Goal: Information Seeking & Learning: Learn about a topic

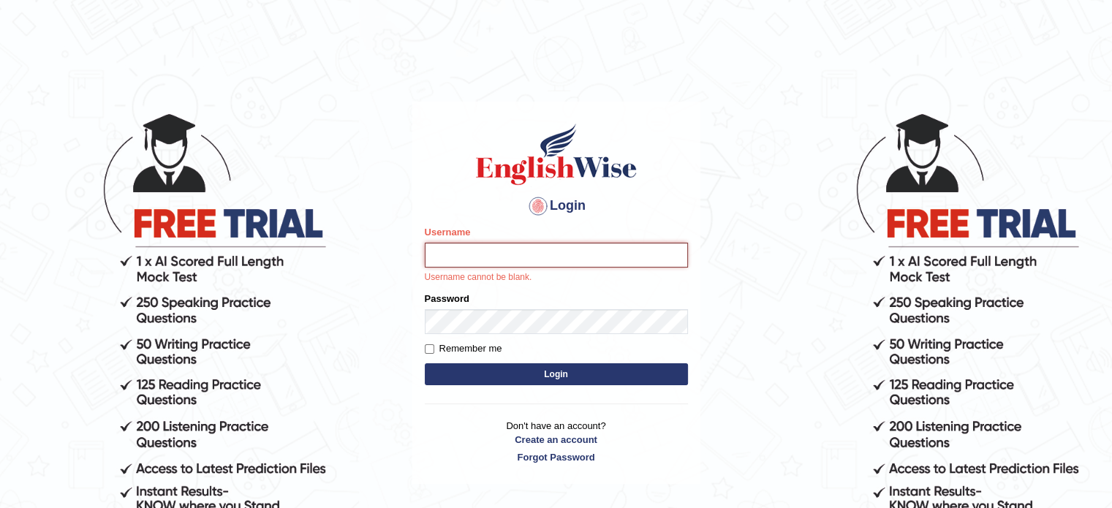
type input "museb_parramatta"
drag, startPoint x: 507, startPoint y: 410, endPoint x: 542, endPoint y: 249, distance: 165.5
click at [542, 249] on input "museb_parramatta" at bounding box center [556, 255] width 263 height 25
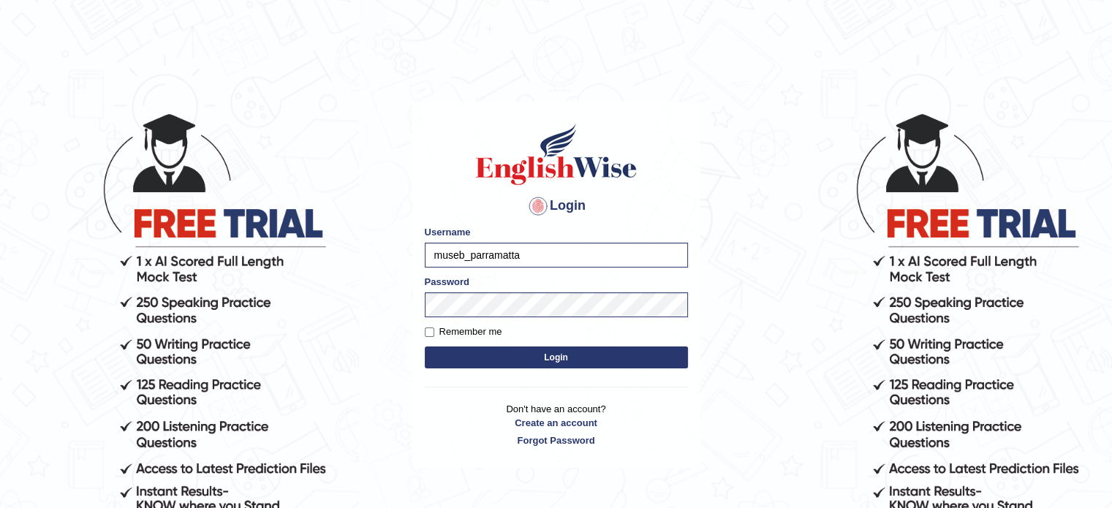
click at [450, 355] on button "Login" at bounding box center [556, 358] width 263 height 22
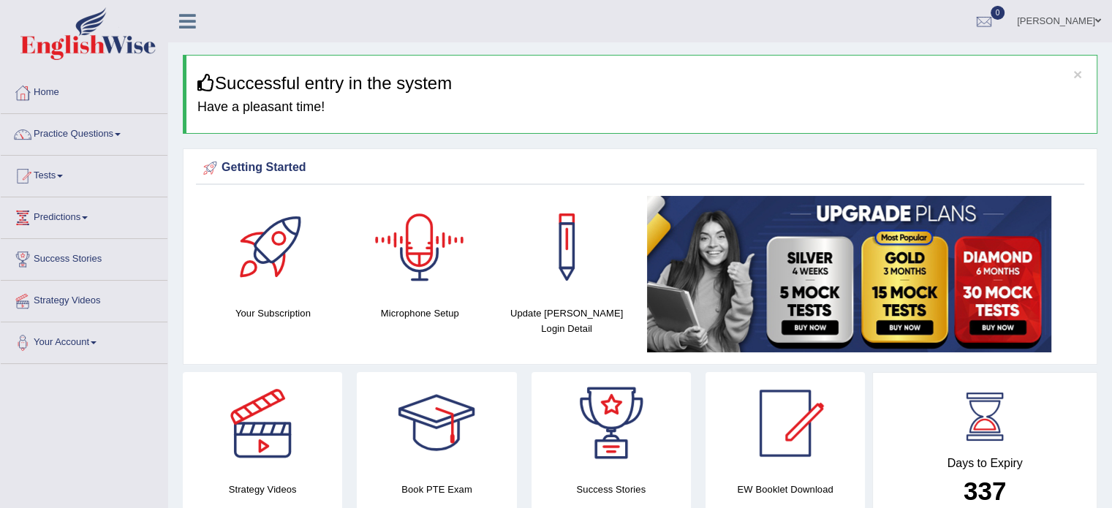
click at [415, 283] on div at bounding box center [419, 247] width 102 height 102
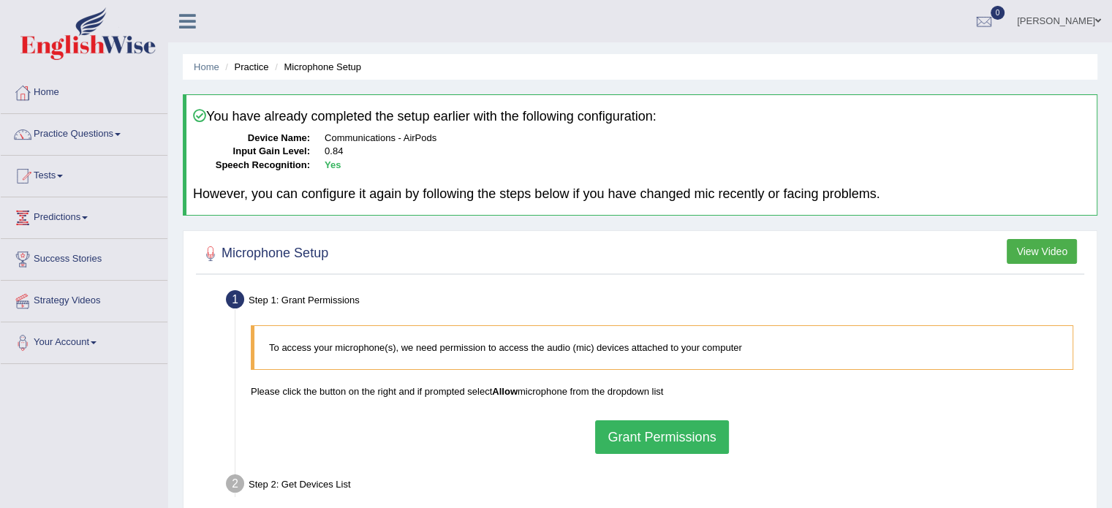
click at [637, 428] on button "Grant Permissions" at bounding box center [661, 437] width 133 height 34
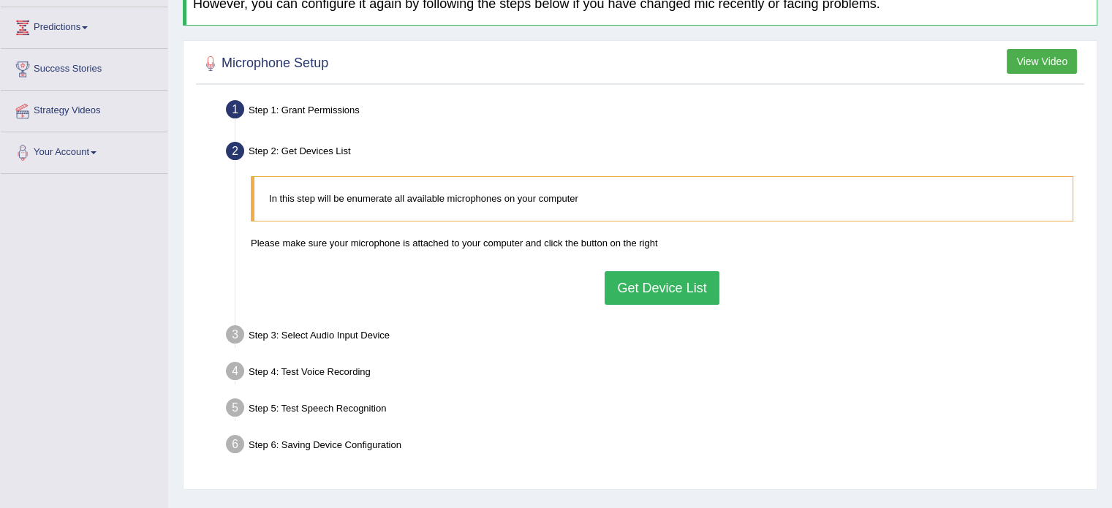
scroll to position [205, 0]
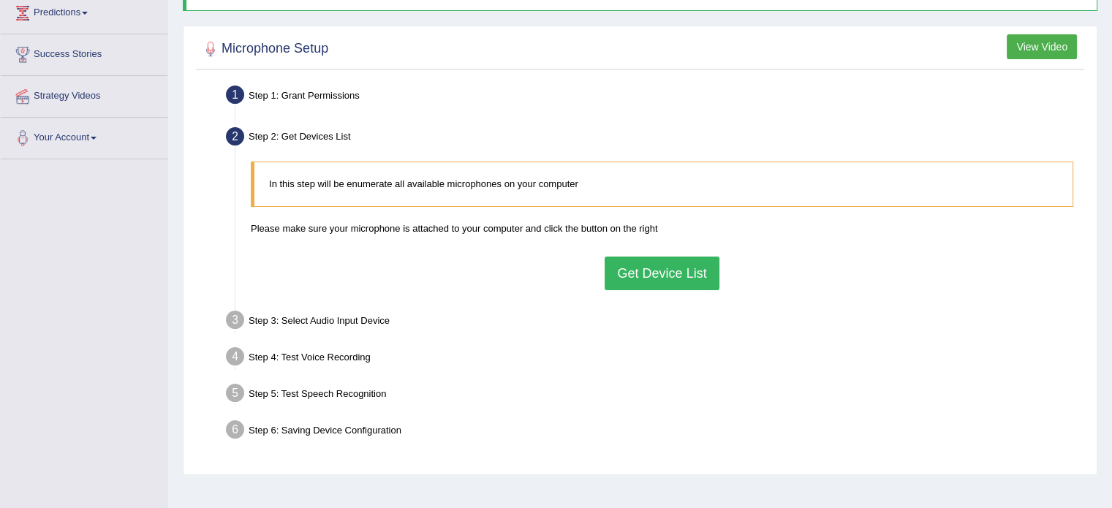
click at [665, 280] on button "Get Device List" at bounding box center [662, 274] width 114 height 34
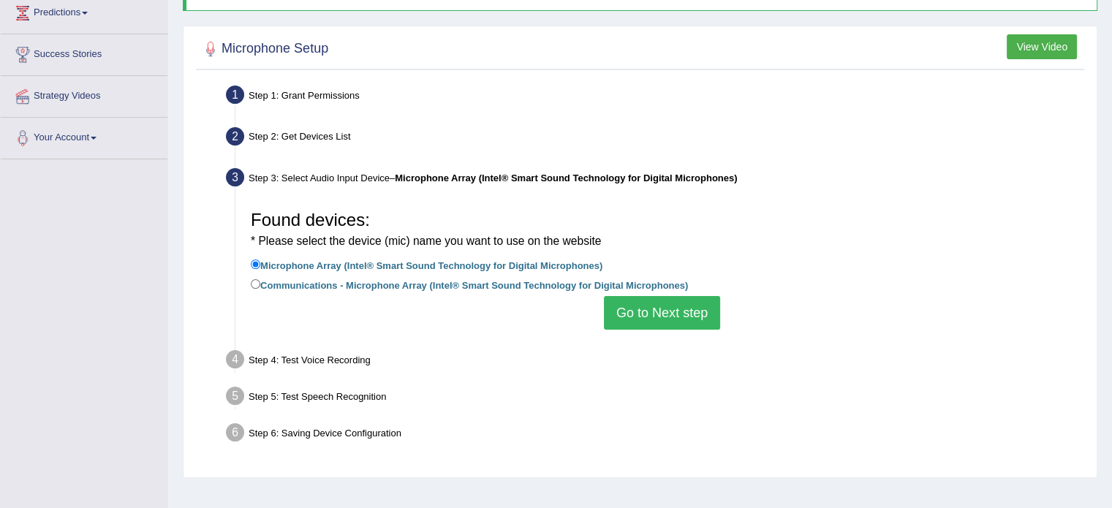
click at [665, 317] on button "Go to Next step" at bounding box center [662, 313] width 116 height 34
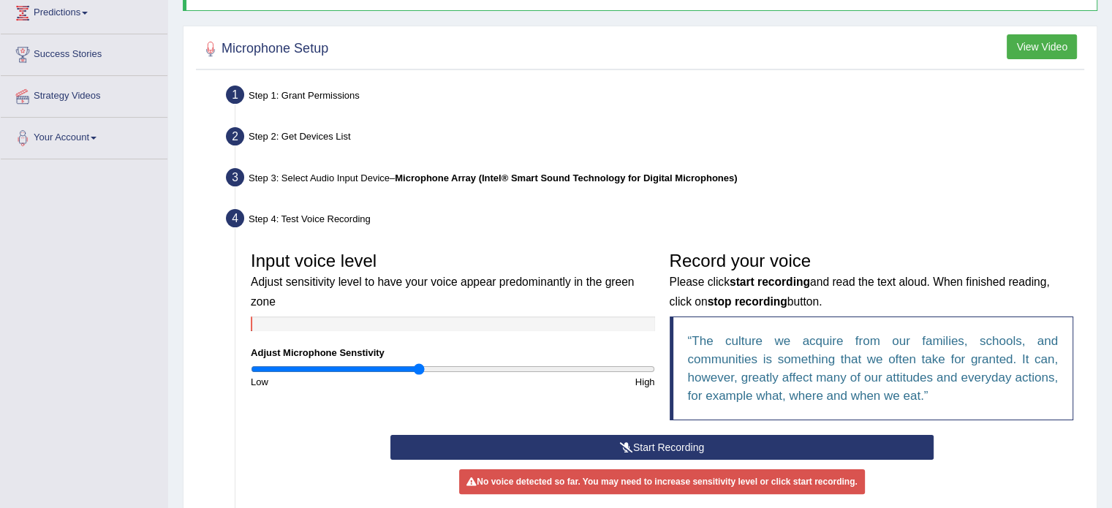
click at [646, 447] on button "Start Recording" at bounding box center [661, 447] width 543 height 25
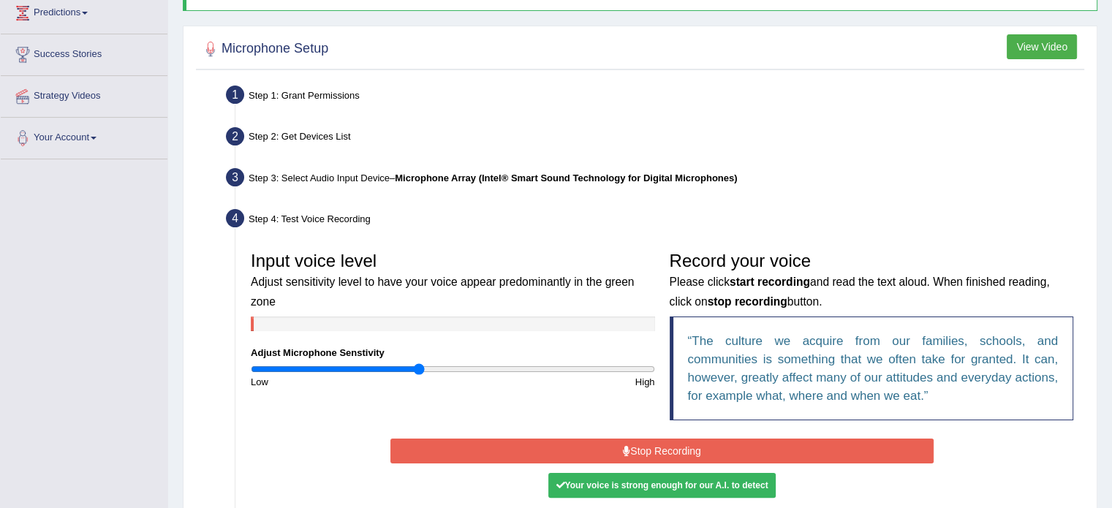
click at [646, 447] on button "Stop Recording" at bounding box center [661, 451] width 543 height 25
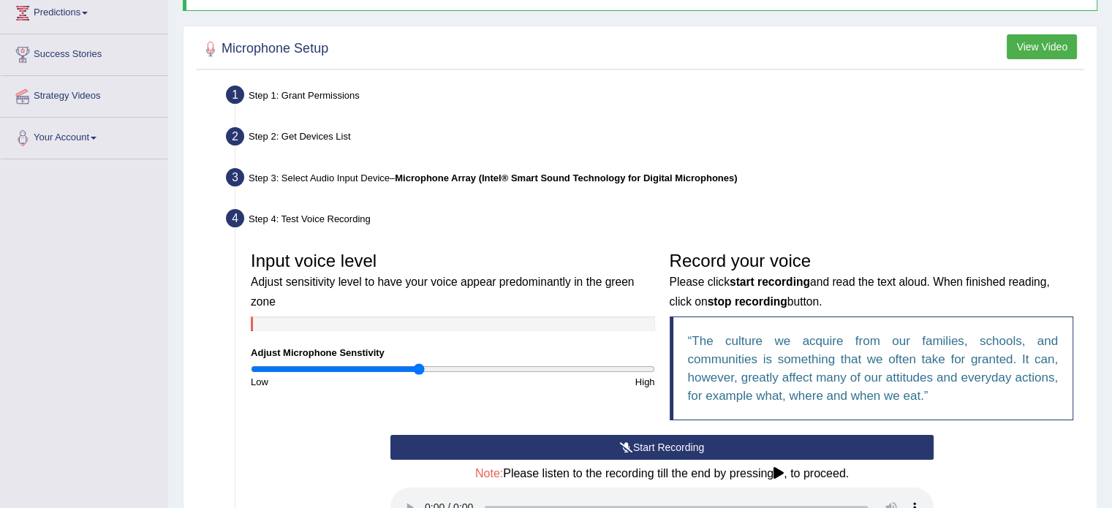
click at [632, 453] on button "Start Recording" at bounding box center [661, 447] width 543 height 25
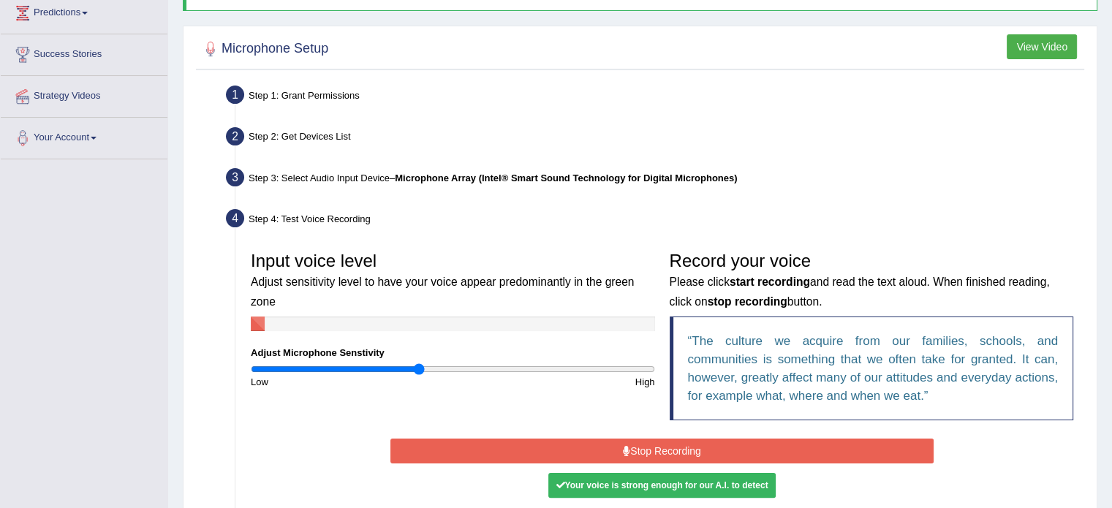
click at [632, 453] on button "Stop Recording" at bounding box center [661, 451] width 543 height 25
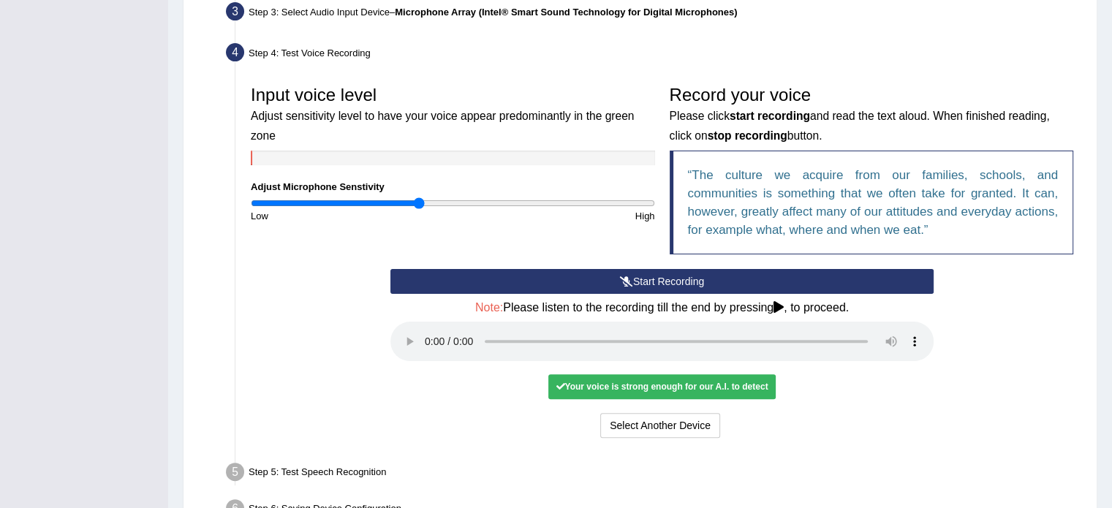
scroll to position [462, 0]
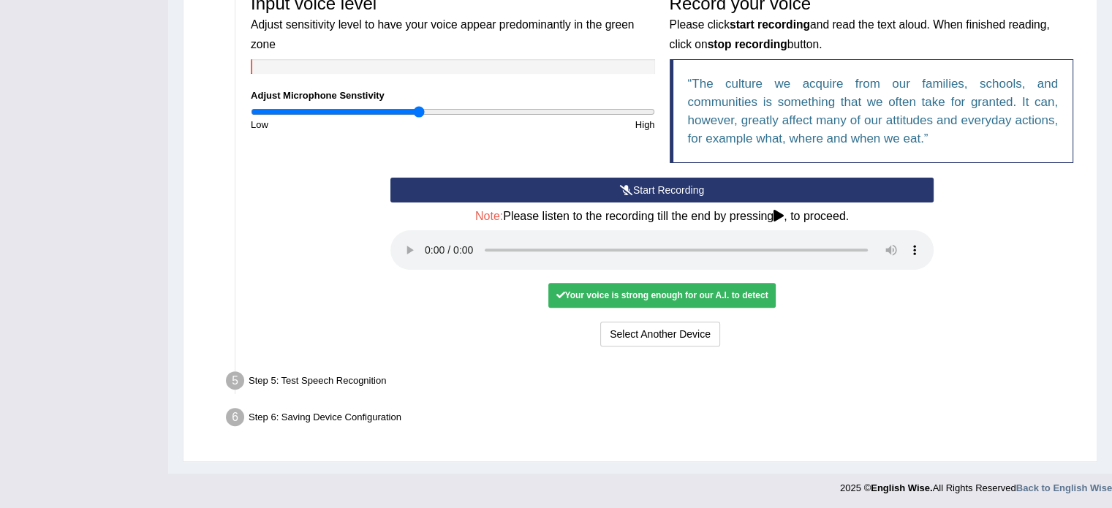
click at [663, 295] on div "Your voice is strong enough for our A.I. to detect" at bounding box center [661, 295] width 227 height 25
click at [642, 333] on button "Select Another Device" at bounding box center [660, 334] width 120 height 25
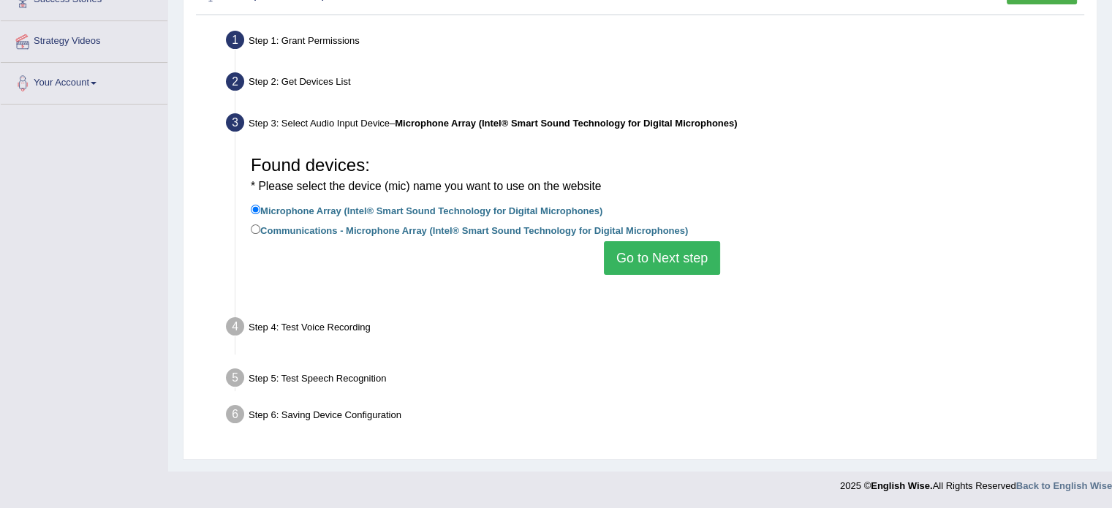
scroll to position [260, 0]
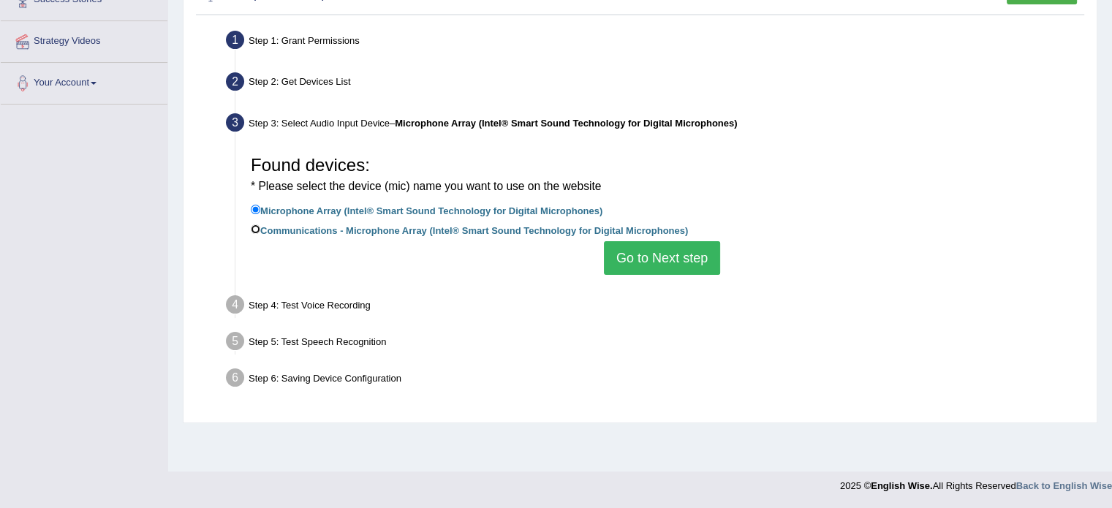
click at [254, 227] on input "Communications - Microphone Array (Intel® Smart Sound Technology for Digital Mi…" at bounding box center [256, 229] width 10 height 10
radio input "true"
click at [256, 210] on input "Microphone Array (Intel® Smart Sound Technology for Digital Microphones)" at bounding box center [256, 210] width 10 height 10
radio input "true"
click at [662, 245] on button "Go to Next step" at bounding box center [662, 258] width 116 height 34
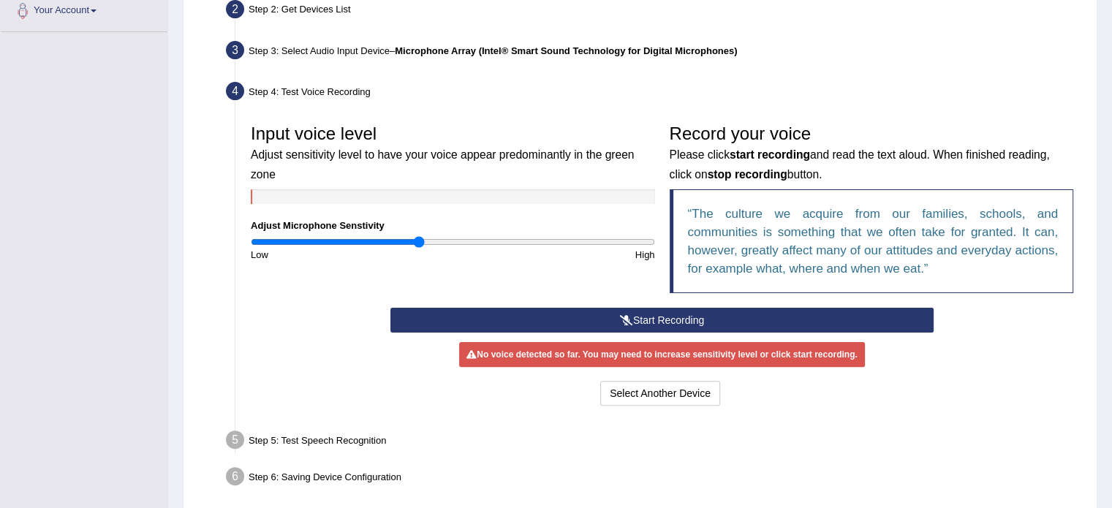
scroll to position [390, 0]
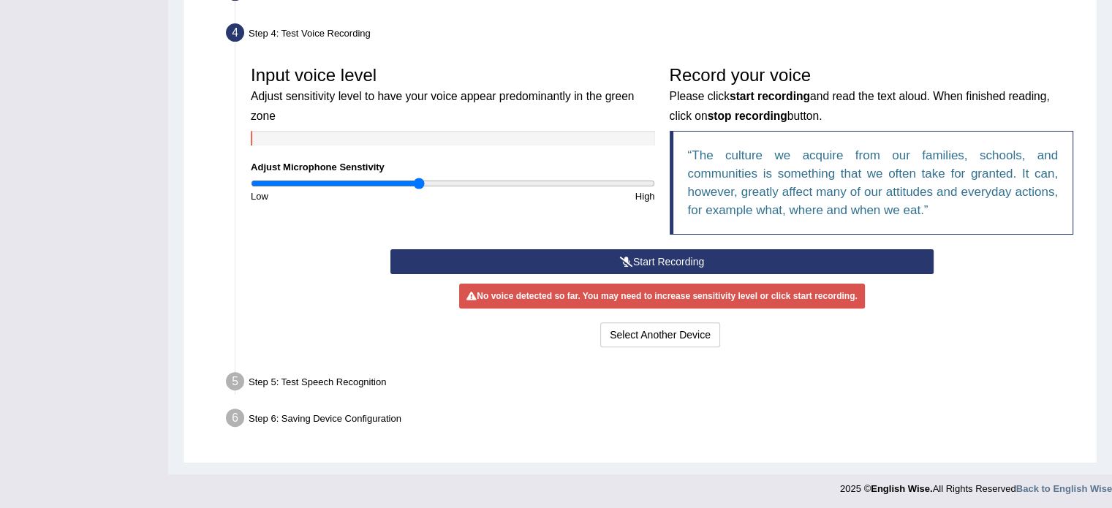
click at [678, 254] on button "Start Recording" at bounding box center [661, 261] width 543 height 25
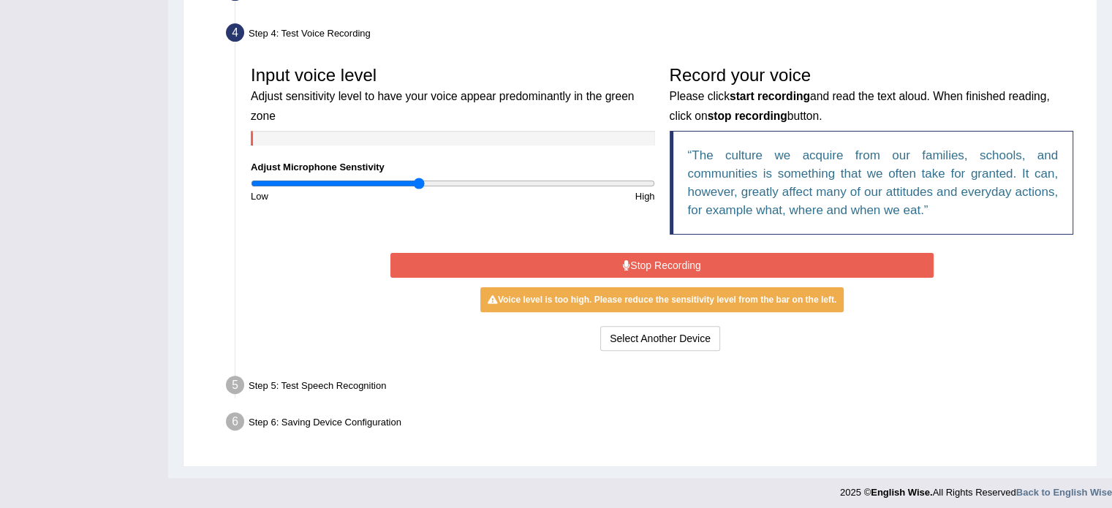
click at [678, 254] on button "Stop Recording" at bounding box center [661, 265] width 543 height 25
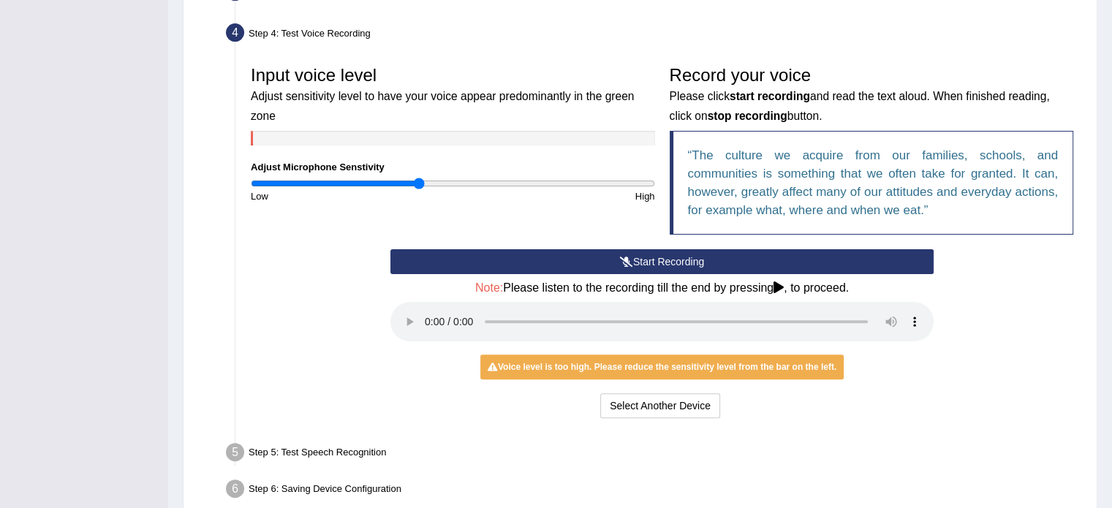
click at [915, 430] on ul "Step 1: Grant Permissions To access your microphone(s), we need permission to a…" at bounding box center [640, 200] width 881 height 611
click at [812, 284] on h4 "Note: Please listen to the recording till the end by pressing , to proceed." at bounding box center [661, 287] width 543 height 13
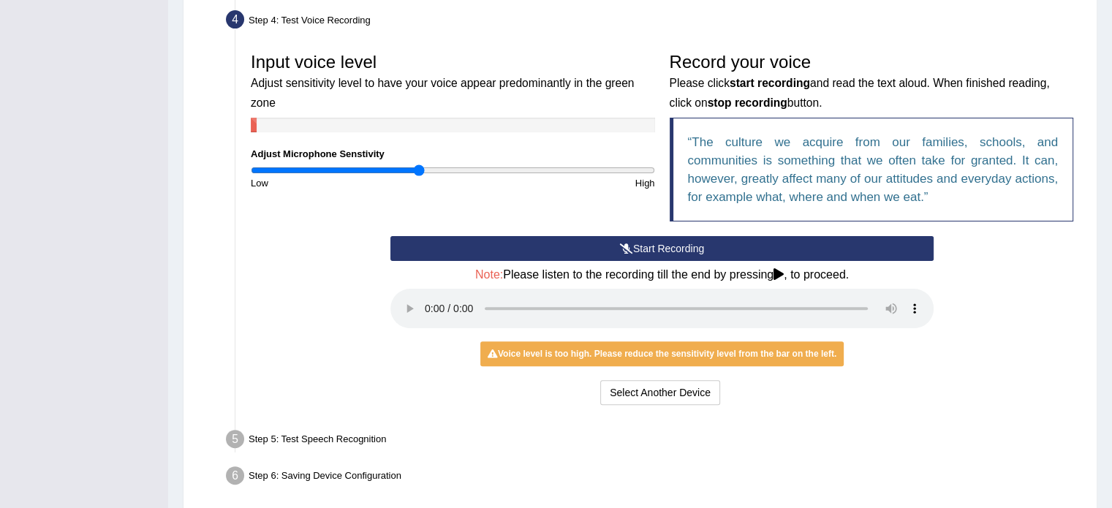
scroll to position [433, 0]
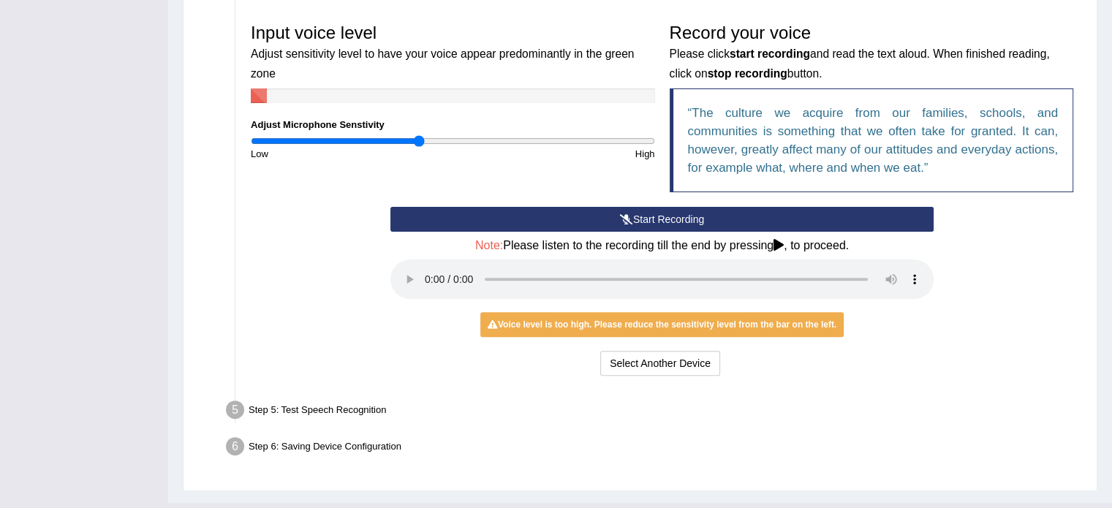
click at [795, 239] on h4 "Note: Please listen to the recording till the end by pressing , to proceed." at bounding box center [661, 245] width 543 height 13
click at [780, 241] on icon at bounding box center [778, 245] width 10 height 12
click at [643, 220] on button "Start Recording" at bounding box center [661, 219] width 543 height 25
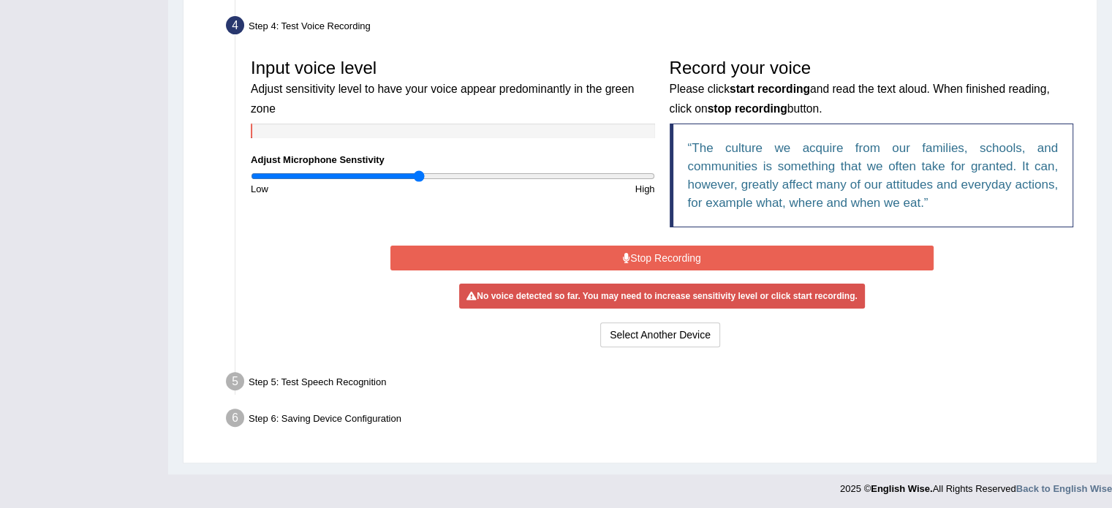
scroll to position [395, 0]
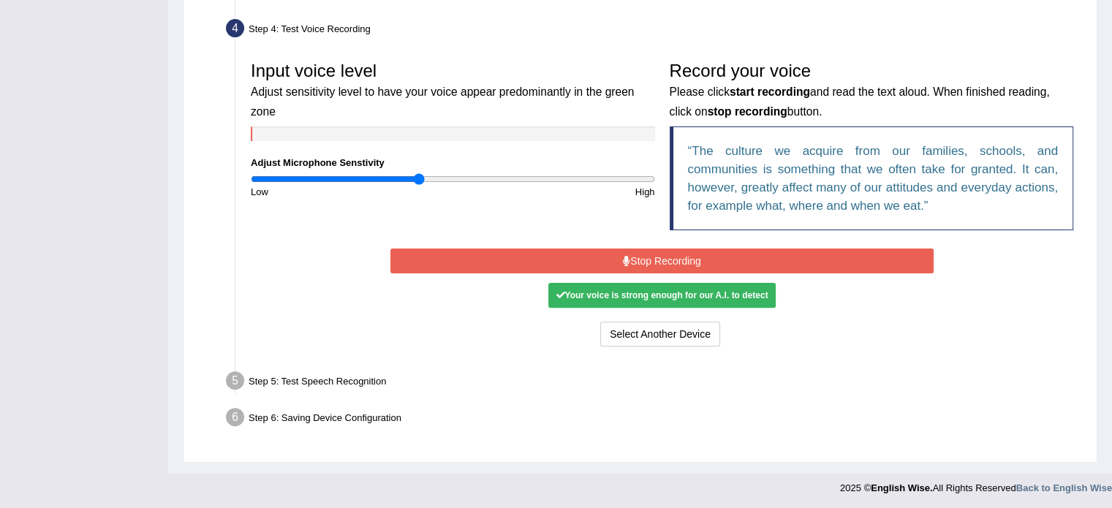
click at [640, 260] on button "Stop Recording" at bounding box center [661, 261] width 543 height 25
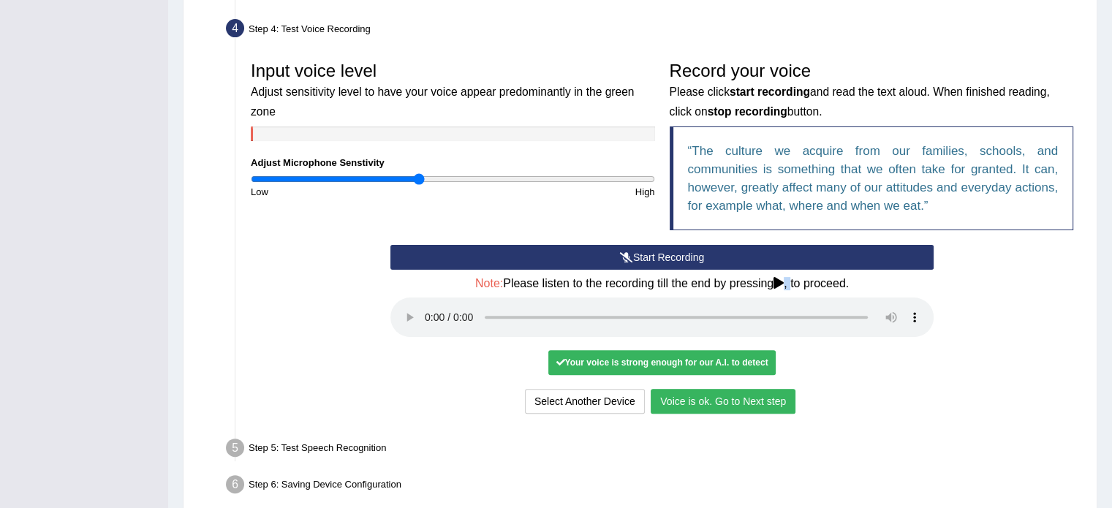
click at [708, 391] on button "Voice is ok. Go to Next step" at bounding box center [723, 401] width 145 height 25
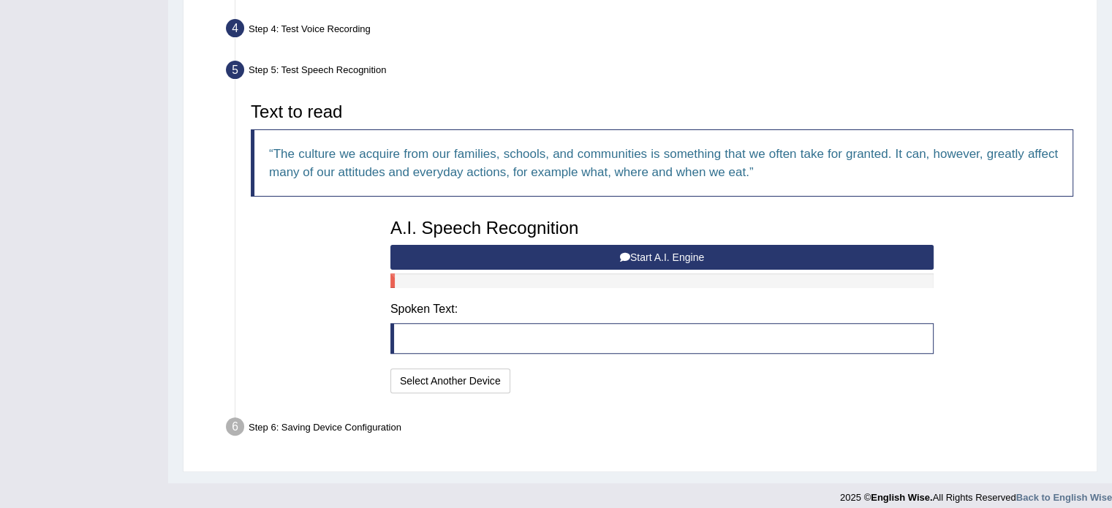
click at [659, 251] on button "Start A.I. Engine" at bounding box center [661, 257] width 543 height 25
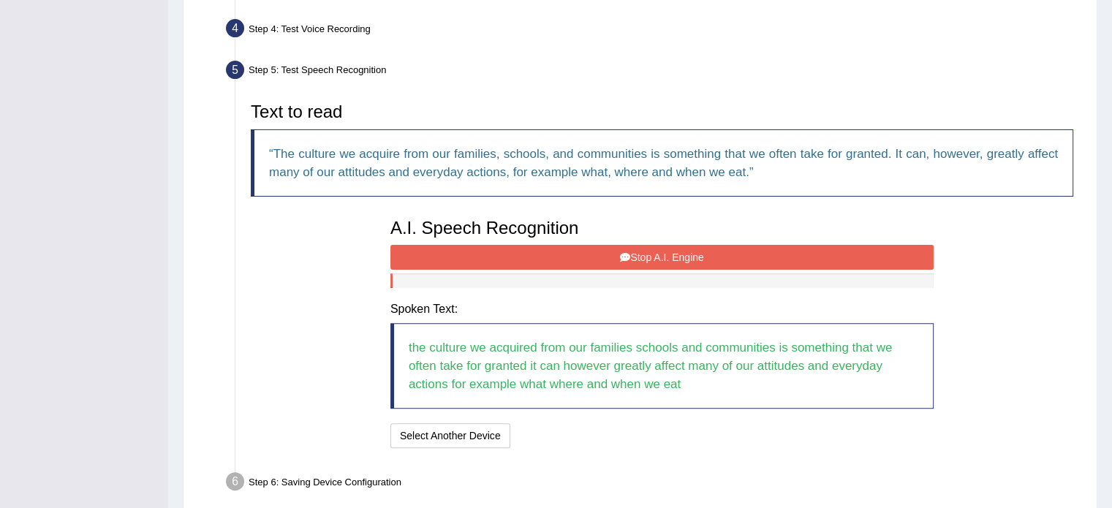
click at [659, 251] on button "Stop A.I. Engine" at bounding box center [661, 257] width 543 height 25
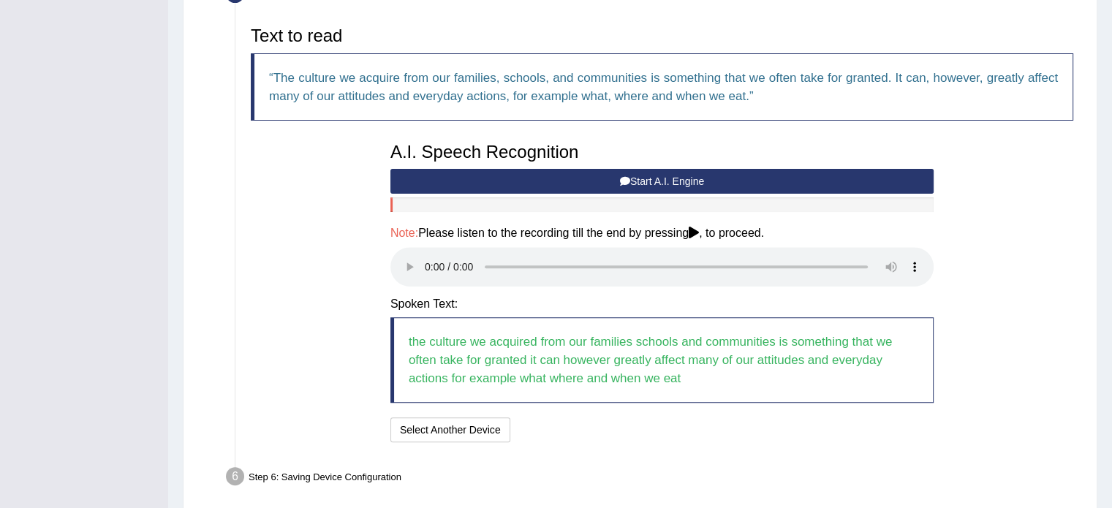
scroll to position [529, 0]
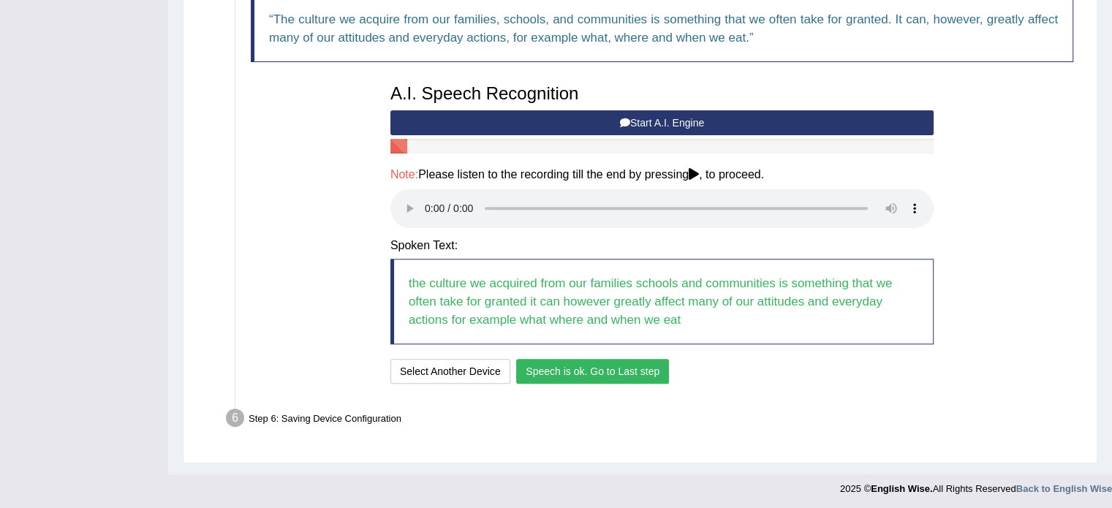
click at [602, 368] on button "Speech is ok. Go to Last step" at bounding box center [592, 371] width 153 height 25
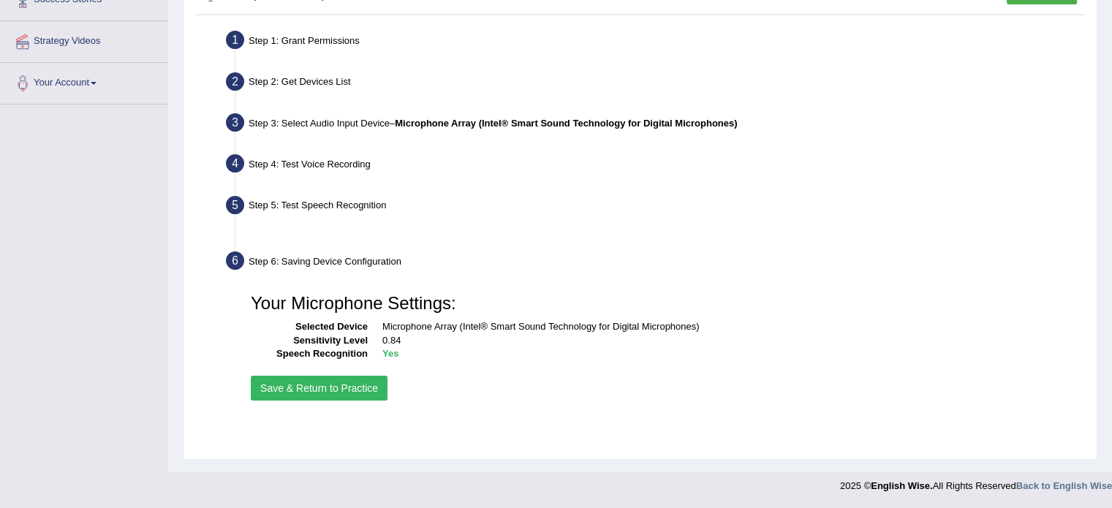
scroll to position [260, 0]
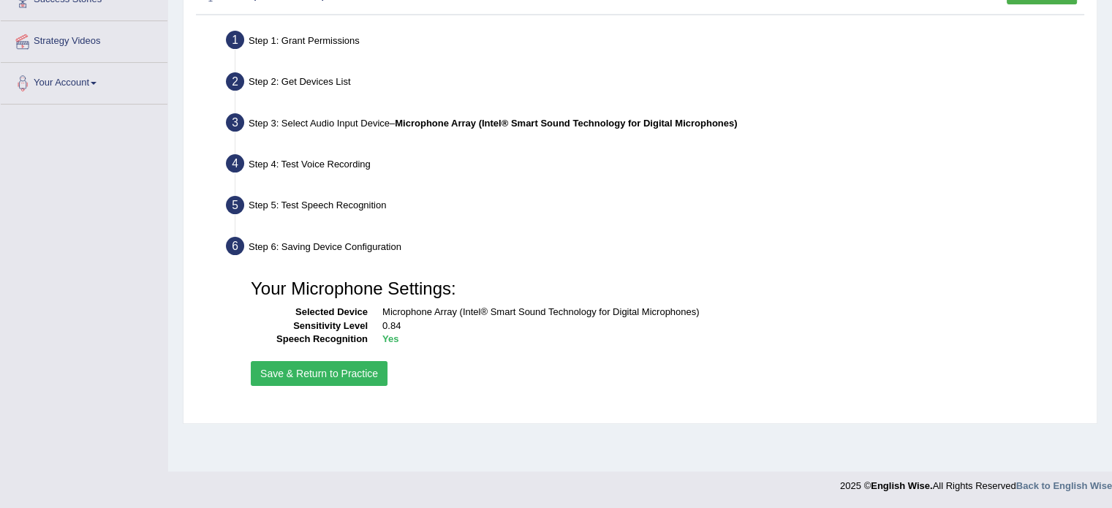
click at [339, 374] on button "Save & Return to Practice" at bounding box center [319, 373] width 137 height 25
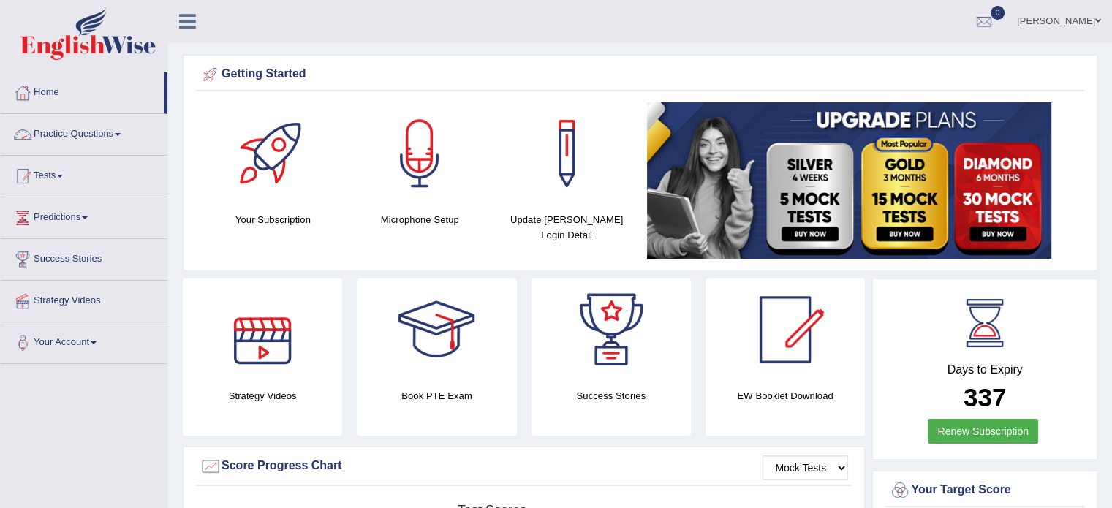
click at [61, 133] on link "Practice Questions" at bounding box center [84, 132] width 167 height 37
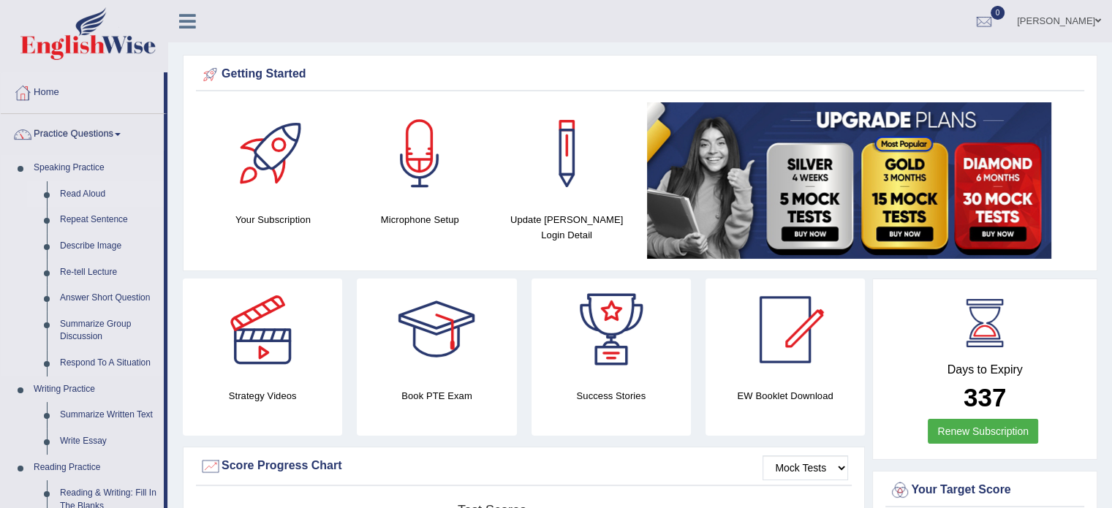
click at [88, 192] on link "Read Aloud" at bounding box center [108, 194] width 110 height 26
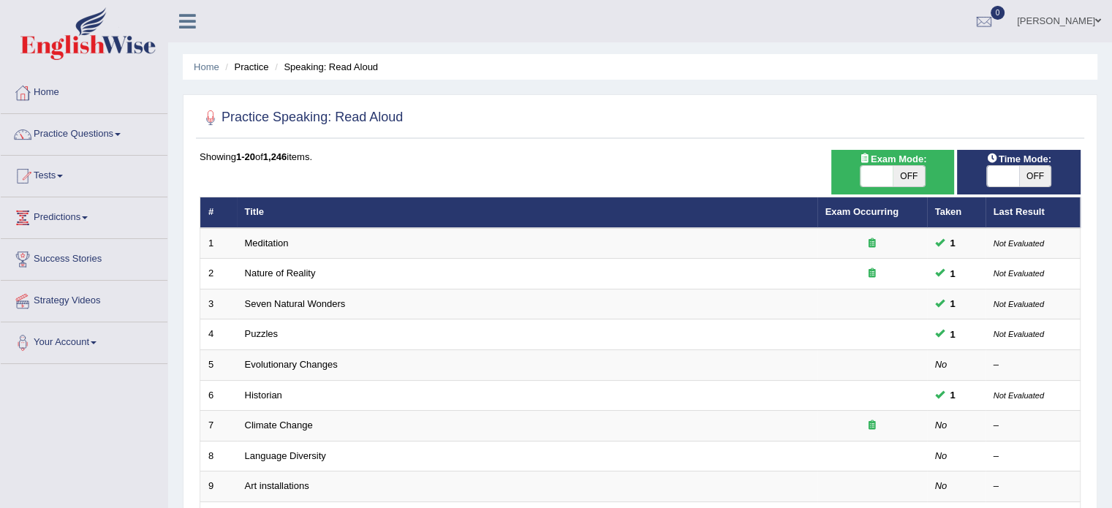
click at [906, 178] on span "OFF" at bounding box center [909, 176] width 32 height 20
checkbox input "true"
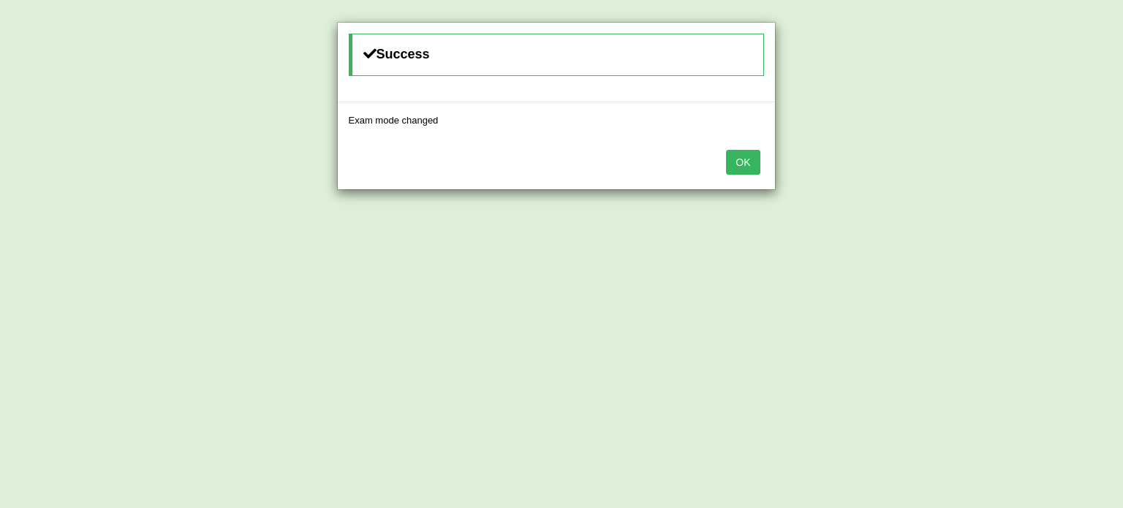
click at [741, 163] on button "OK" at bounding box center [743, 162] width 34 height 25
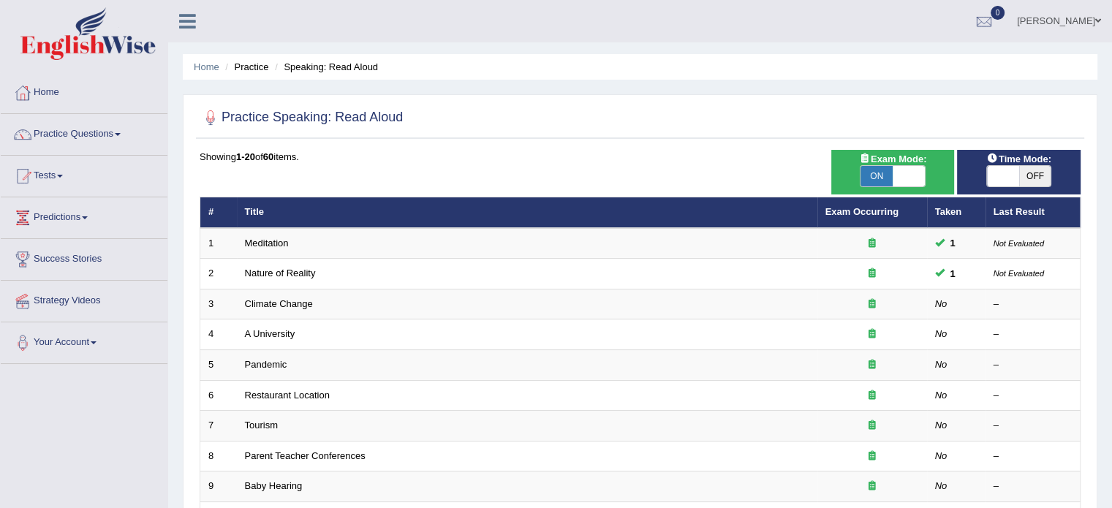
click at [1029, 171] on span "OFF" at bounding box center [1035, 176] width 32 height 20
checkbox input "true"
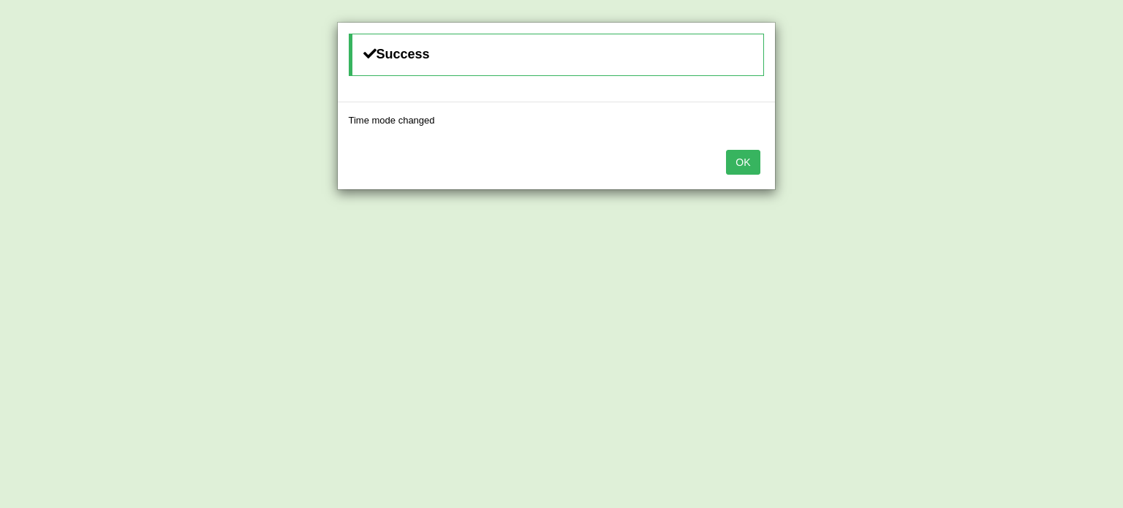
click at [740, 157] on button "OK" at bounding box center [743, 162] width 34 height 25
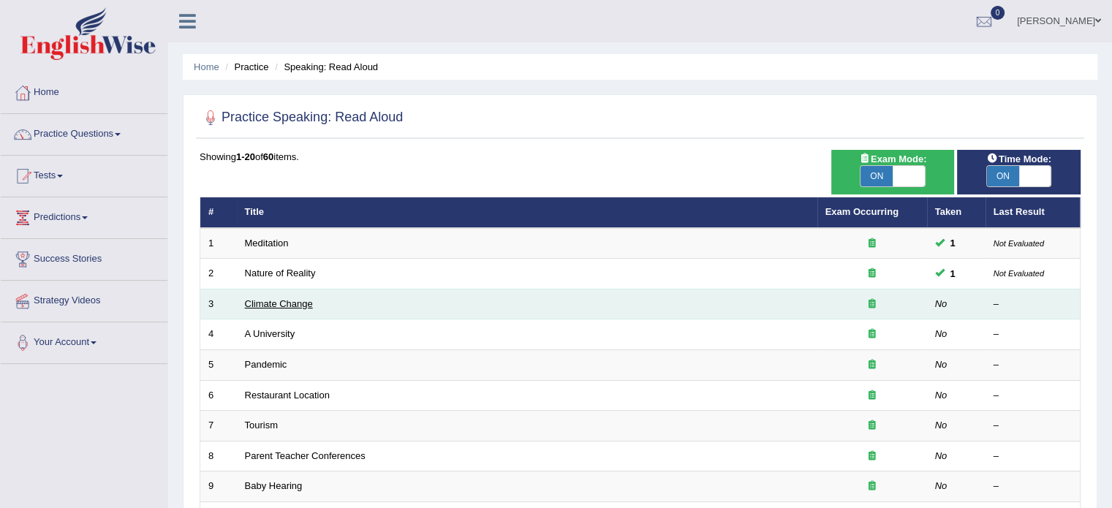
click at [268, 301] on link "Climate Change" at bounding box center [279, 303] width 68 height 11
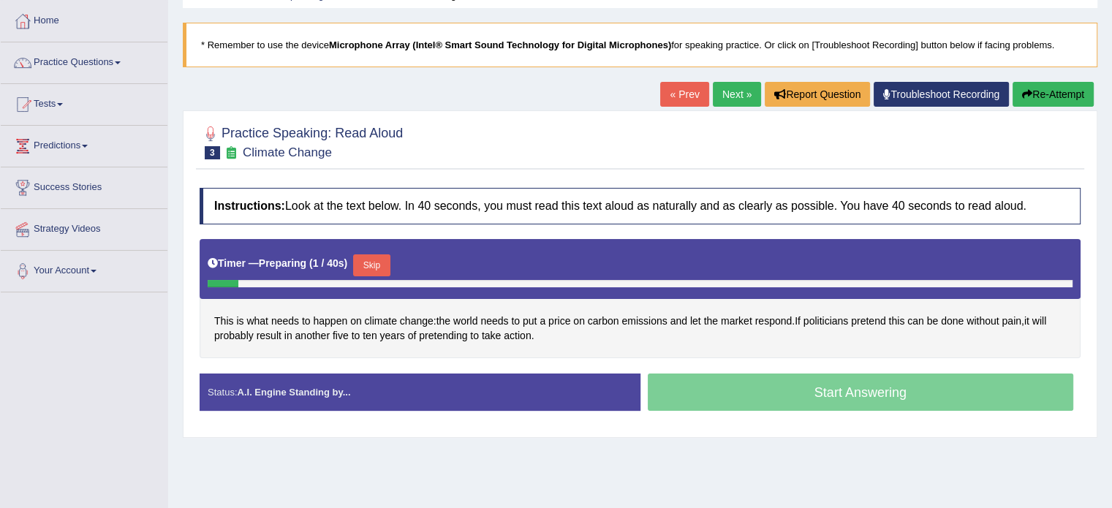
scroll to position [117, 0]
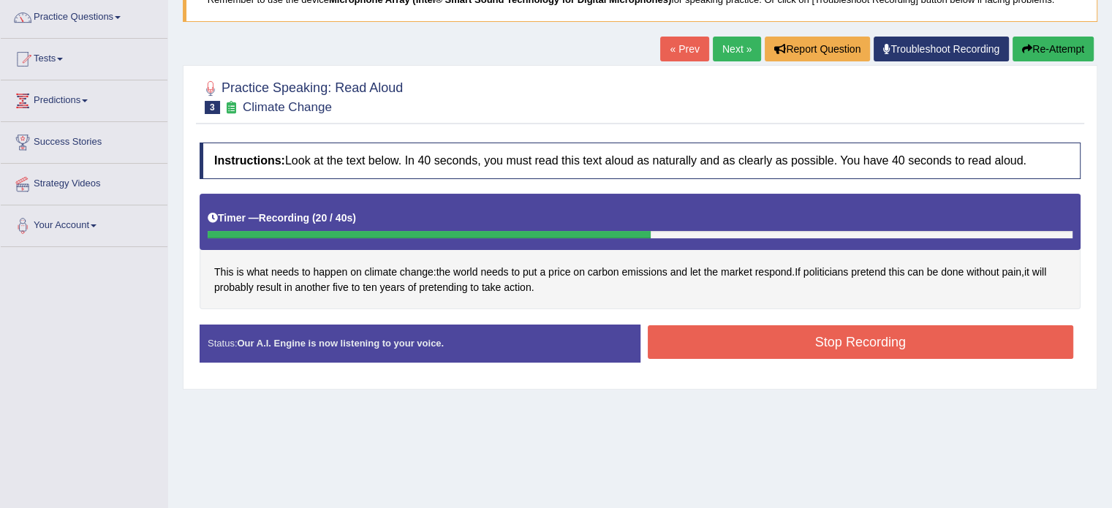
click at [760, 338] on button "Stop Recording" at bounding box center [861, 342] width 426 height 34
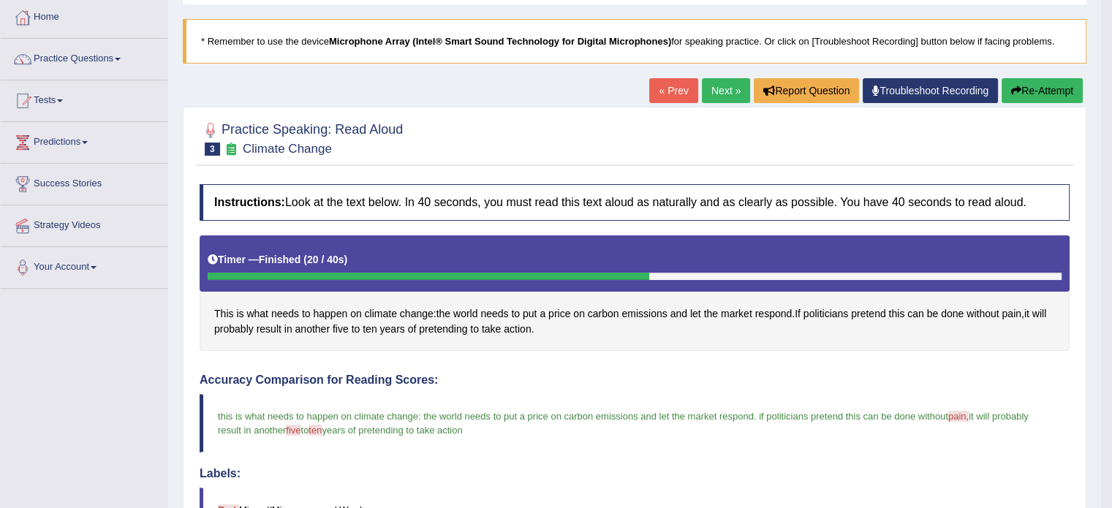
scroll to position [50, 0]
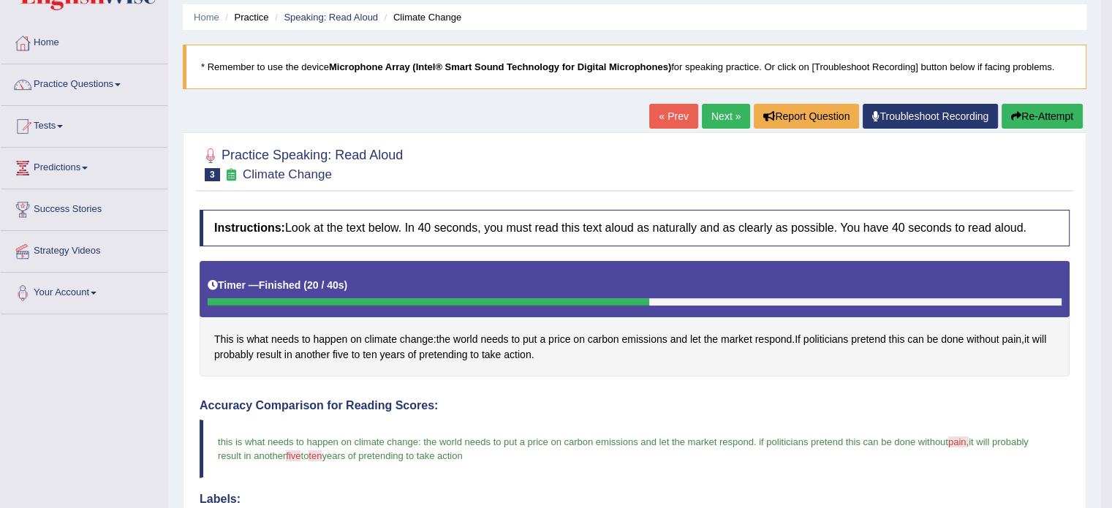
click at [717, 113] on link "Next »" at bounding box center [726, 116] width 48 height 25
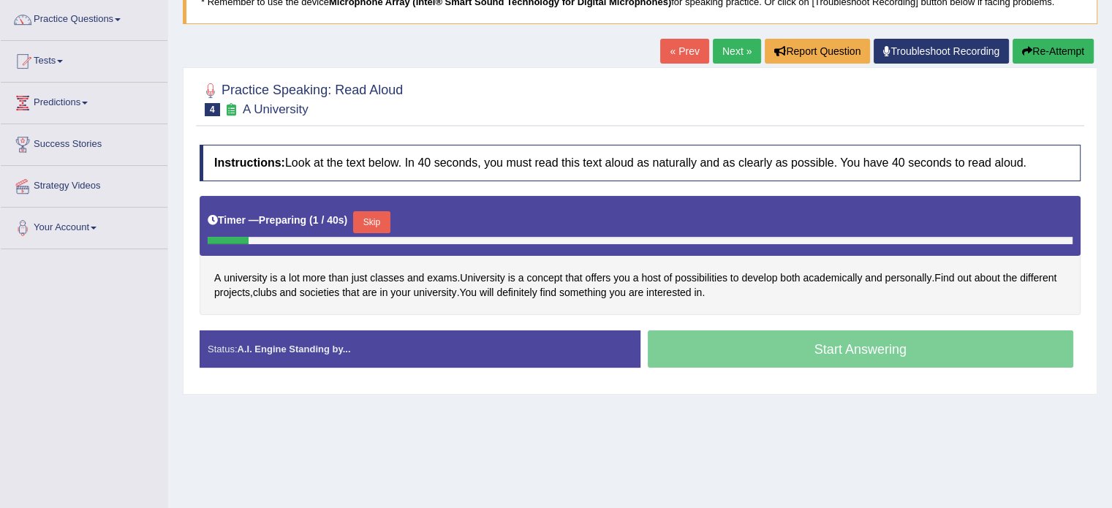
scroll to position [117, 0]
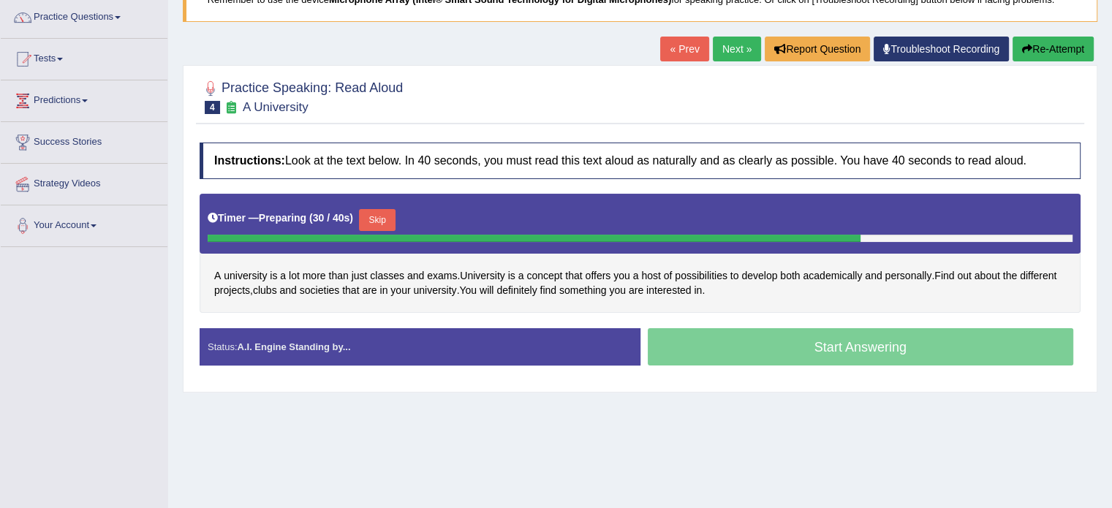
click at [383, 220] on button "Skip" at bounding box center [377, 220] width 37 height 22
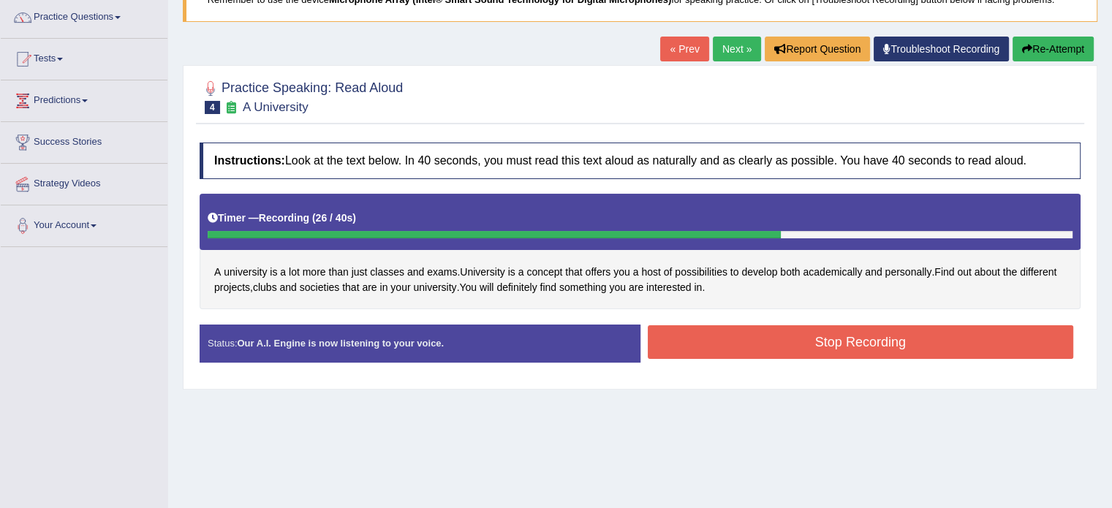
click at [722, 336] on button "Stop Recording" at bounding box center [861, 342] width 426 height 34
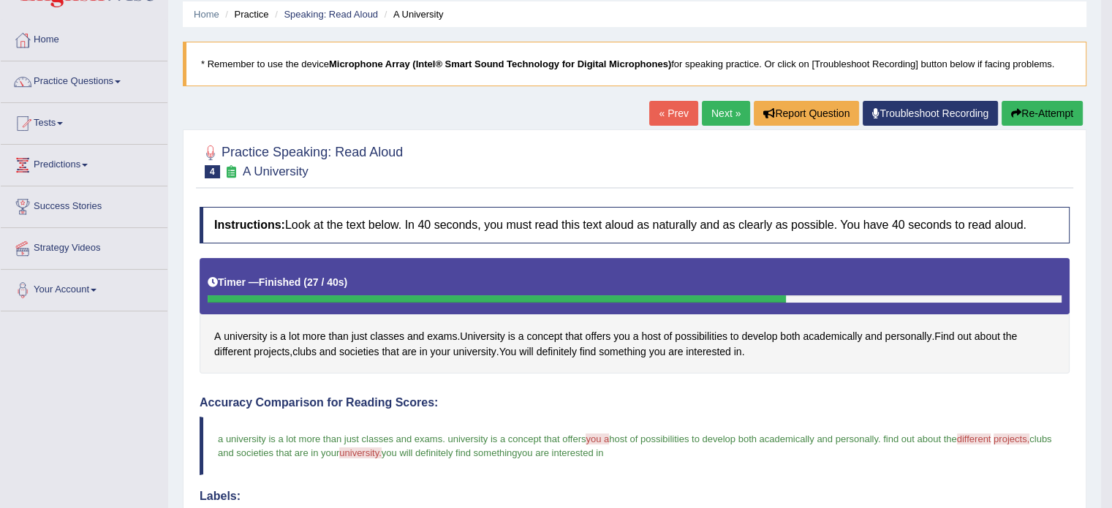
scroll to position [0, 0]
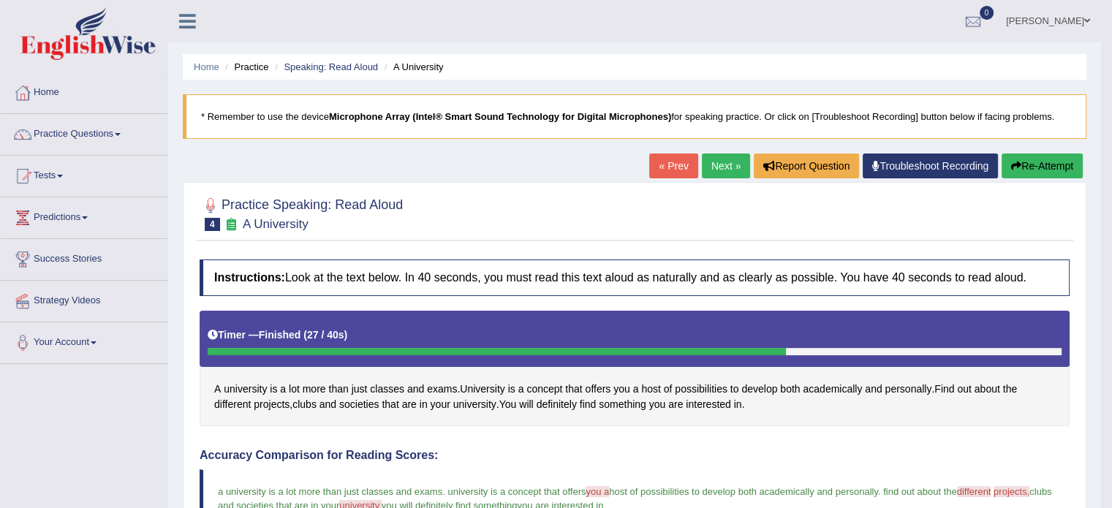
click at [710, 163] on link "Next »" at bounding box center [726, 166] width 48 height 25
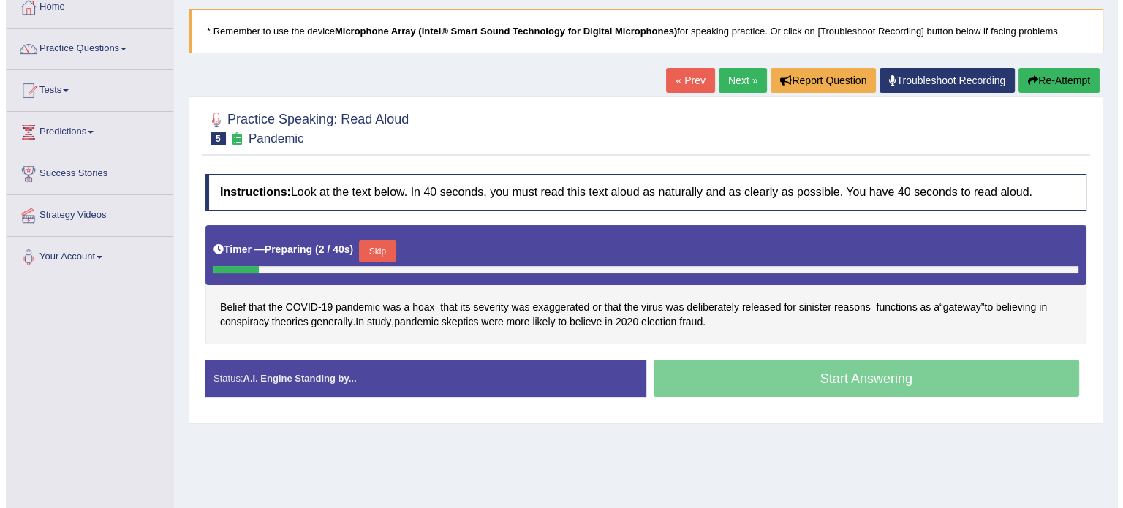
scroll to position [88, 0]
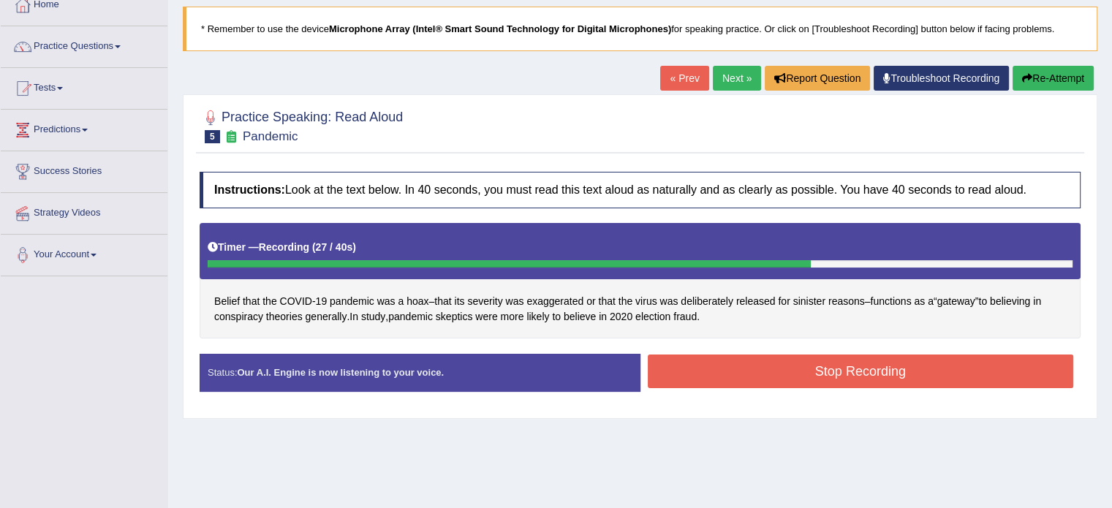
click at [763, 365] on button "Stop Recording" at bounding box center [861, 372] width 426 height 34
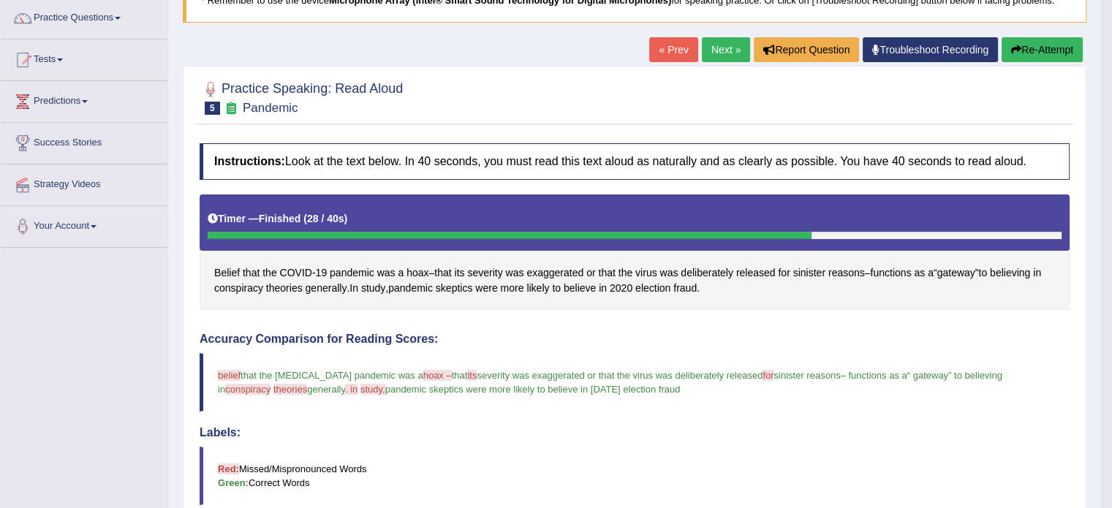
scroll to position [108, 0]
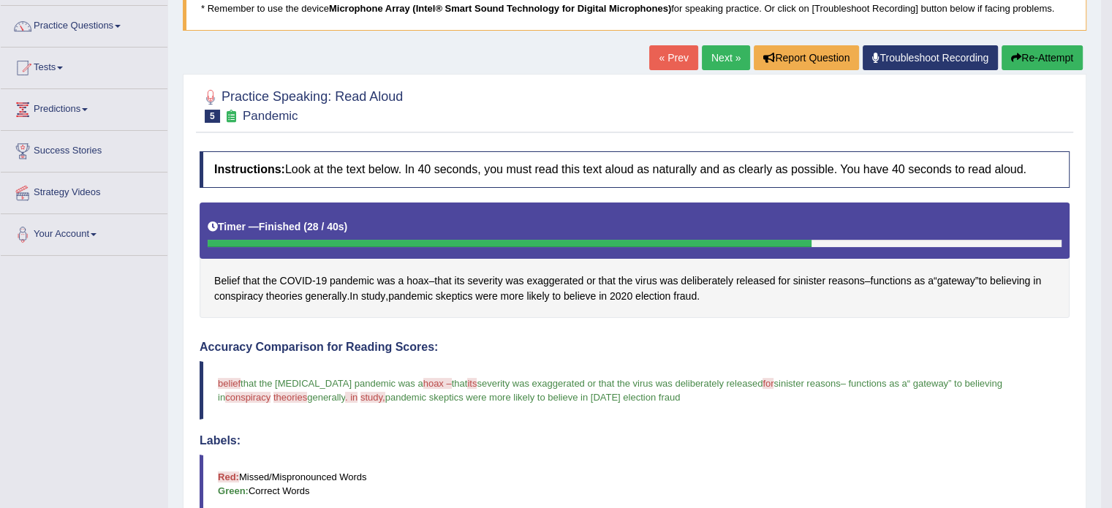
click at [706, 60] on link "Next »" at bounding box center [726, 57] width 48 height 25
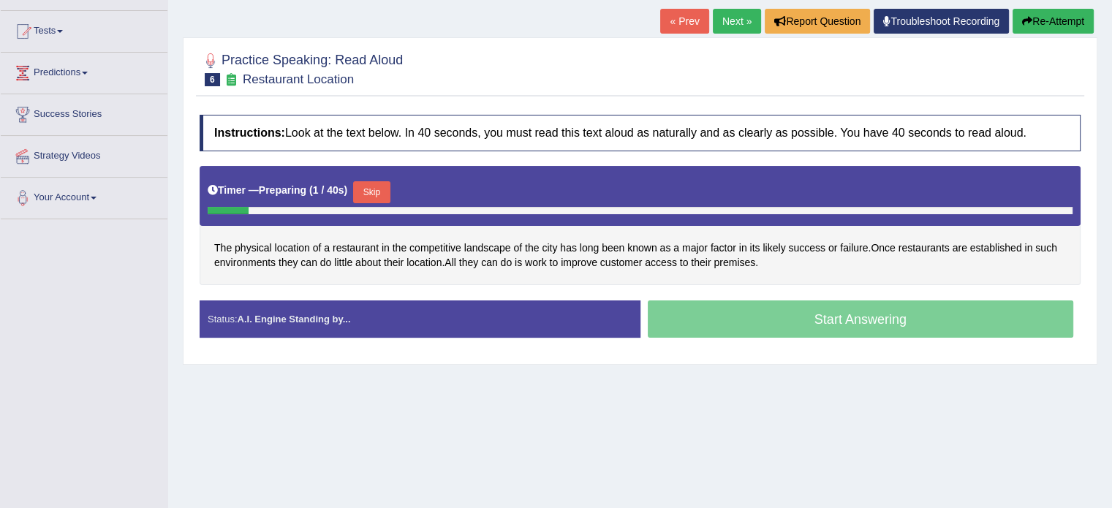
scroll to position [146, 0]
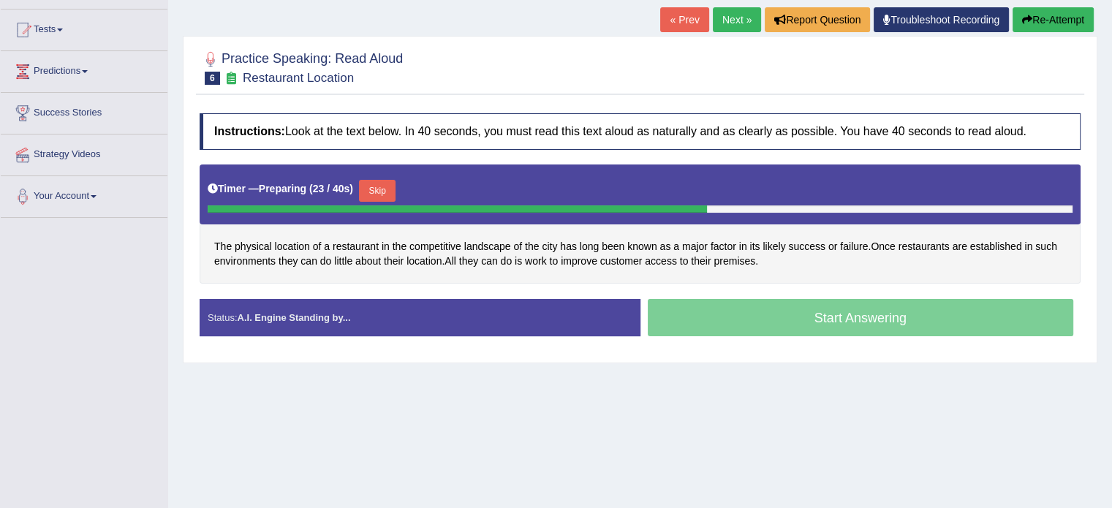
click at [383, 189] on button "Skip" at bounding box center [377, 191] width 37 height 22
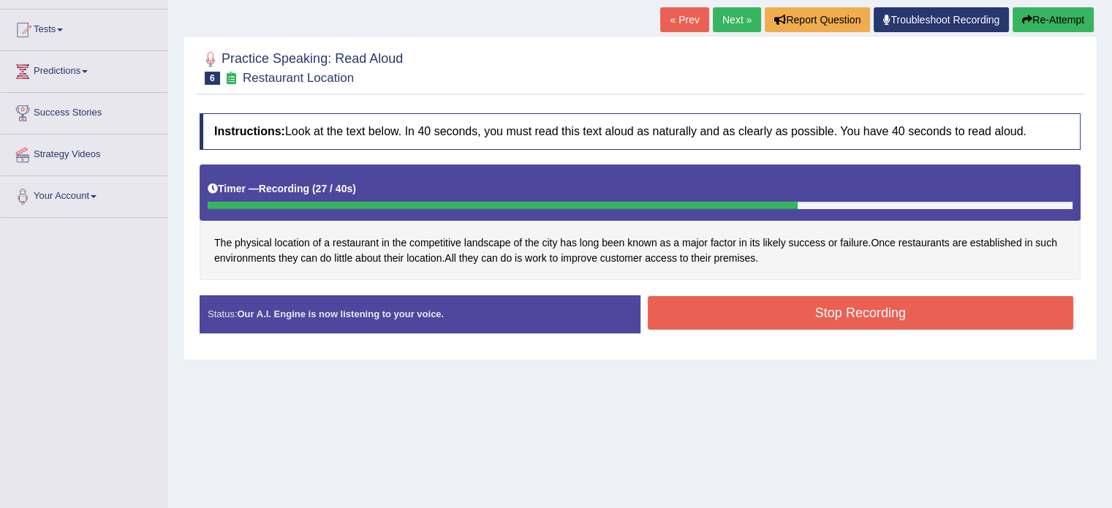
click at [696, 308] on button "Stop Recording" at bounding box center [861, 313] width 426 height 34
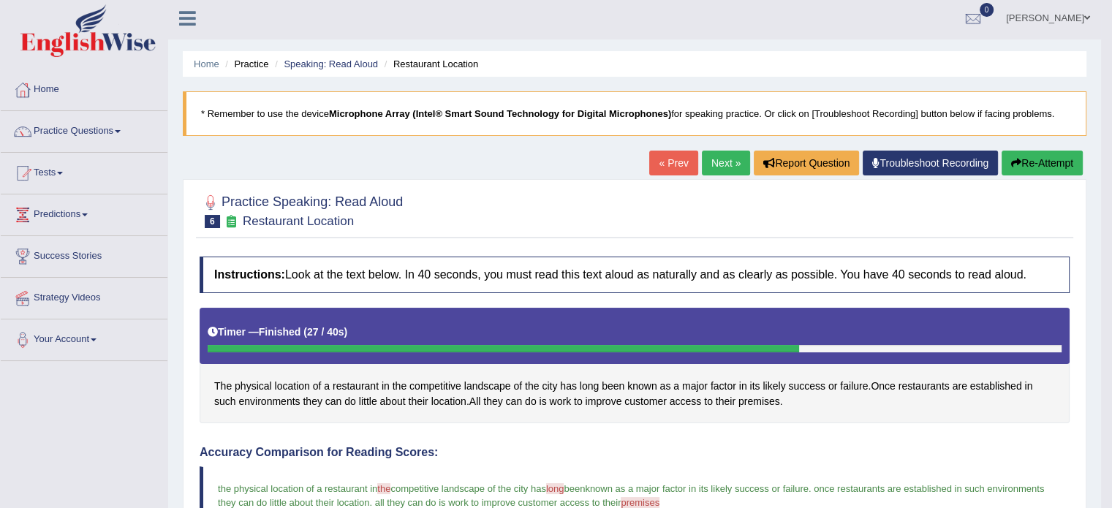
scroll to position [0, 0]
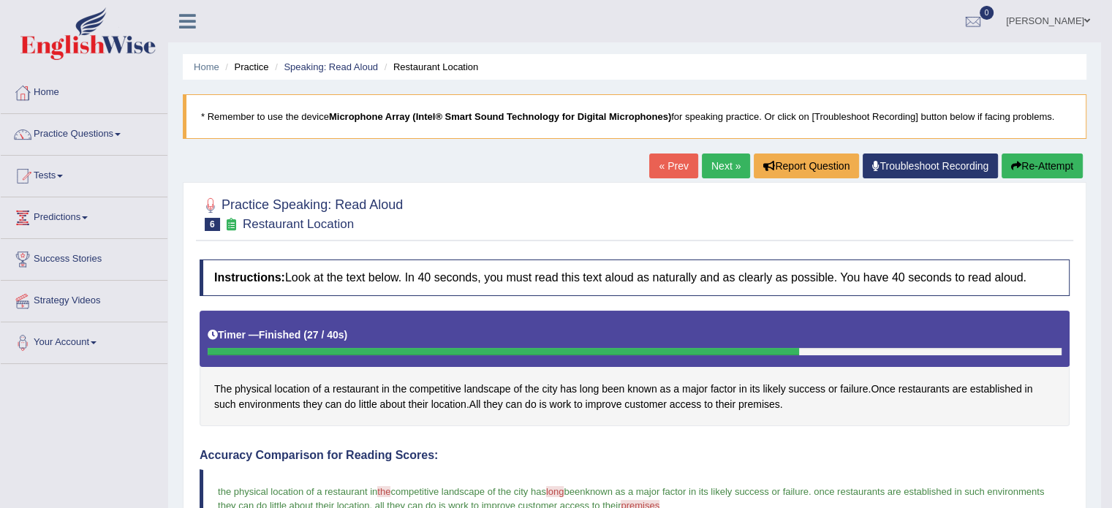
click at [717, 165] on link "Next »" at bounding box center [726, 166] width 48 height 25
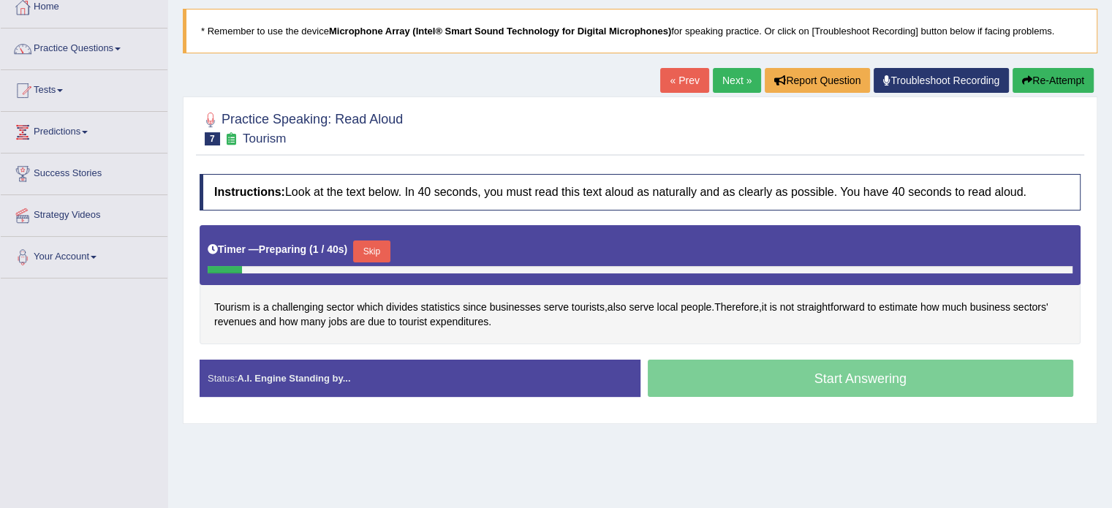
scroll to position [88, 0]
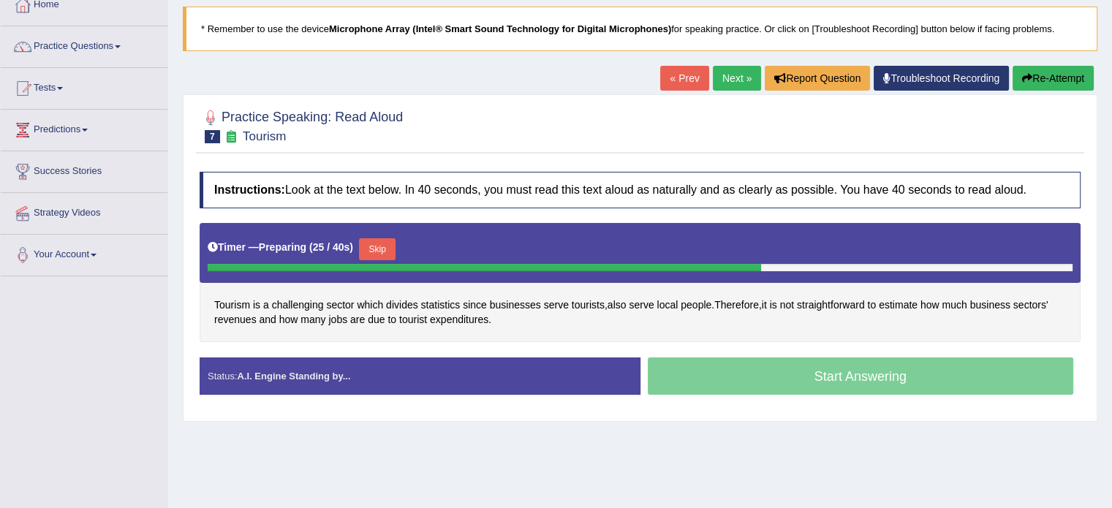
click at [384, 246] on button "Skip" at bounding box center [377, 249] width 37 height 22
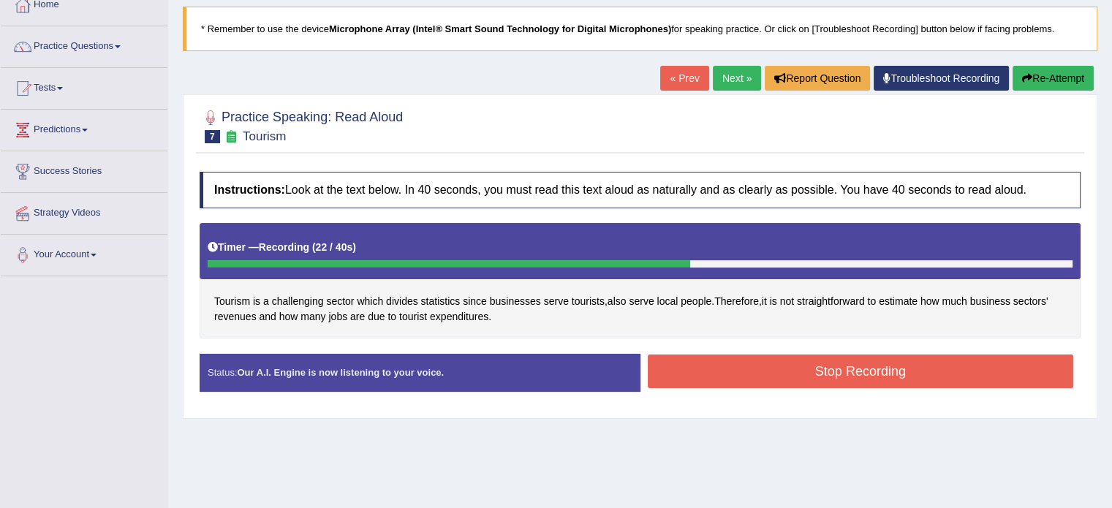
click at [713, 375] on button "Stop Recording" at bounding box center [861, 372] width 426 height 34
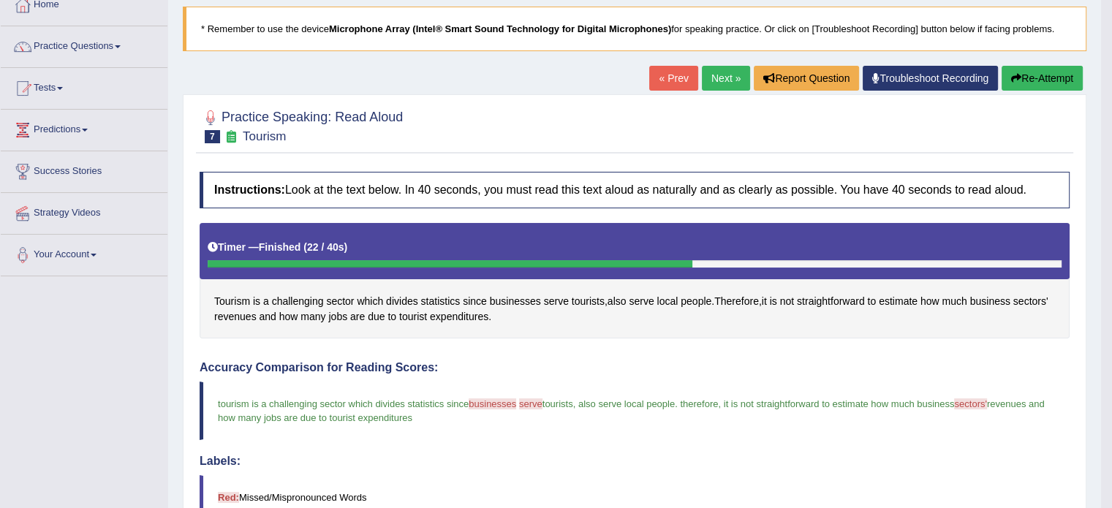
click at [717, 78] on link "Next »" at bounding box center [726, 78] width 48 height 25
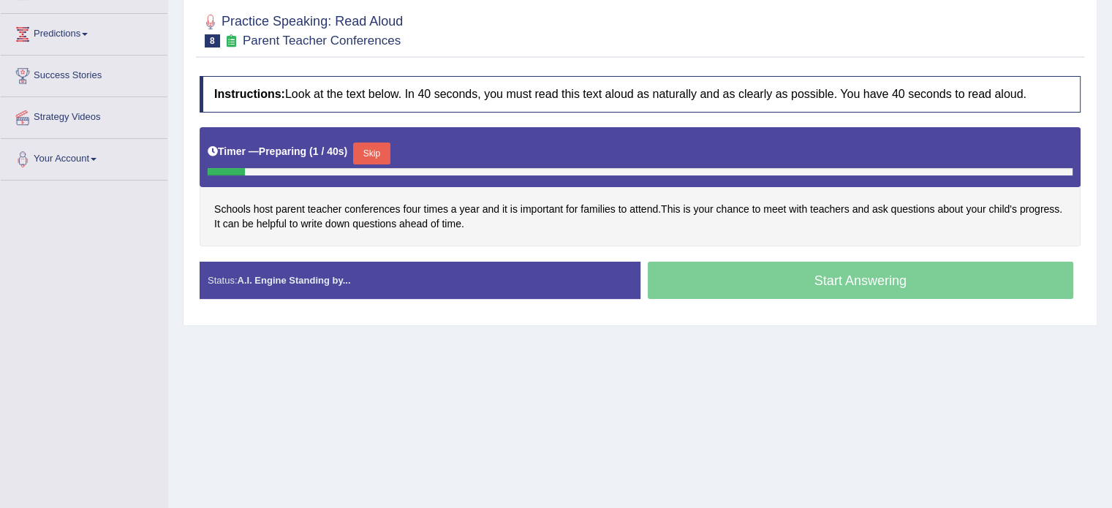
scroll to position [205, 0]
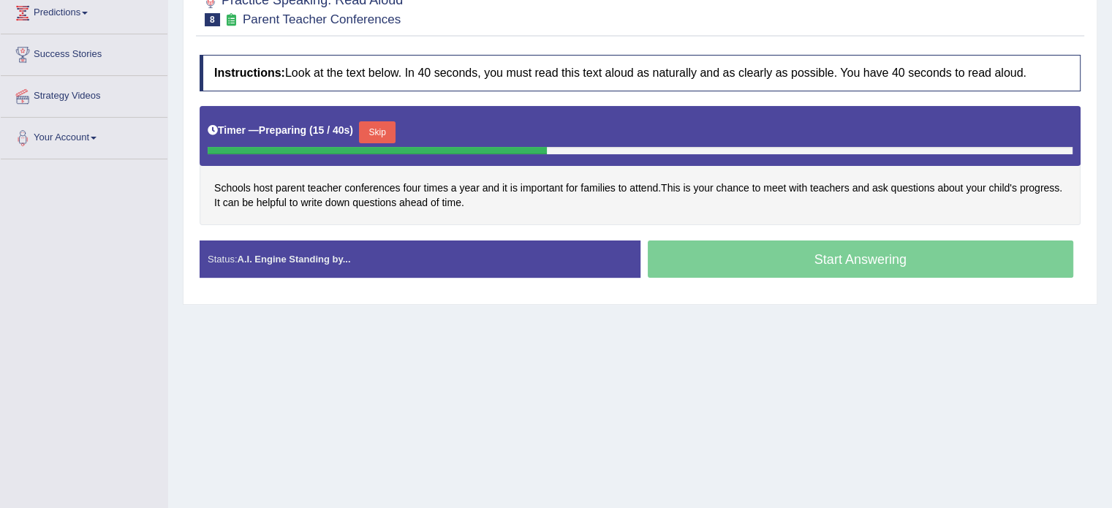
click at [371, 126] on button "Skip" at bounding box center [377, 132] width 37 height 22
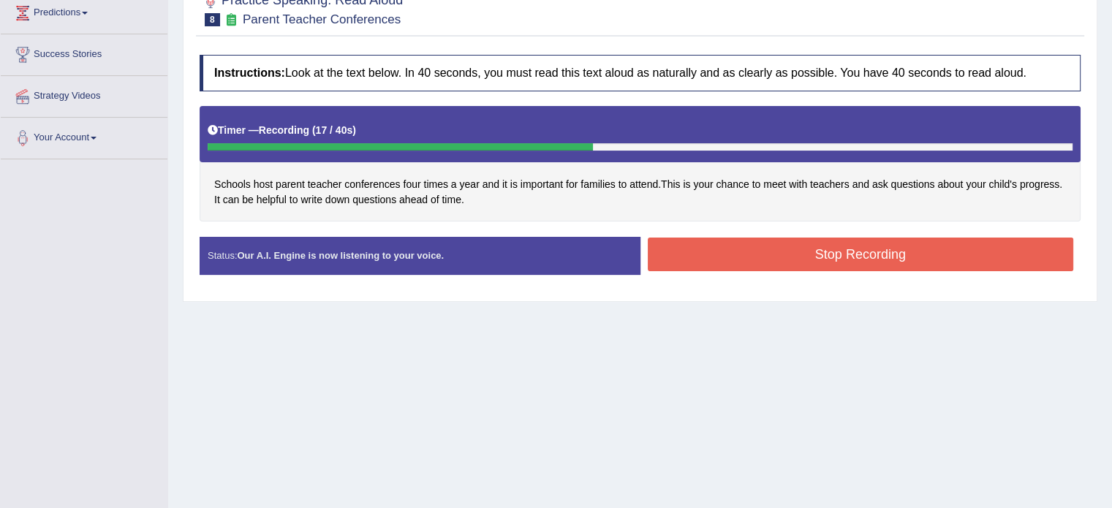
click at [755, 246] on button "Stop Recording" at bounding box center [861, 255] width 426 height 34
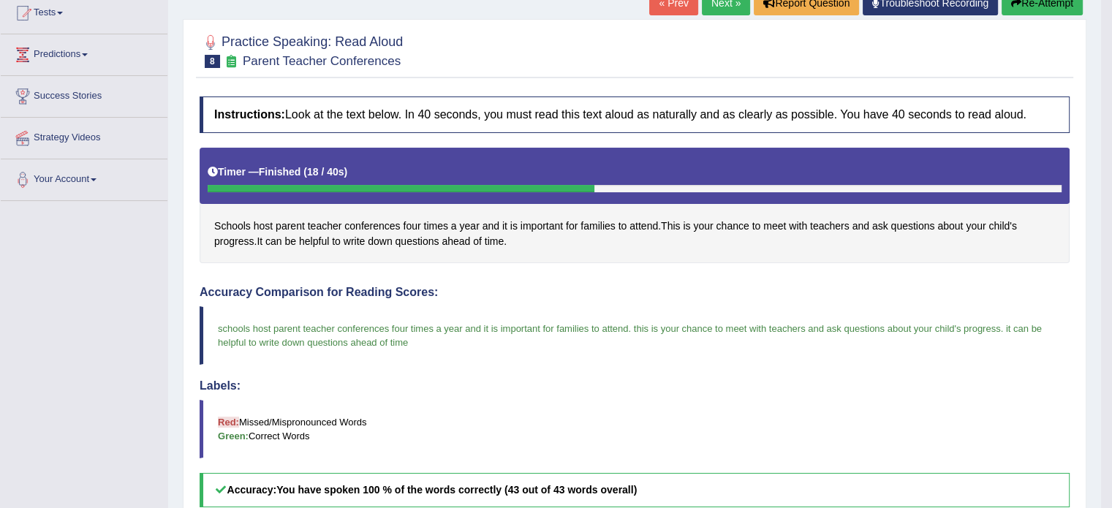
scroll to position [117, 0]
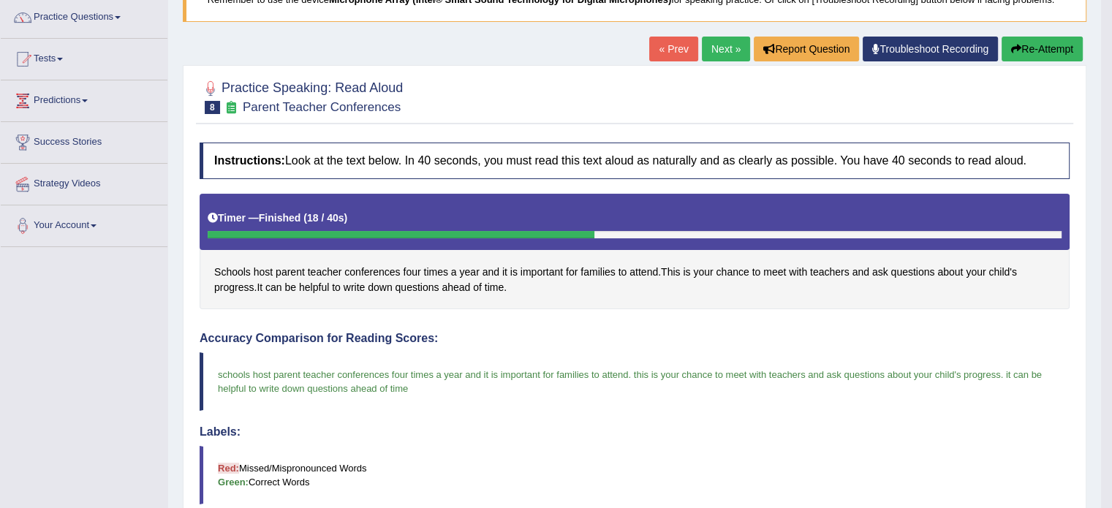
click at [715, 52] on link "Next »" at bounding box center [726, 49] width 48 height 25
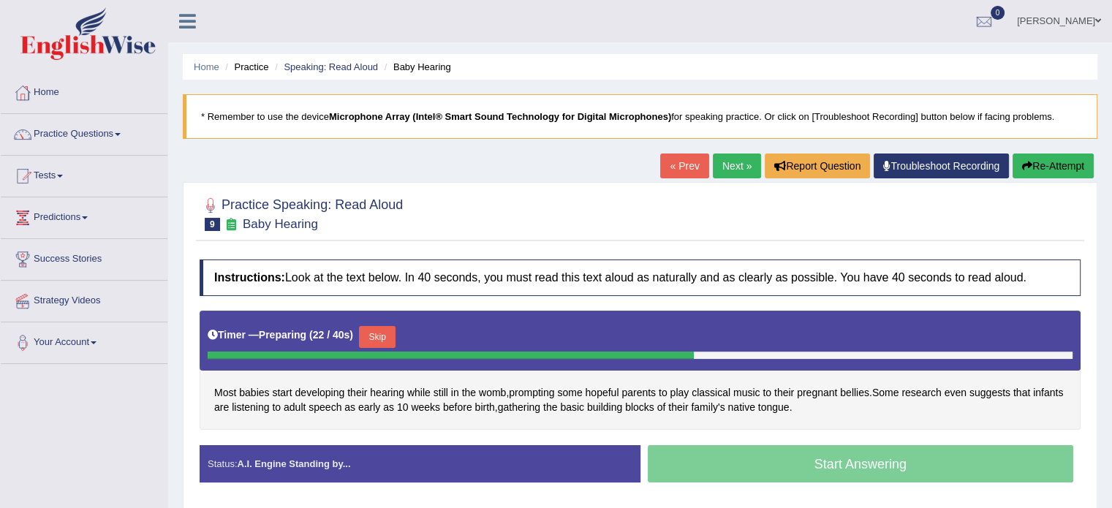
scroll to position [29, 0]
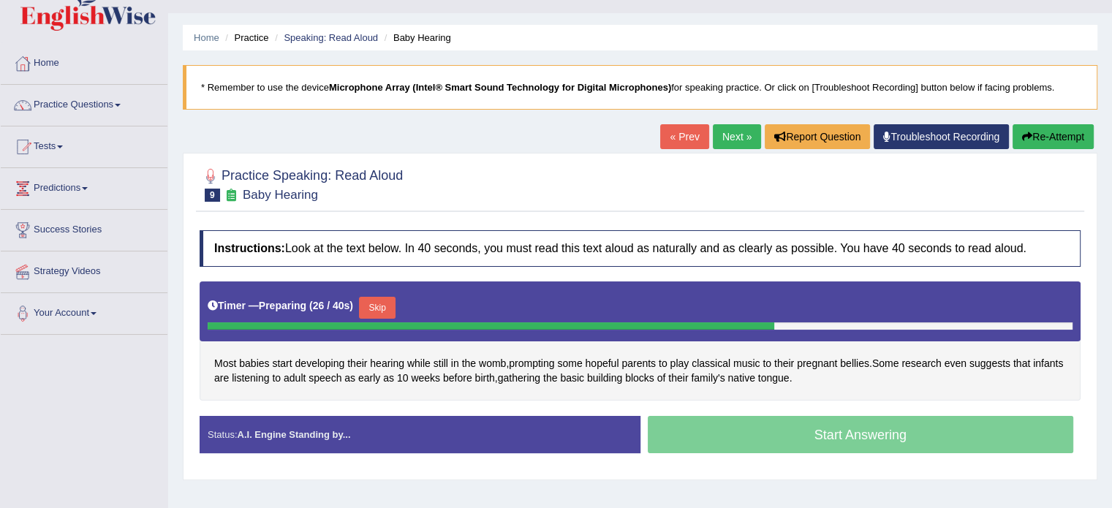
click at [385, 303] on button "Skip" at bounding box center [377, 308] width 37 height 22
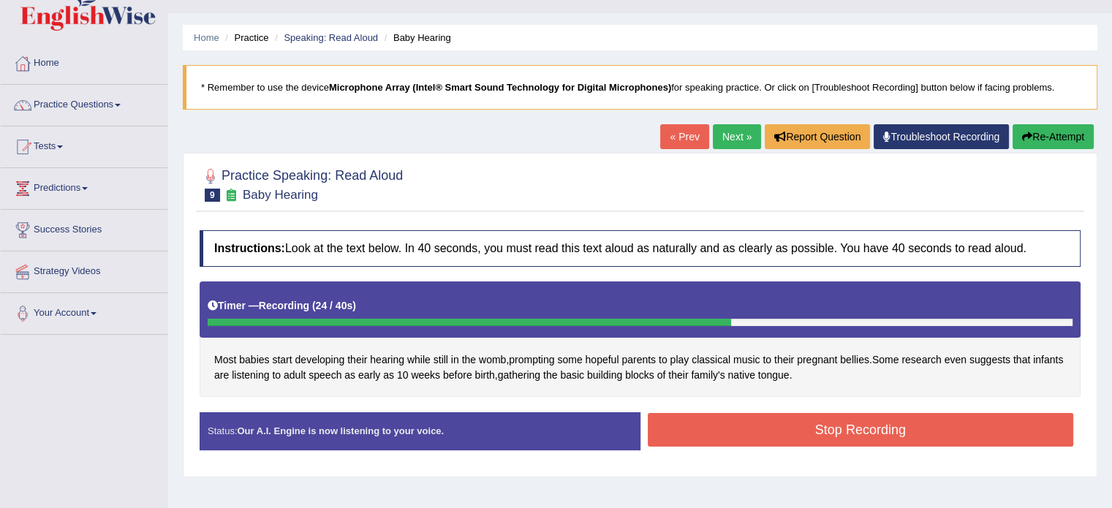
click at [741, 415] on button "Stop Recording" at bounding box center [861, 430] width 426 height 34
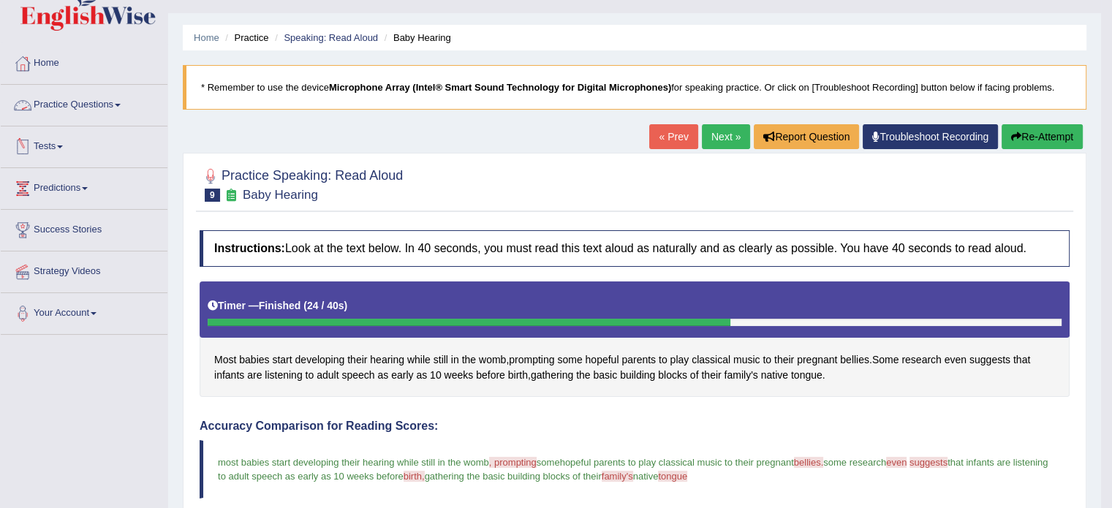
click at [78, 99] on link "Practice Questions" at bounding box center [84, 103] width 167 height 37
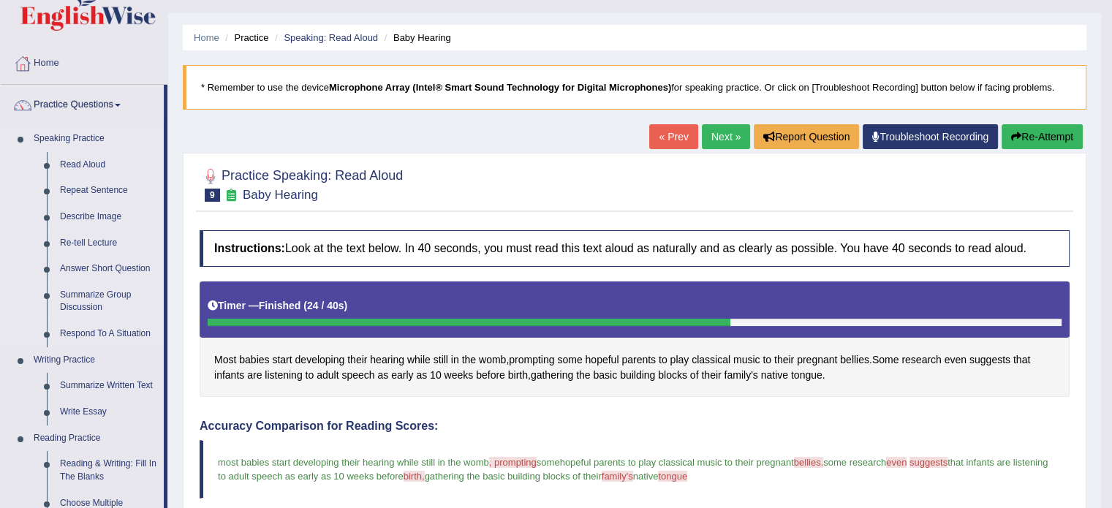
click at [73, 191] on link "Repeat Sentence" at bounding box center [108, 191] width 110 height 26
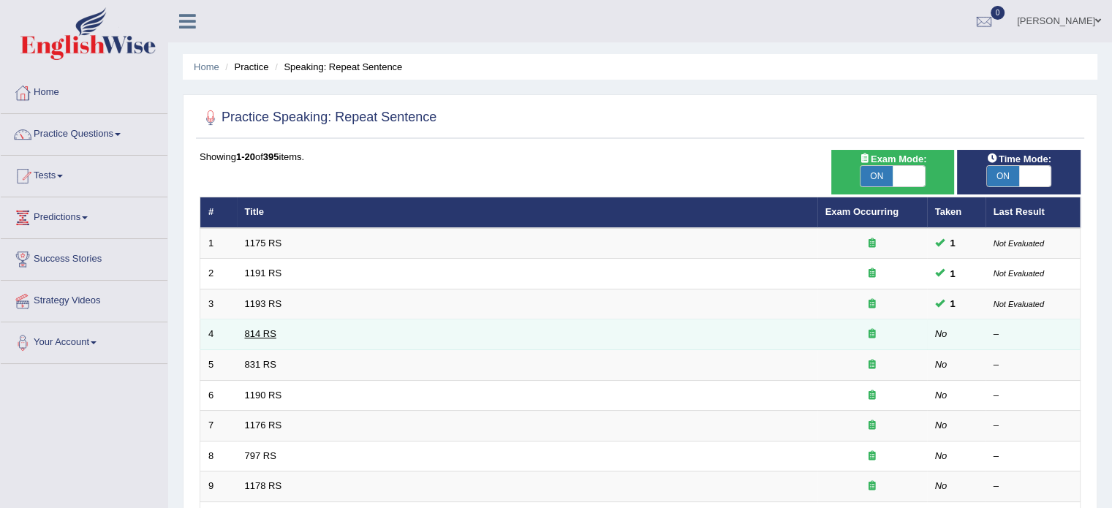
click at [260, 332] on link "814 RS" at bounding box center [260, 333] width 31 height 11
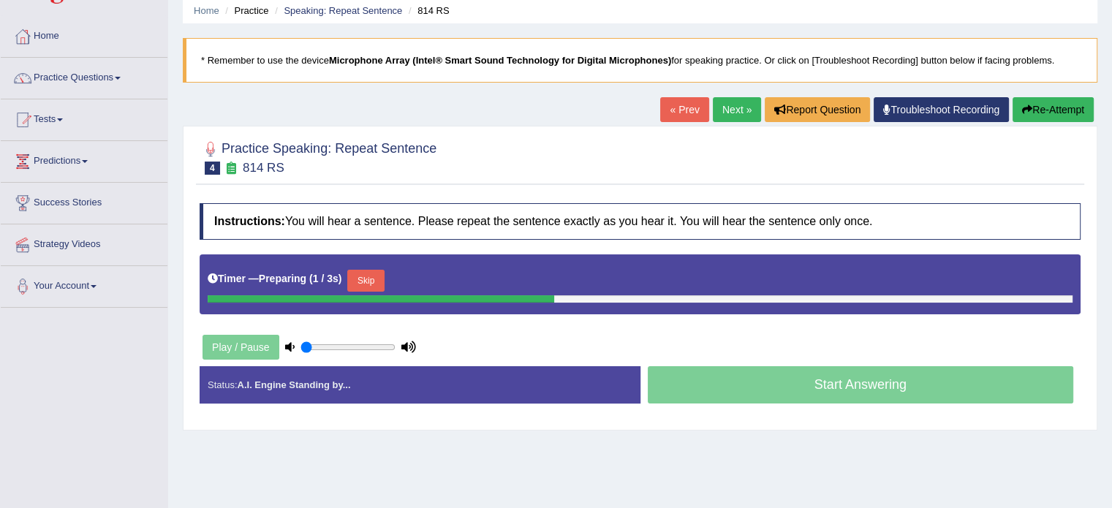
scroll to position [58, 0]
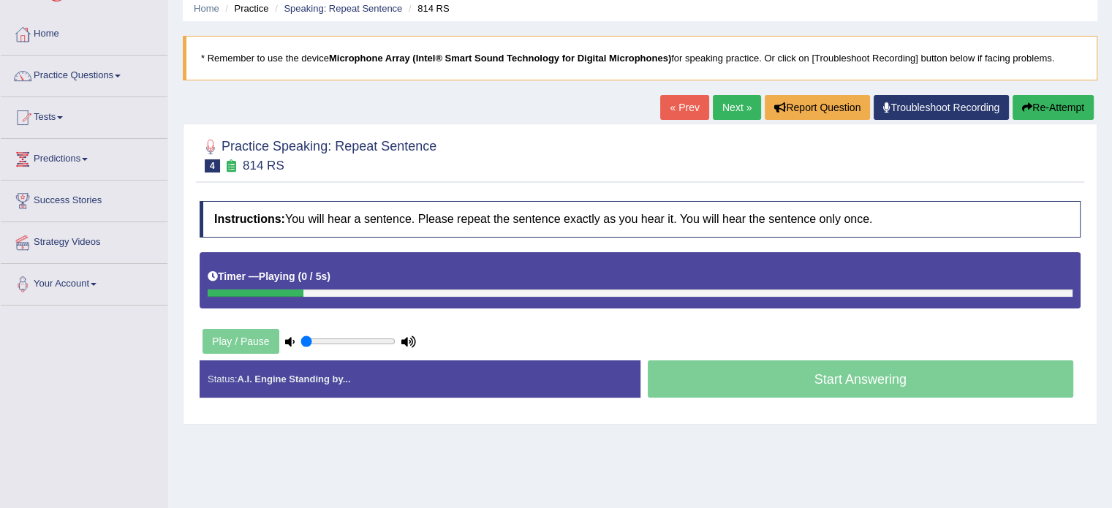
click at [260, 332] on div "Play / Pause" at bounding box center [309, 341] width 219 height 37
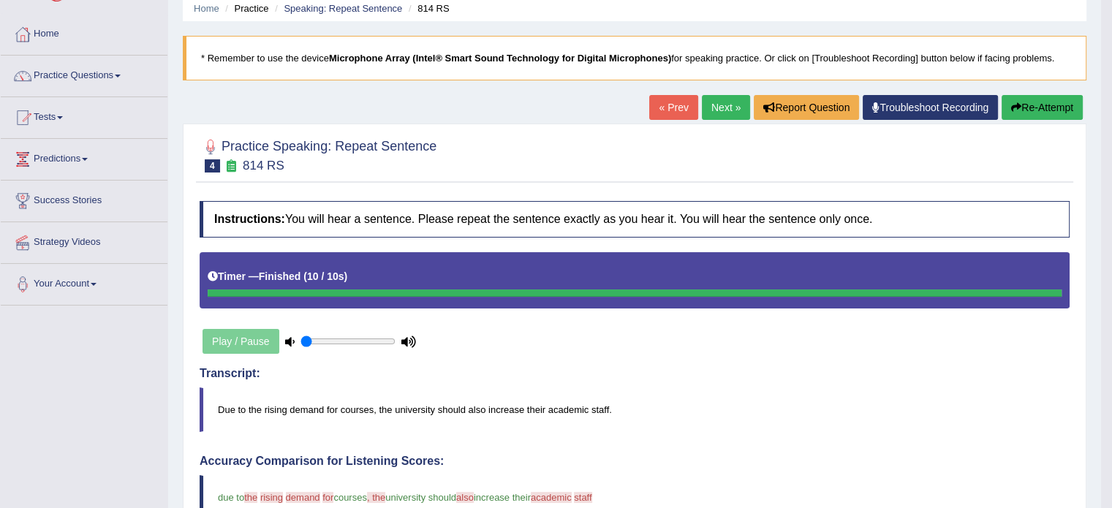
click at [719, 106] on link "Next »" at bounding box center [726, 107] width 48 height 25
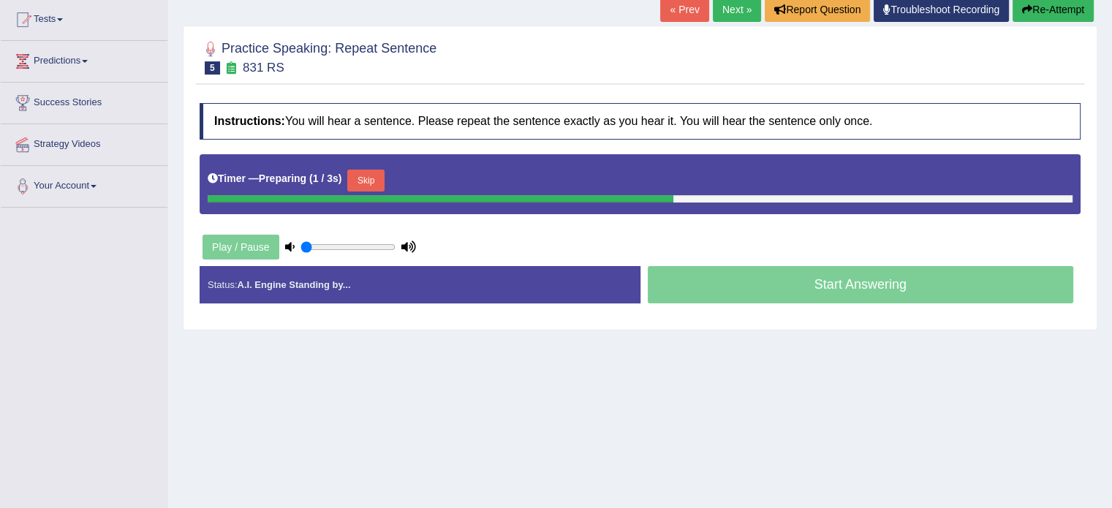
scroll to position [205, 0]
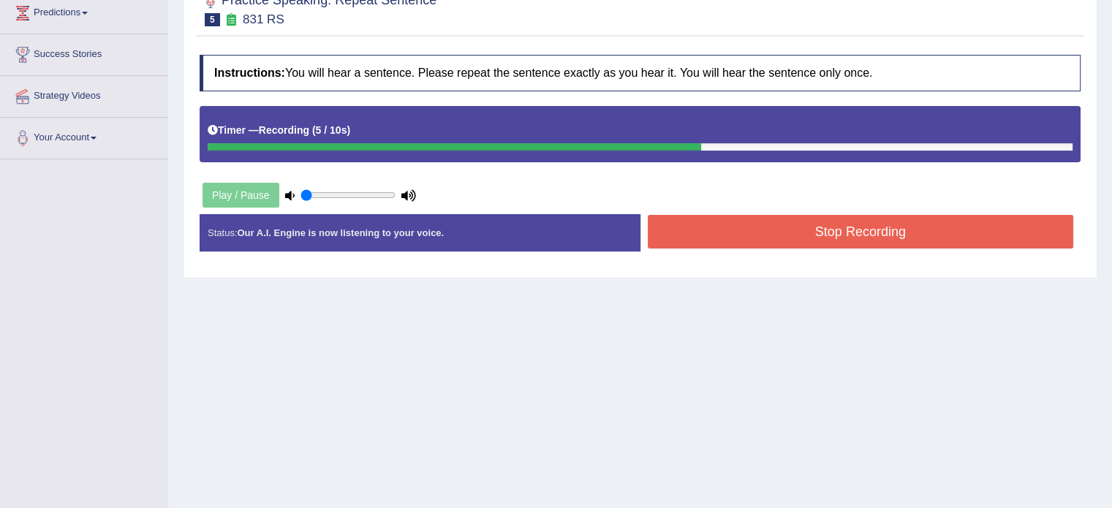
click at [754, 230] on button "Stop Recording" at bounding box center [861, 232] width 426 height 34
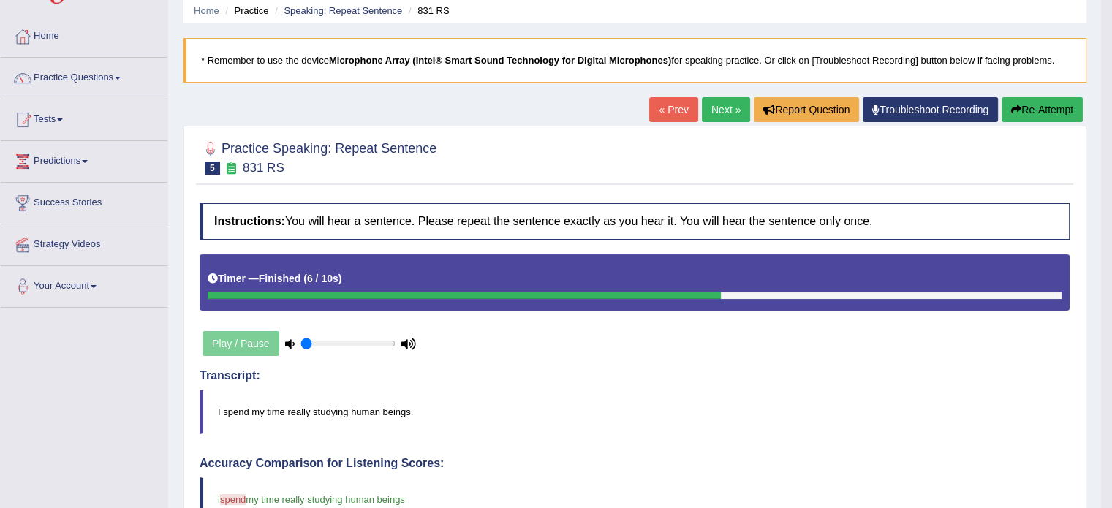
scroll to position [29, 0]
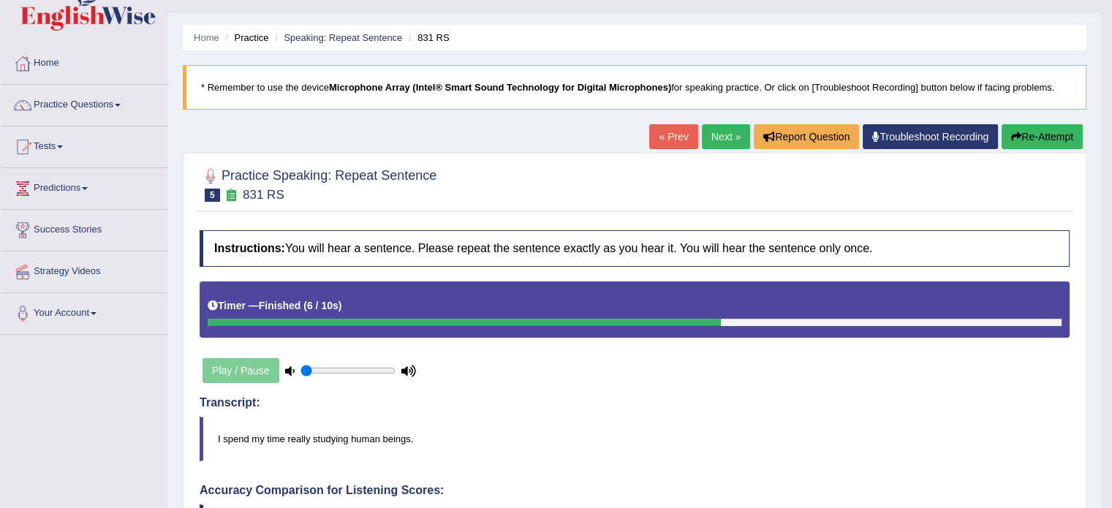
click at [706, 134] on link "Next »" at bounding box center [726, 136] width 48 height 25
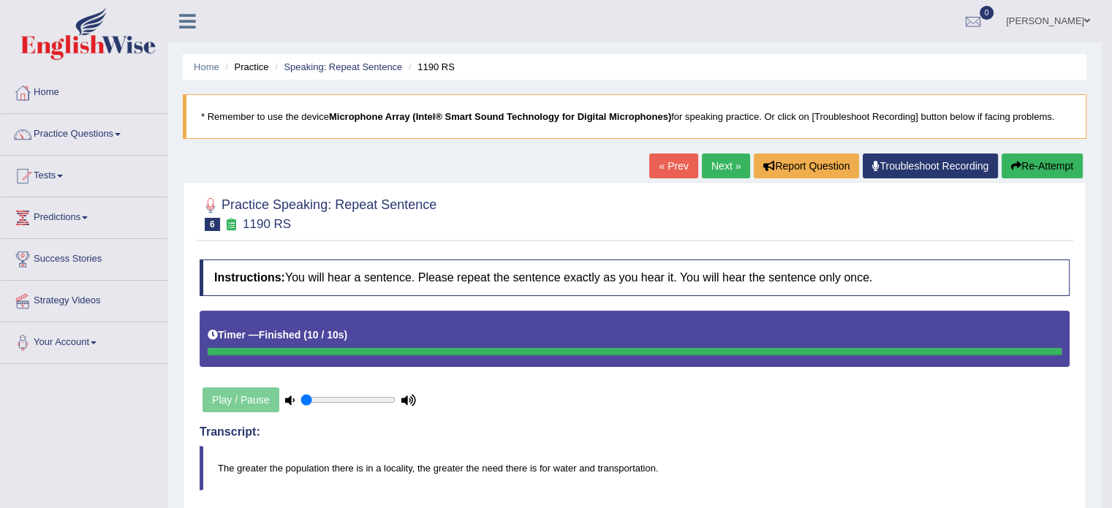
click at [719, 163] on link "Next »" at bounding box center [726, 166] width 48 height 25
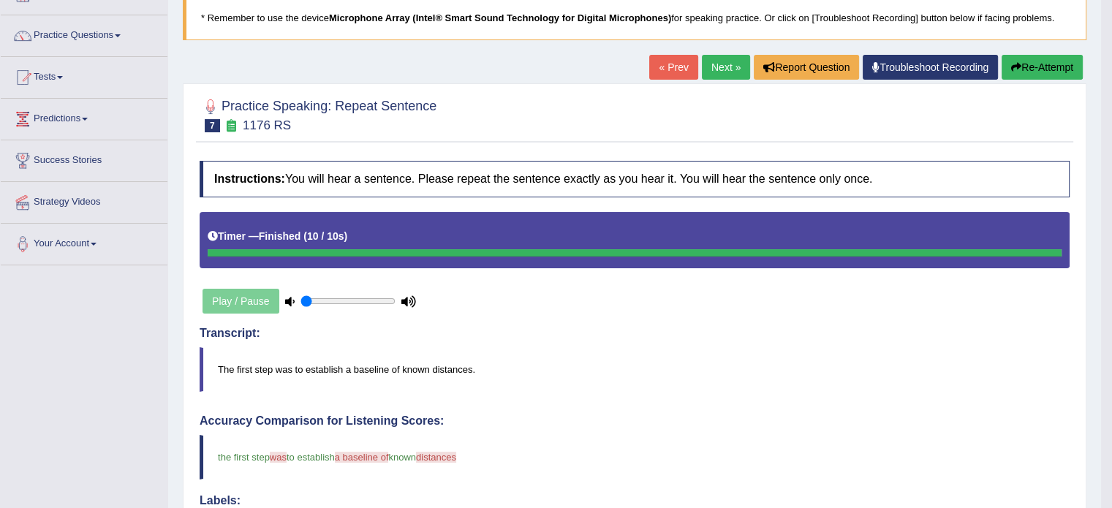
scroll to position [88, 0]
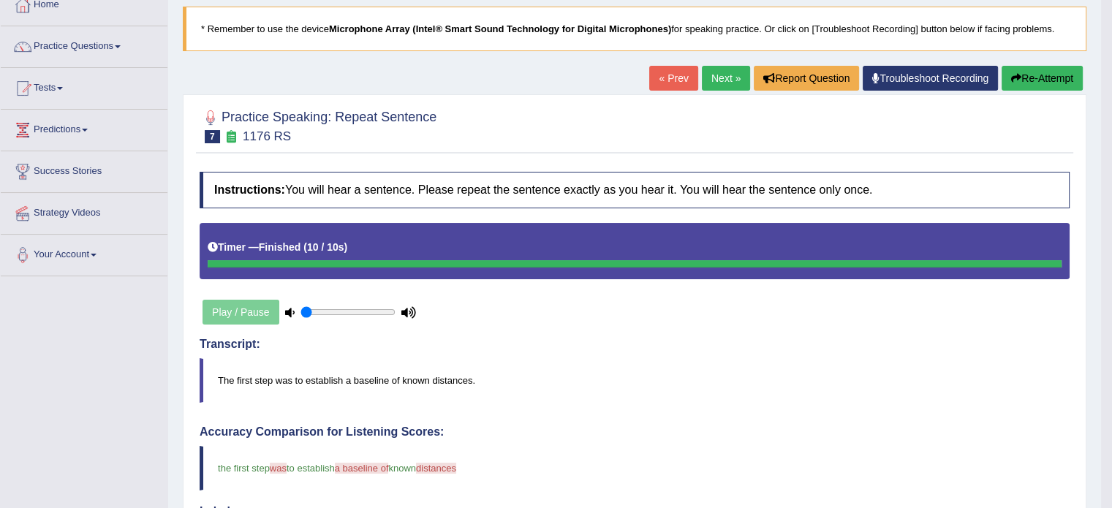
click at [716, 75] on link "Next »" at bounding box center [726, 78] width 48 height 25
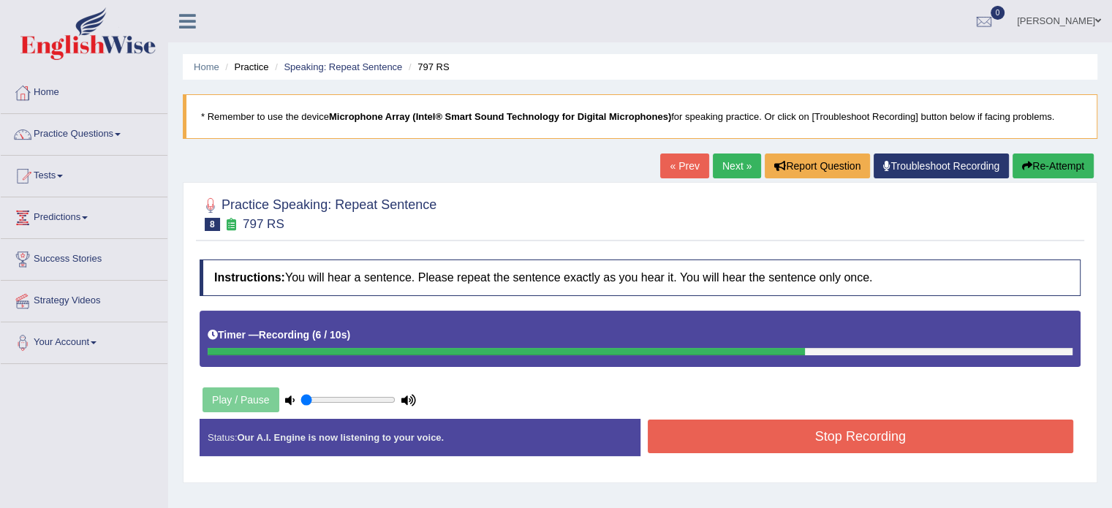
click at [782, 431] on button "Stop Recording" at bounding box center [861, 437] width 426 height 34
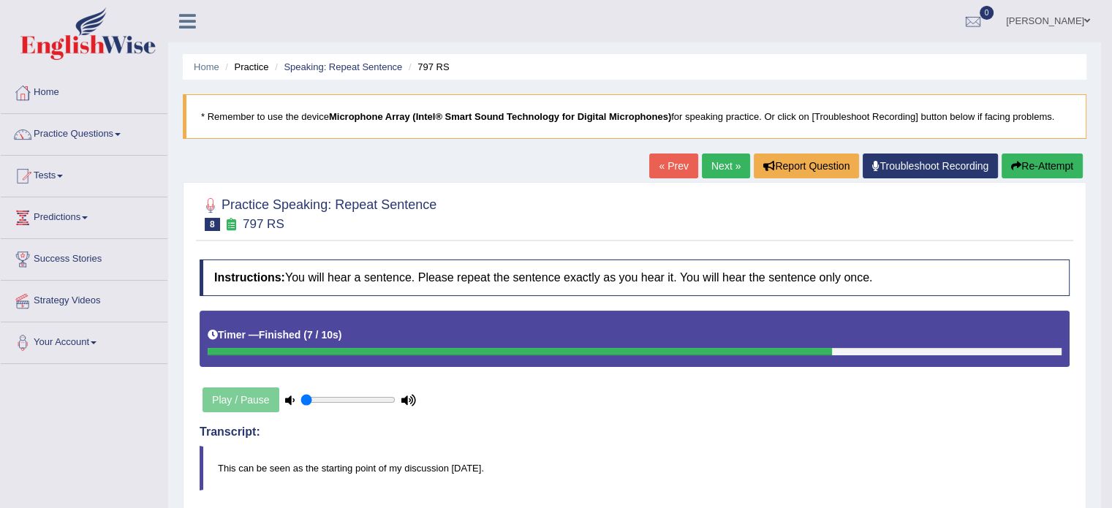
click at [719, 162] on link "Next »" at bounding box center [726, 166] width 48 height 25
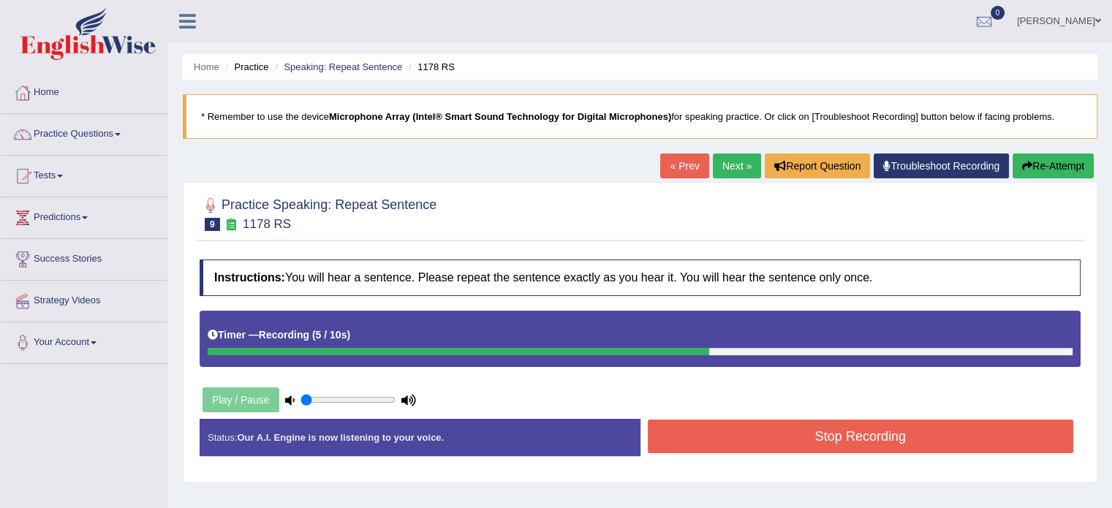
click at [782, 427] on button "Stop Recording" at bounding box center [861, 437] width 426 height 34
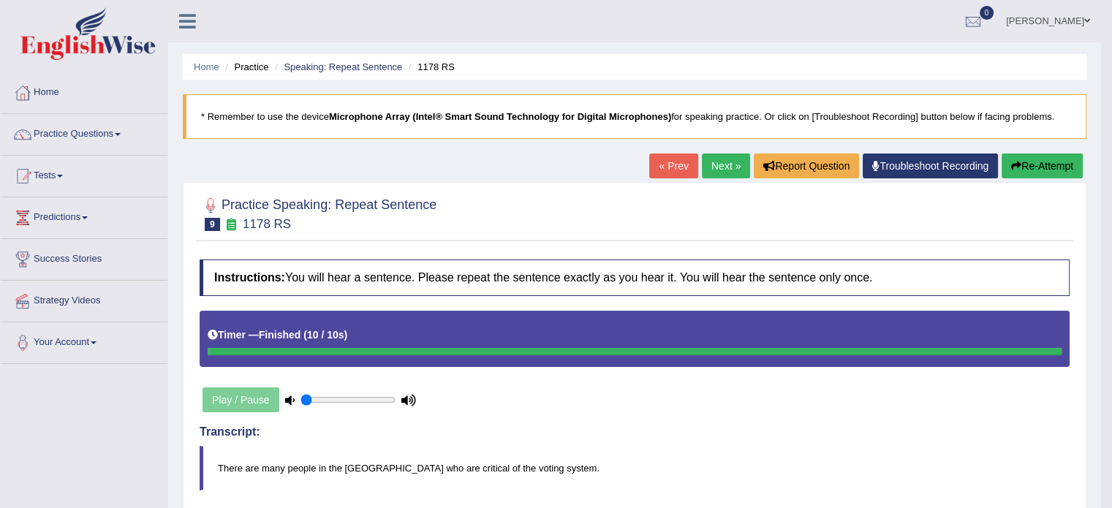
click at [728, 170] on link "Next »" at bounding box center [726, 166] width 48 height 25
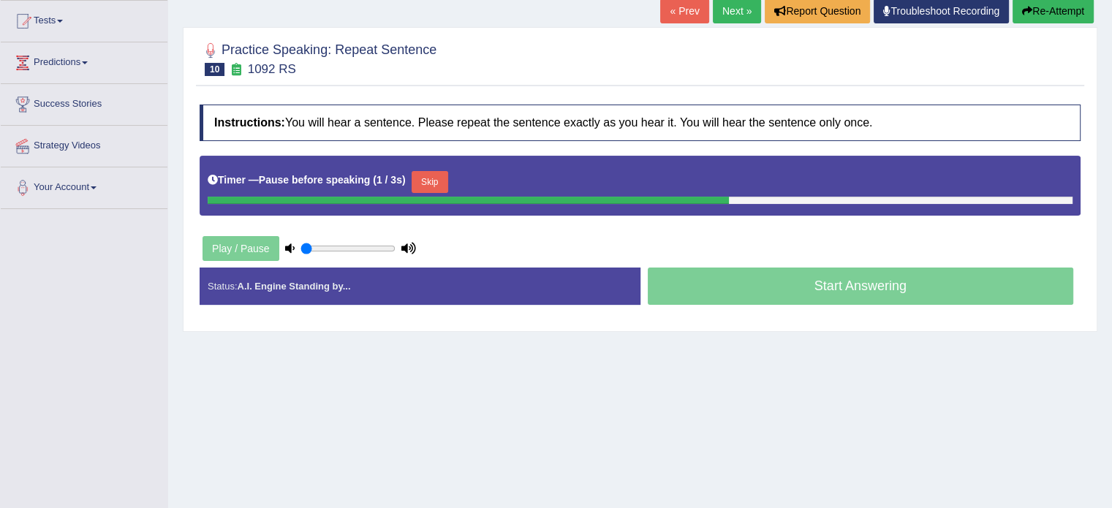
scroll to position [205, 0]
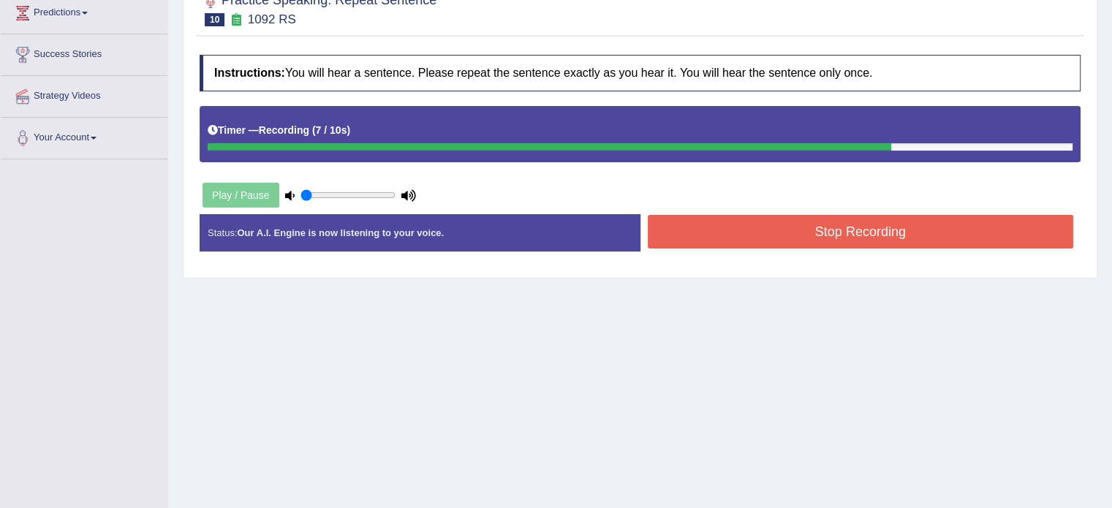
click at [727, 223] on button "Stop Recording" at bounding box center [861, 232] width 426 height 34
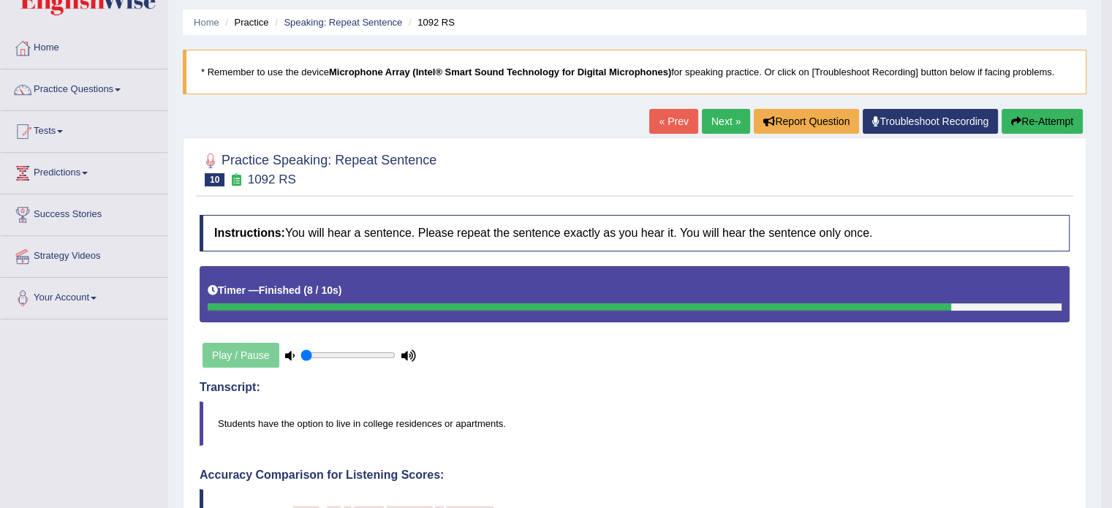
scroll to position [0, 0]
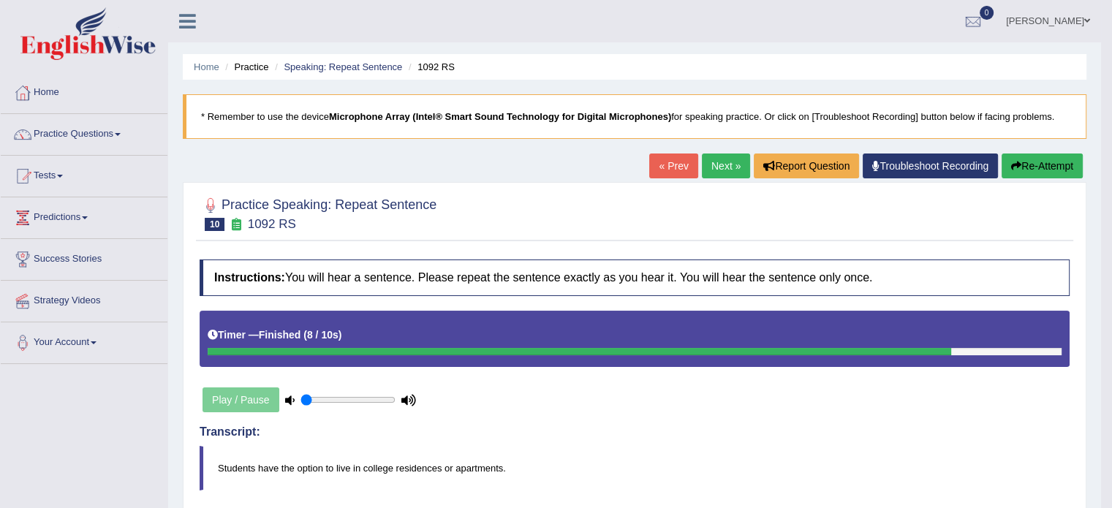
click at [722, 163] on link "Next »" at bounding box center [726, 166] width 48 height 25
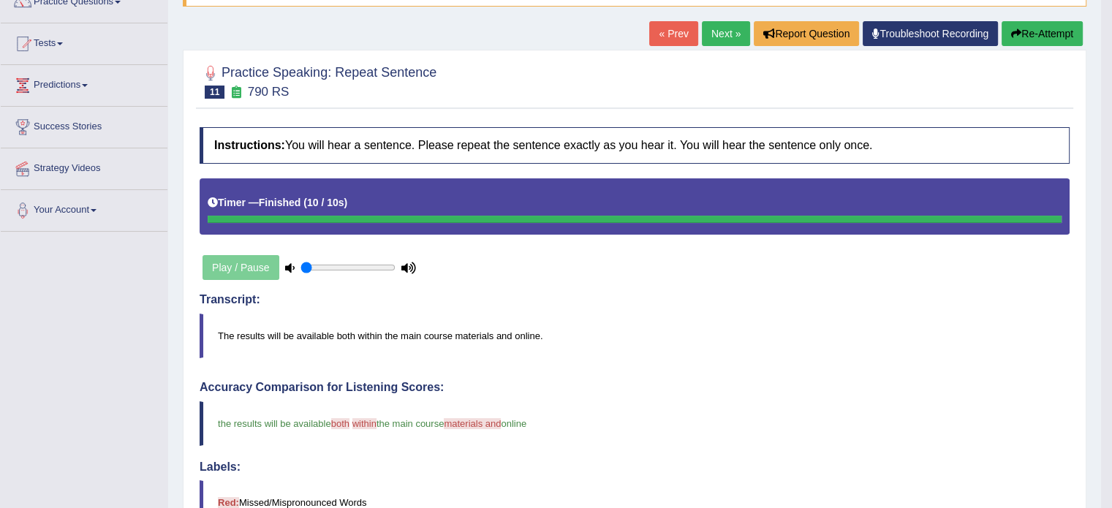
scroll to position [117, 0]
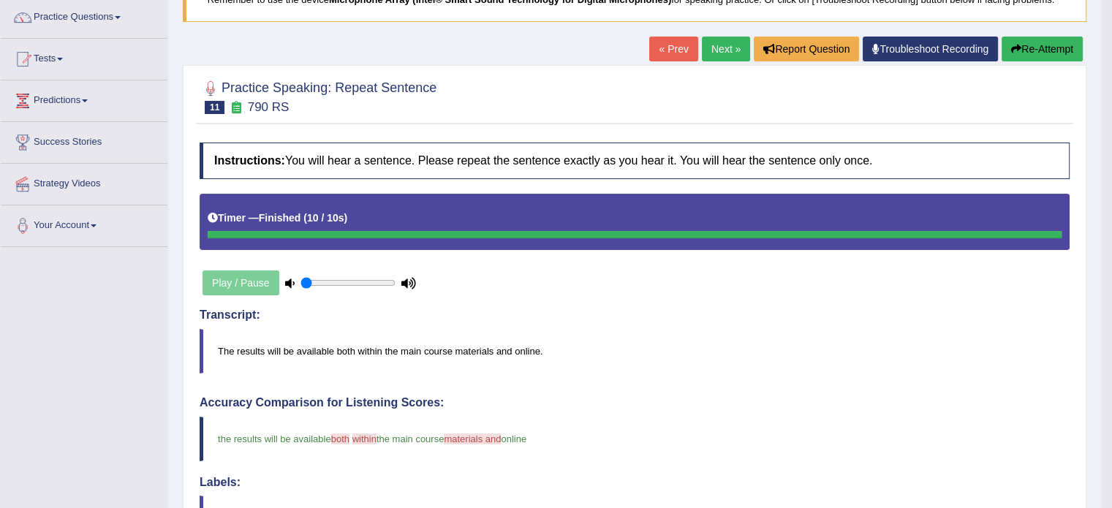
click at [736, 49] on link "Next »" at bounding box center [726, 49] width 48 height 25
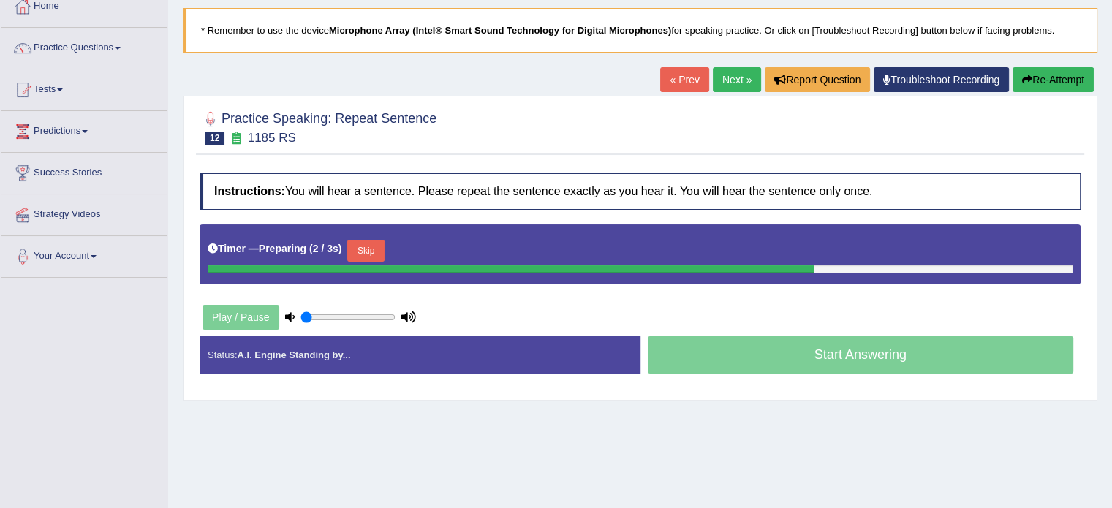
scroll to position [88, 0]
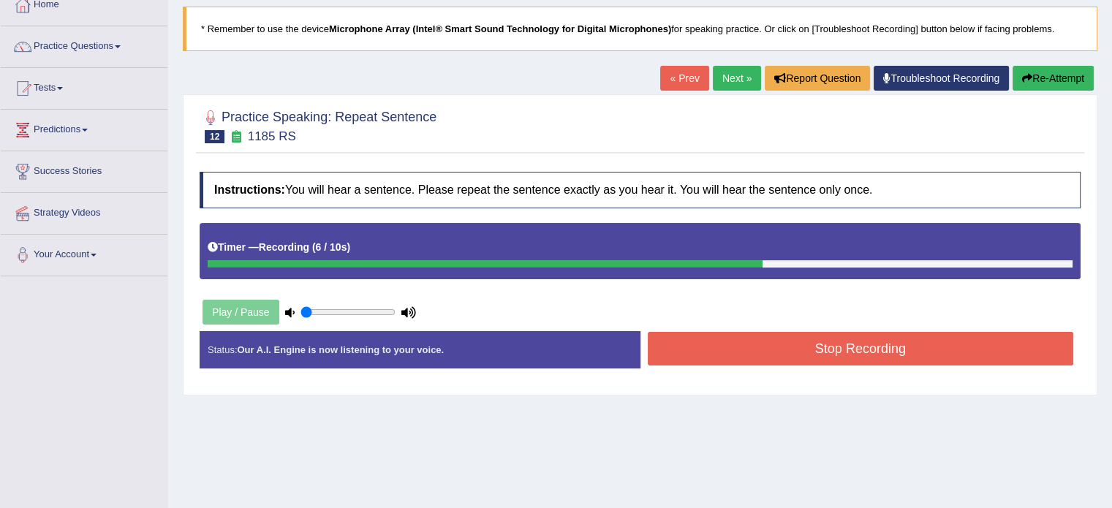
click at [809, 337] on button "Stop Recording" at bounding box center [861, 349] width 426 height 34
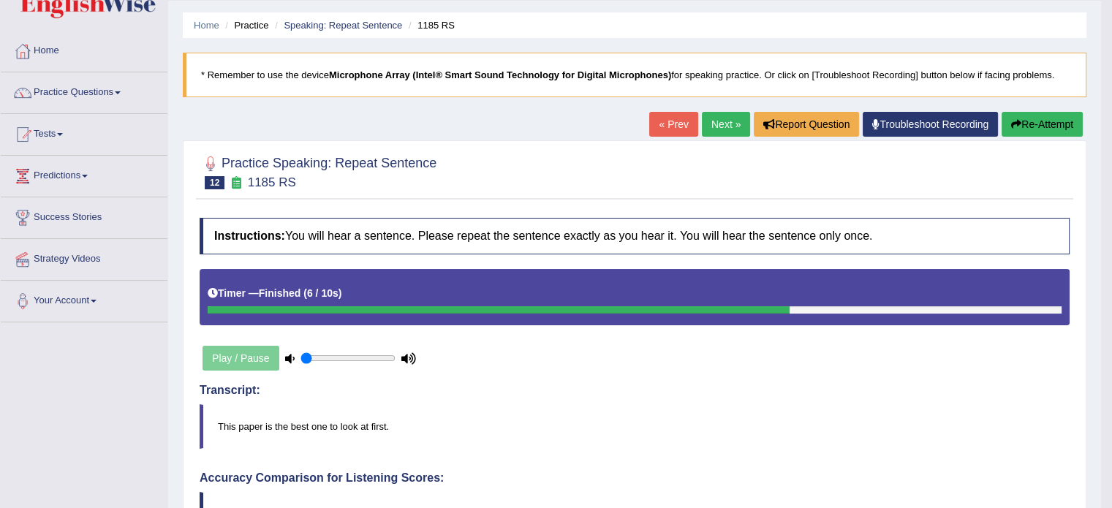
scroll to position [41, 0]
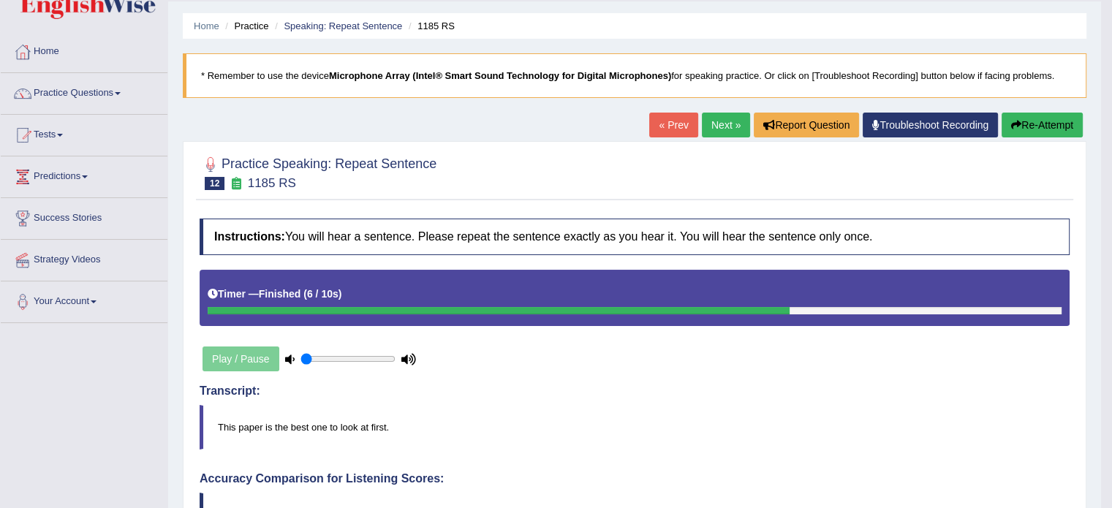
click at [722, 121] on link "Next »" at bounding box center [726, 125] width 48 height 25
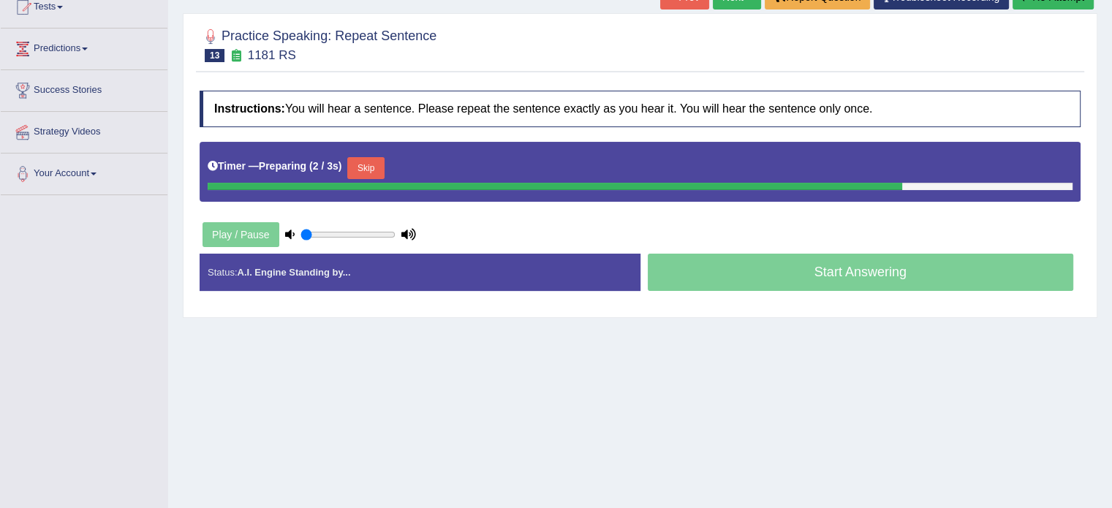
scroll to position [175, 0]
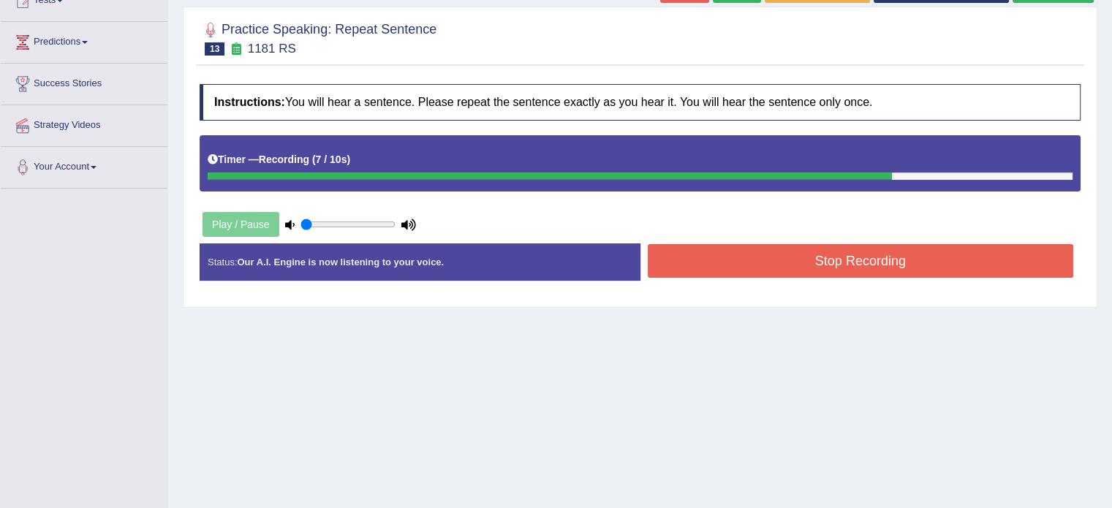
click at [710, 268] on button "Stop Recording" at bounding box center [861, 261] width 426 height 34
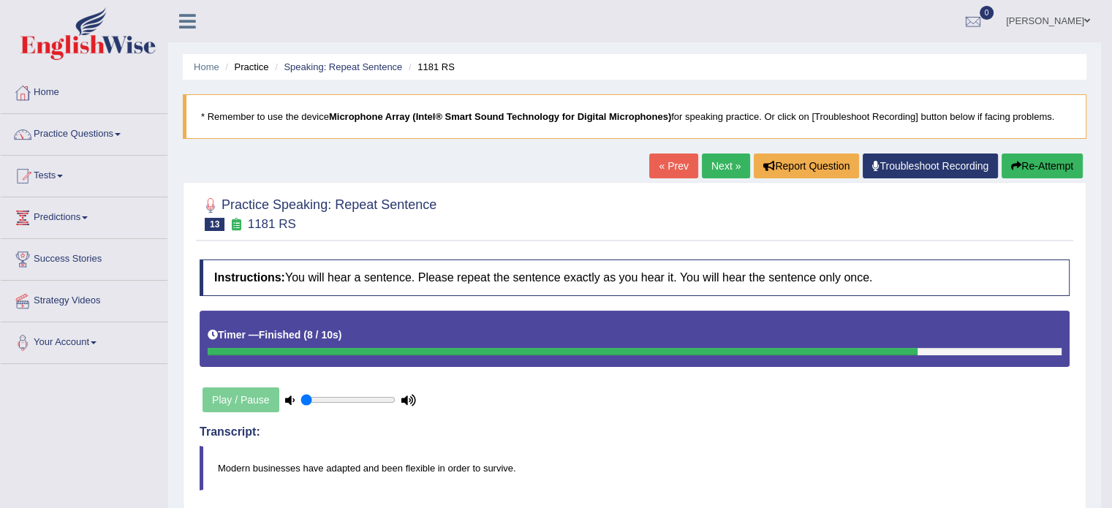
scroll to position [0, 0]
click at [719, 163] on link "Next »" at bounding box center [726, 166] width 48 height 25
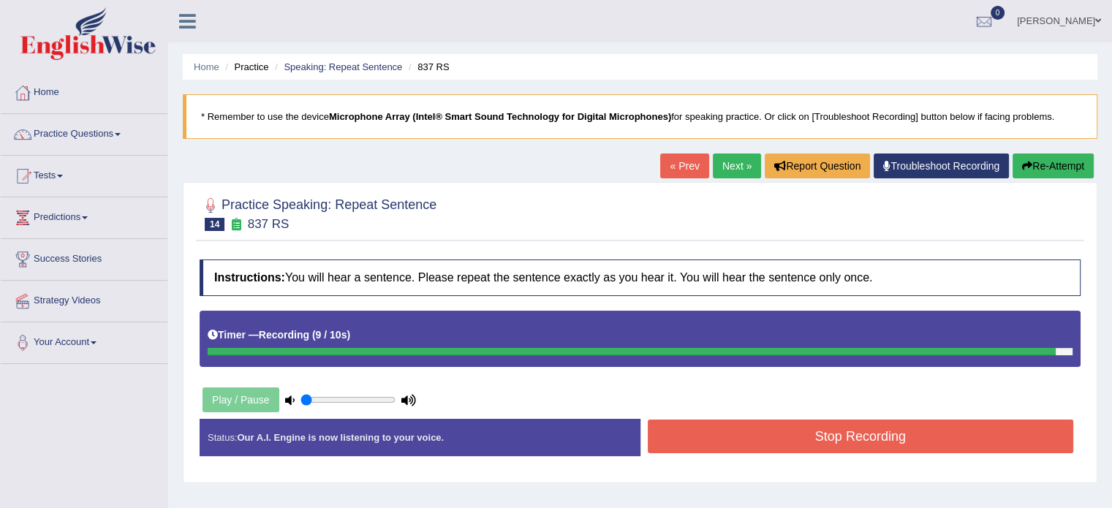
click at [873, 436] on button "Stop Recording" at bounding box center [861, 437] width 426 height 34
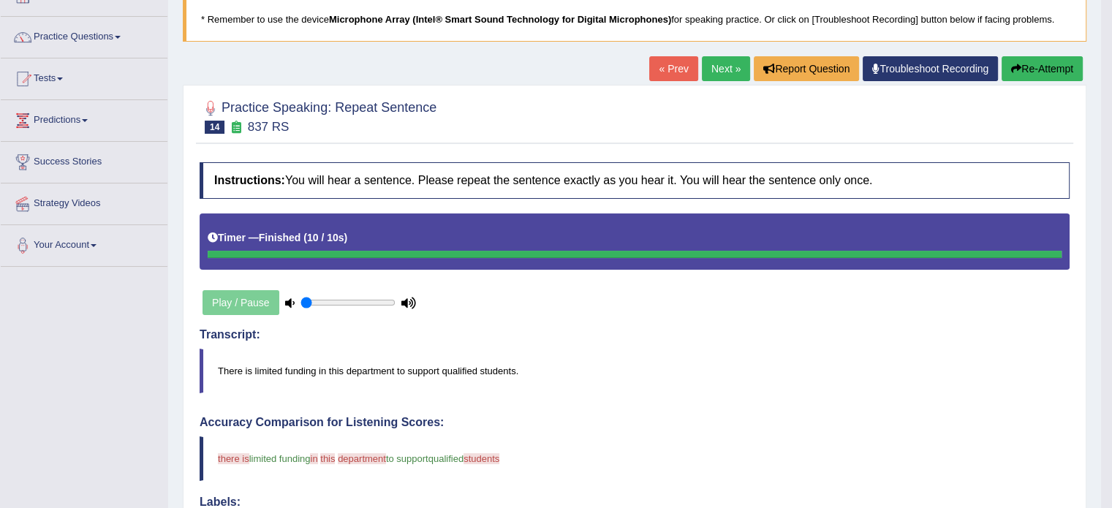
scroll to position [58, 0]
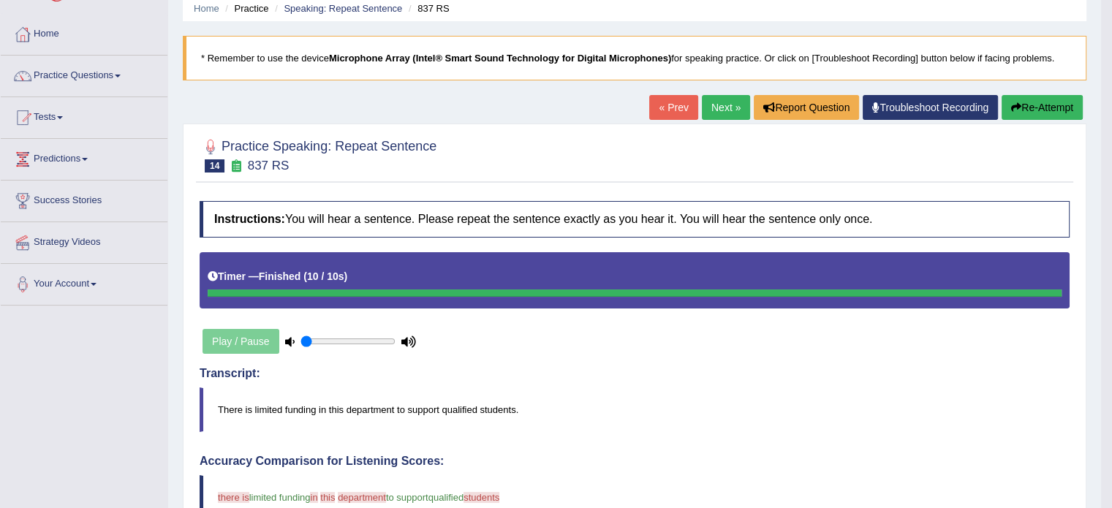
click at [721, 110] on link "Next »" at bounding box center [726, 107] width 48 height 25
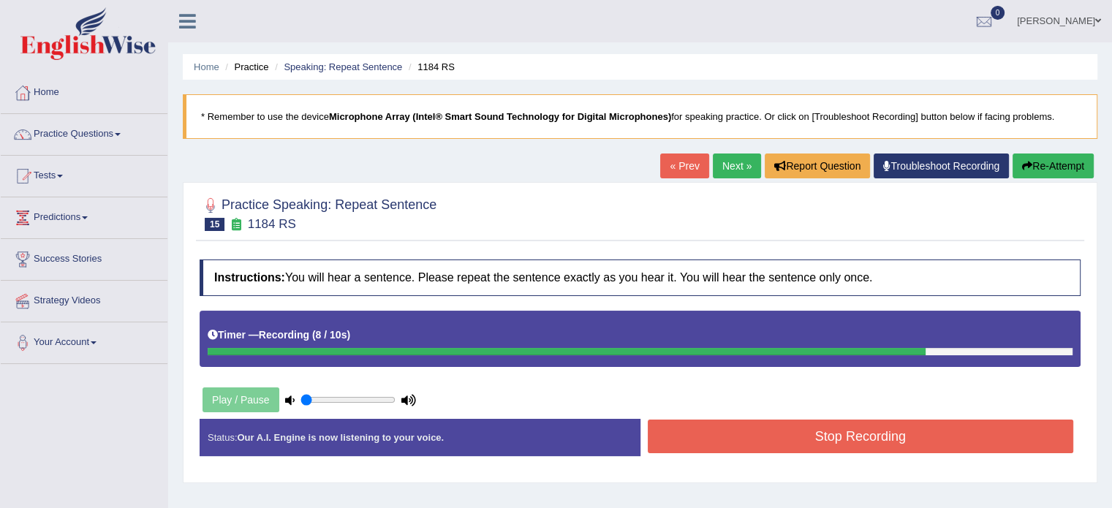
click at [805, 427] on button "Stop Recording" at bounding box center [861, 437] width 426 height 34
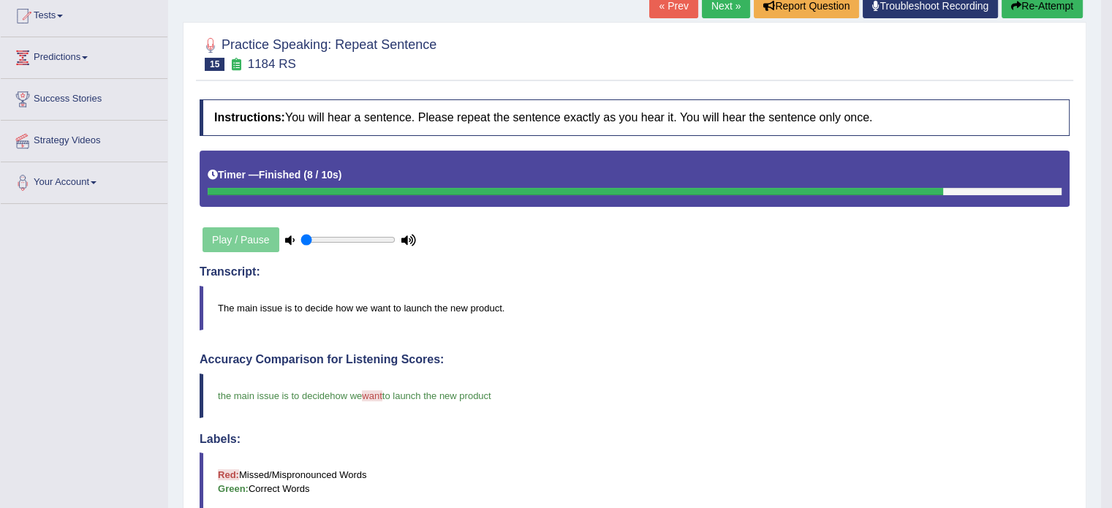
scroll to position [58, 0]
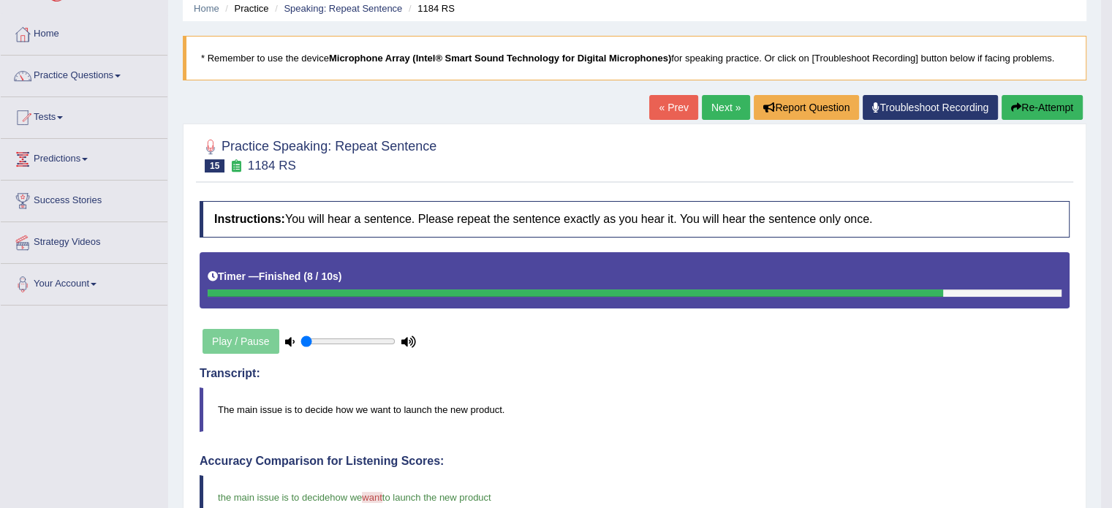
click at [711, 107] on link "Next »" at bounding box center [726, 107] width 48 height 25
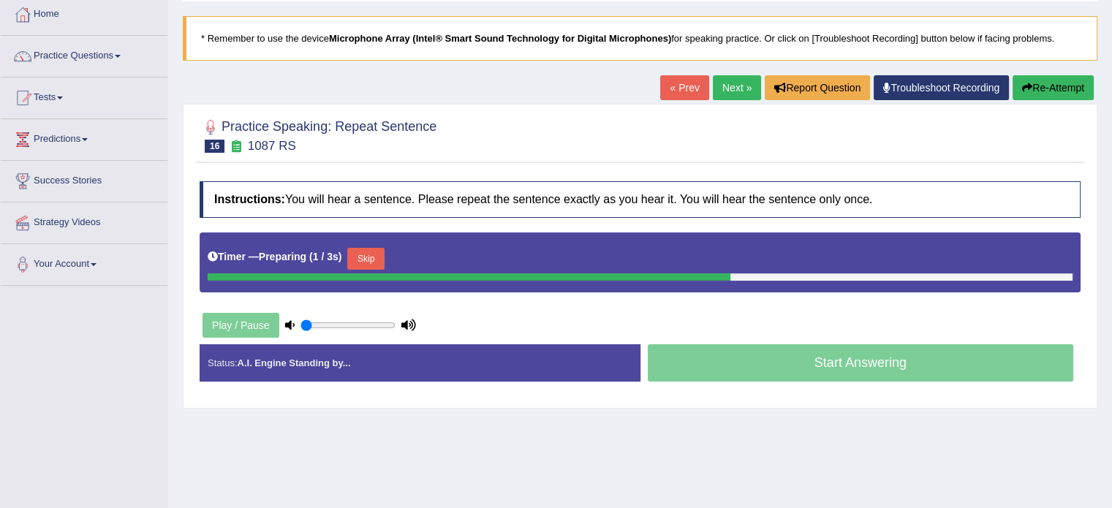
scroll to position [117, 0]
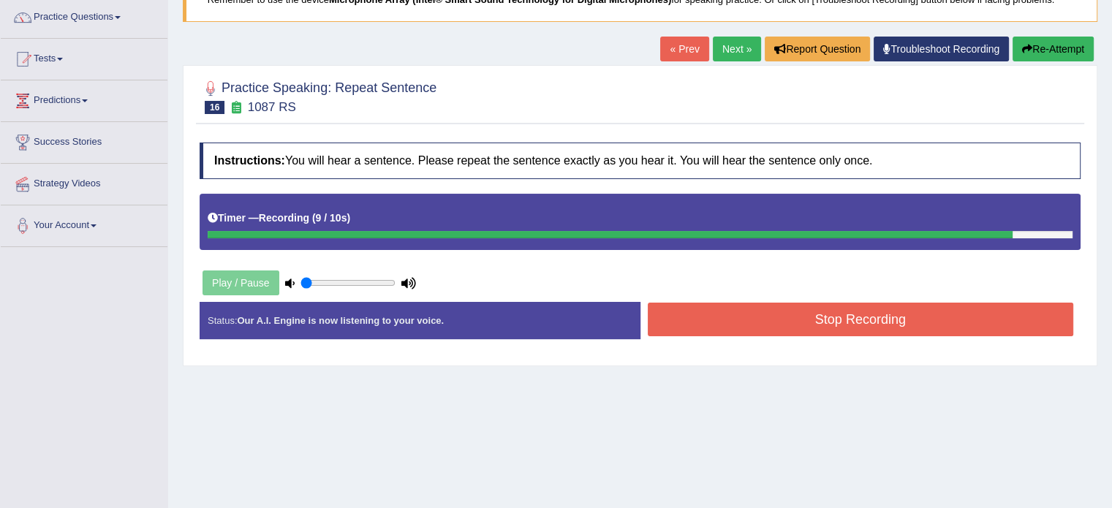
click at [757, 334] on button "Stop Recording" at bounding box center [861, 320] width 426 height 34
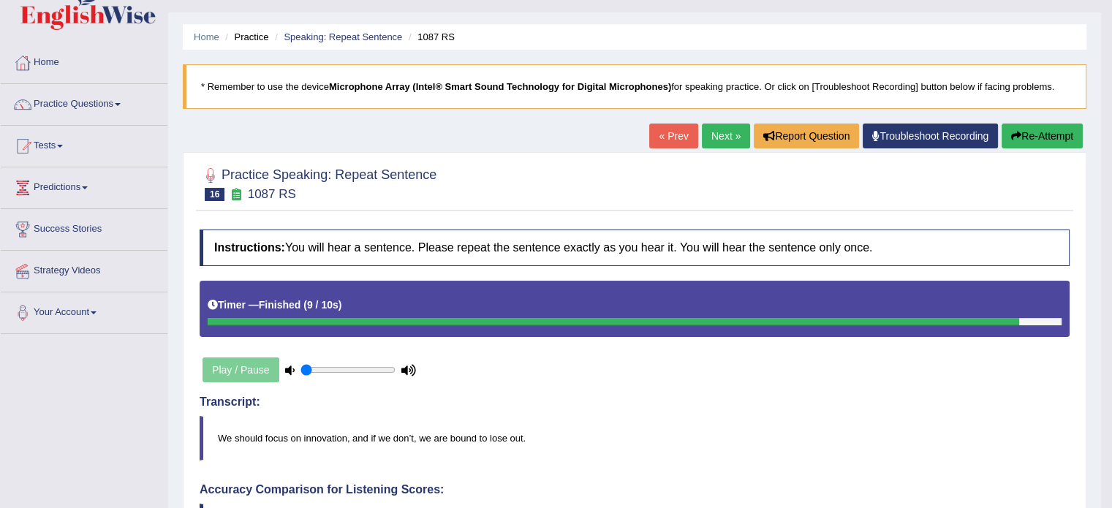
scroll to position [29, 0]
click at [722, 126] on link "Next »" at bounding box center [726, 136] width 48 height 25
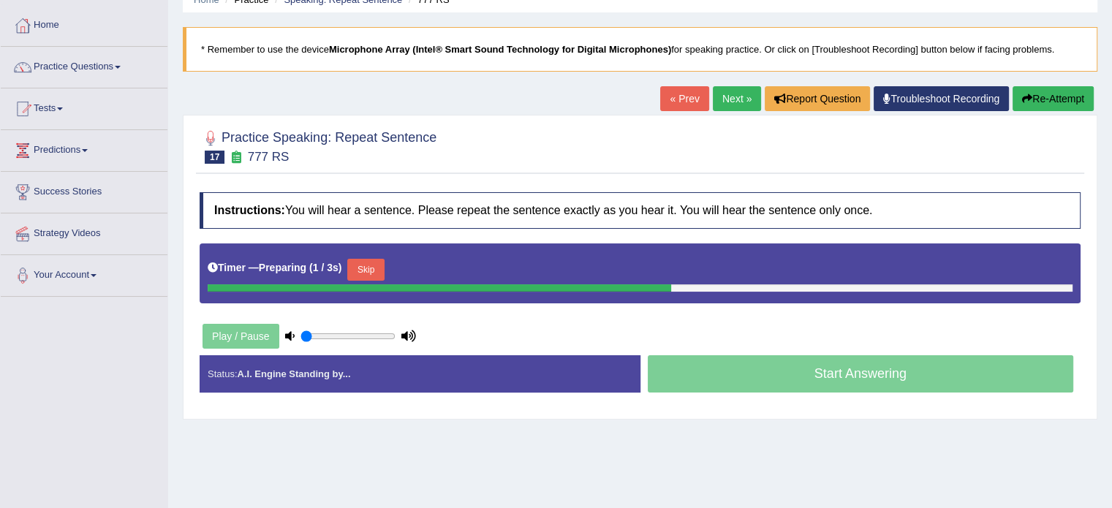
scroll to position [88, 0]
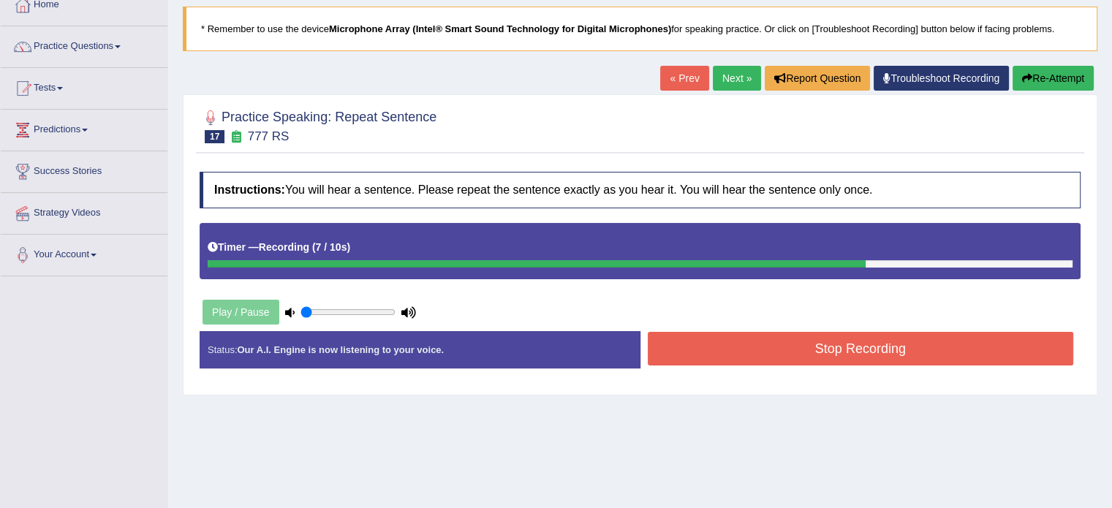
click at [757, 335] on button "Stop Recording" at bounding box center [861, 349] width 426 height 34
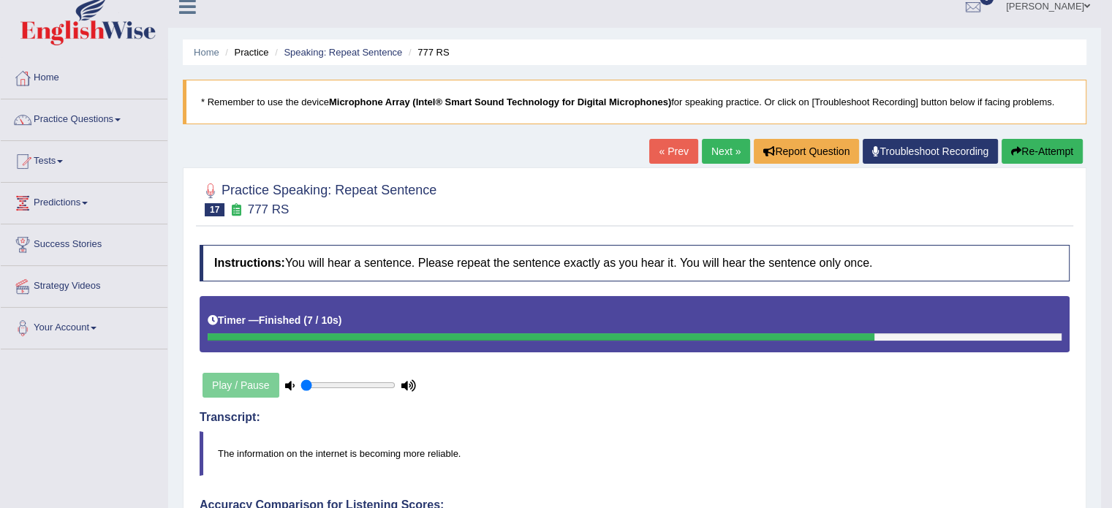
scroll to position [0, 0]
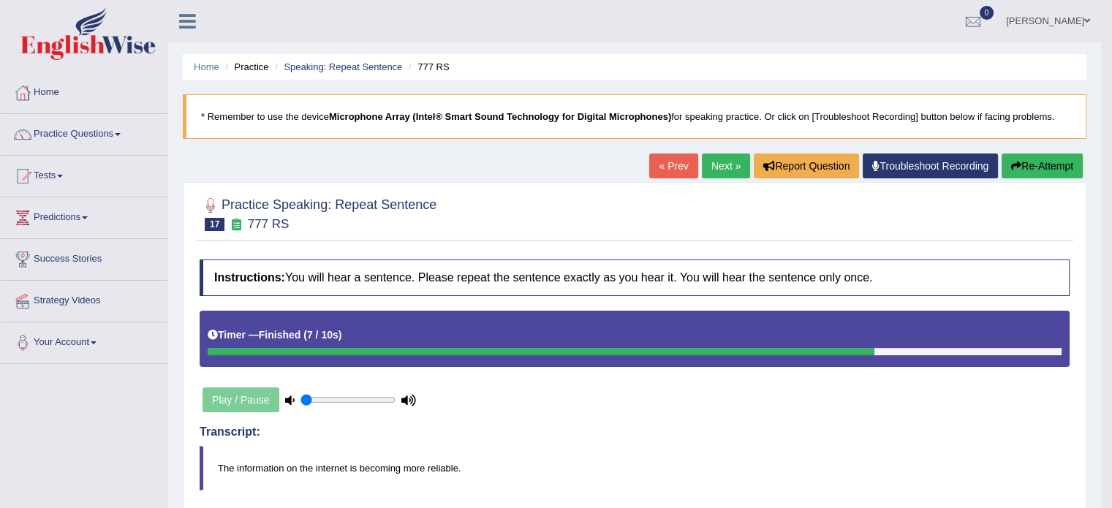
click at [722, 164] on link "Next »" at bounding box center [726, 166] width 48 height 25
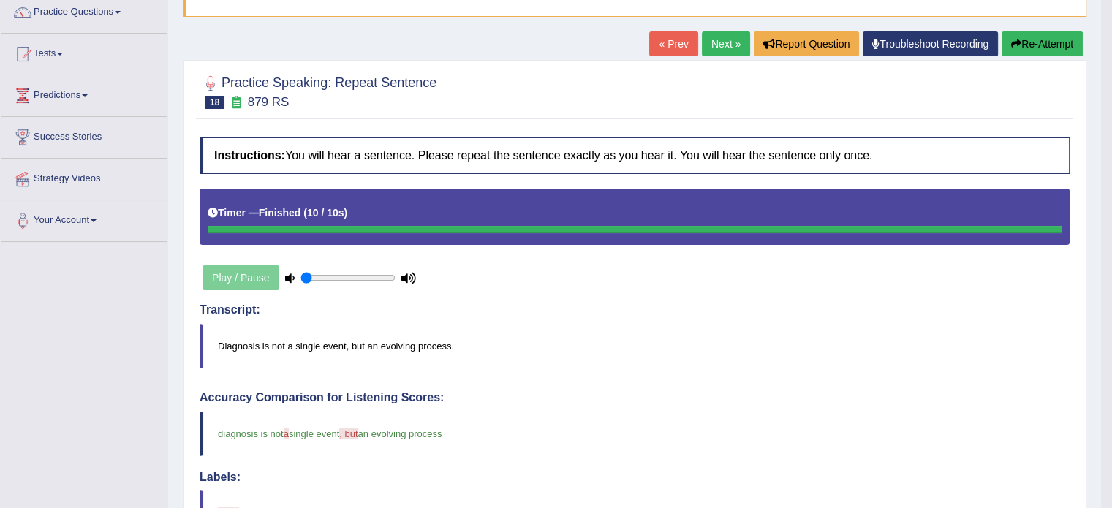
scroll to position [70, 0]
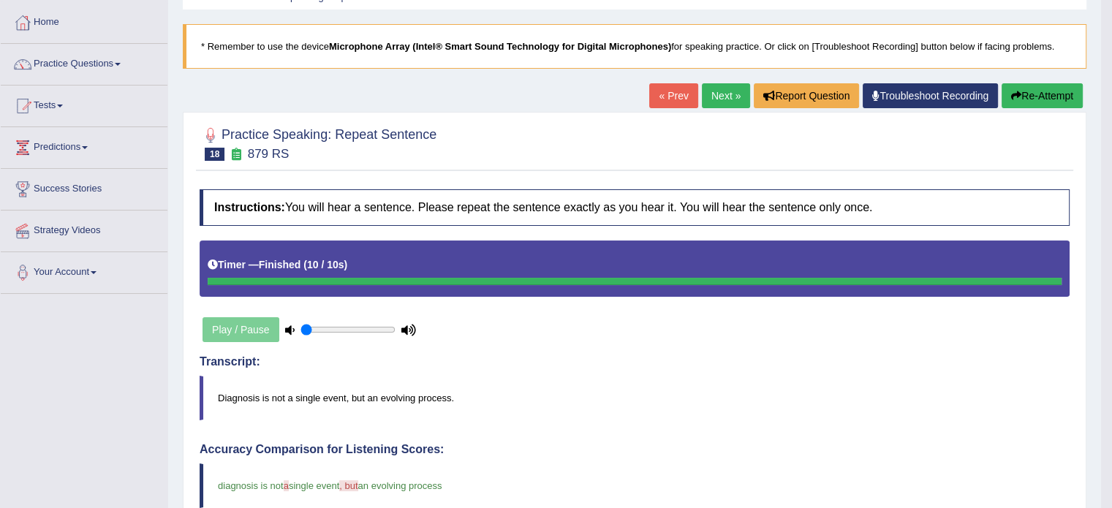
click at [708, 97] on link "Next »" at bounding box center [726, 95] width 48 height 25
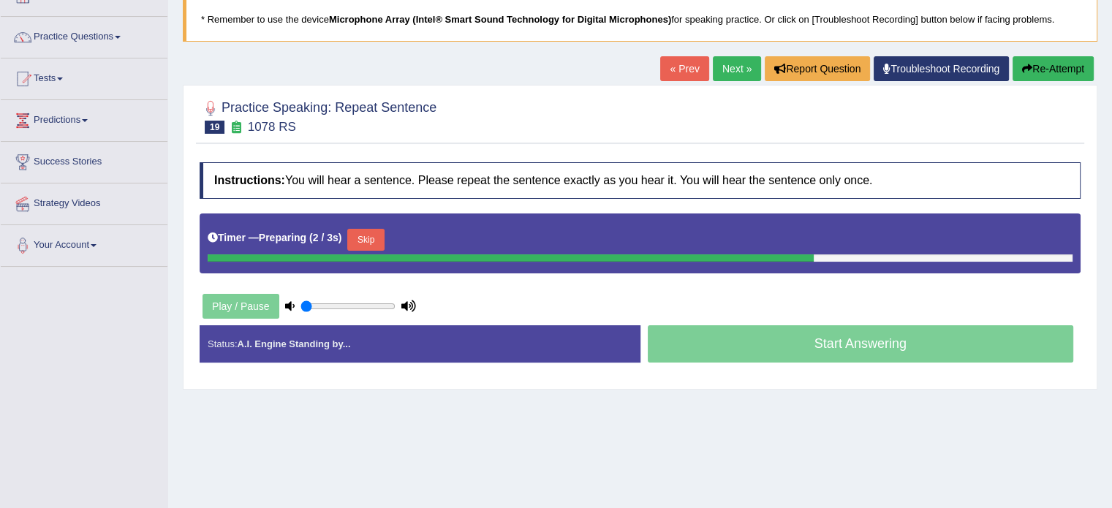
scroll to position [146, 0]
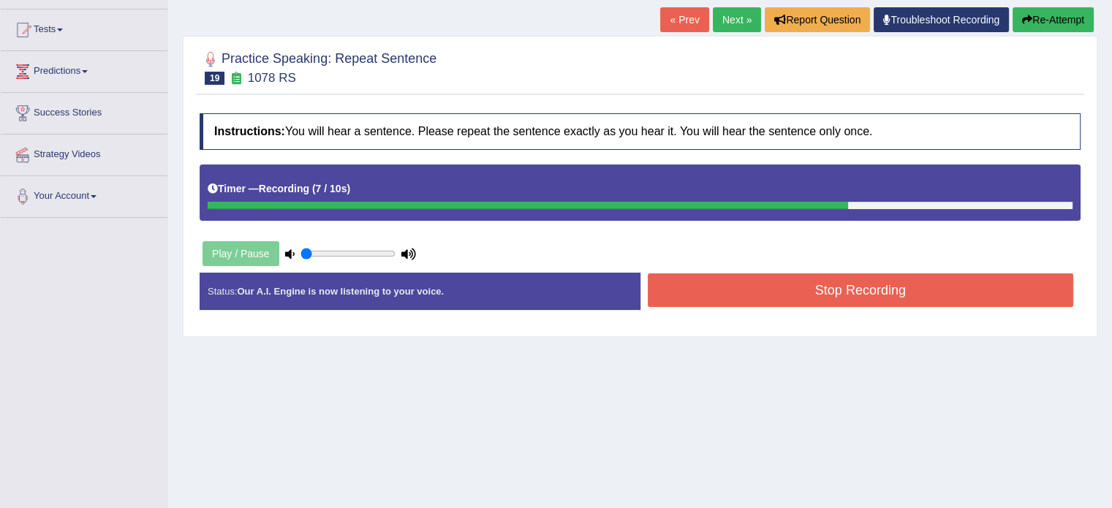
click at [820, 306] on div "Stop Recording" at bounding box center [860, 291] width 441 height 37
click at [819, 288] on button "Stop Recording" at bounding box center [861, 290] width 426 height 34
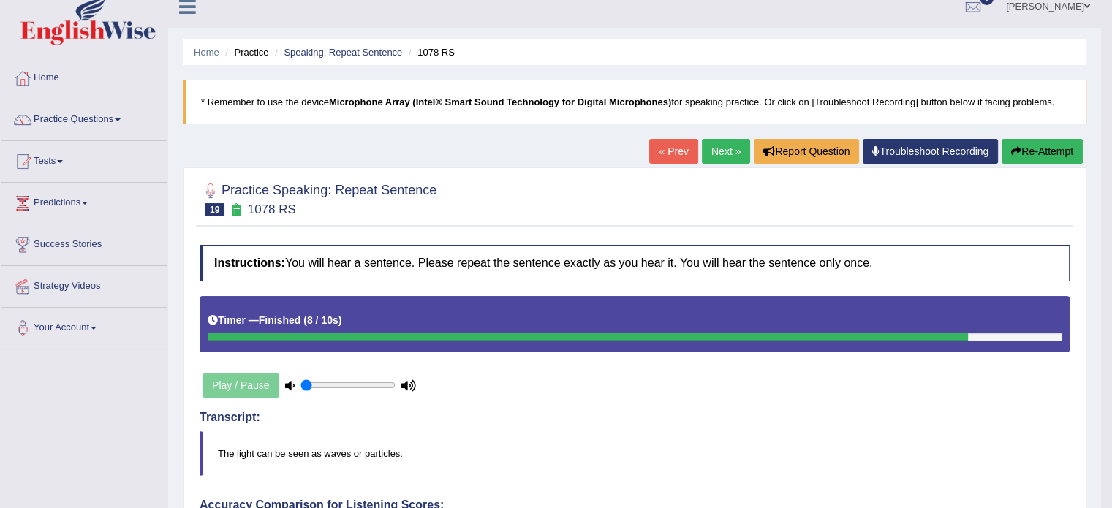
scroll to position [0, 0]
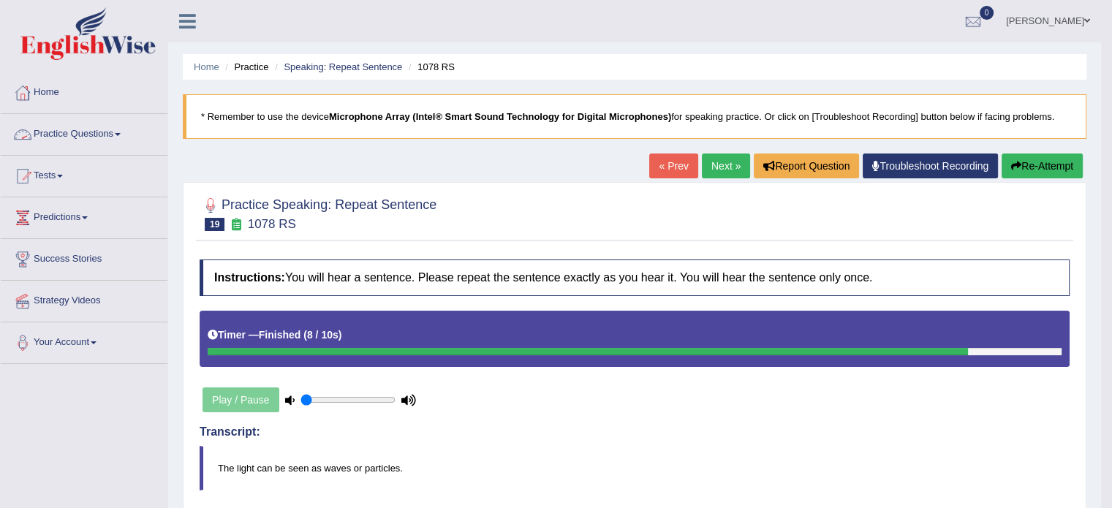
click at [82, 127] on link "Practice Questions" at bounding box center [84, 132] width 167 height 37
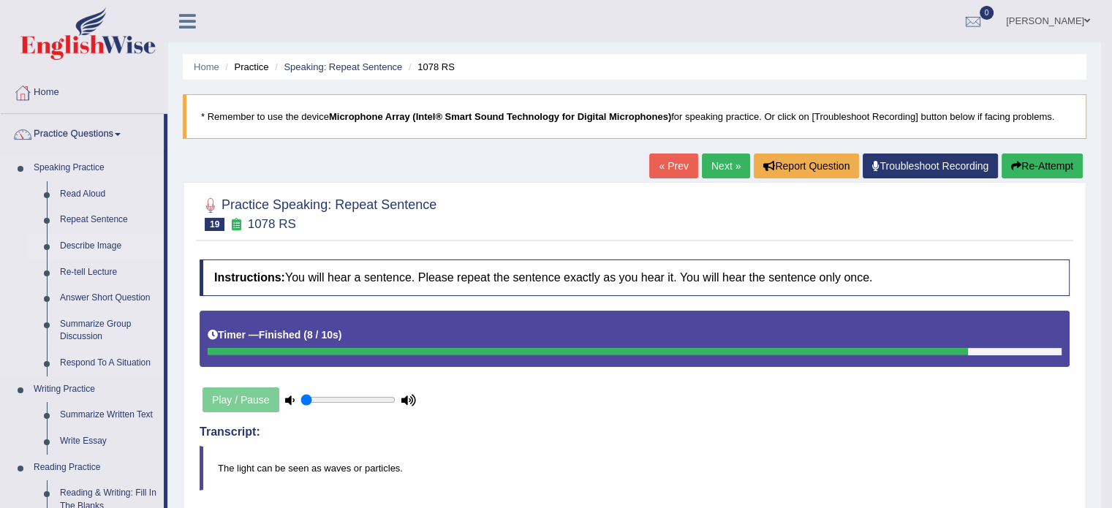
click at [76, 245] on link "Describe Image" at bounding box center [108, 246] width 110 height 26
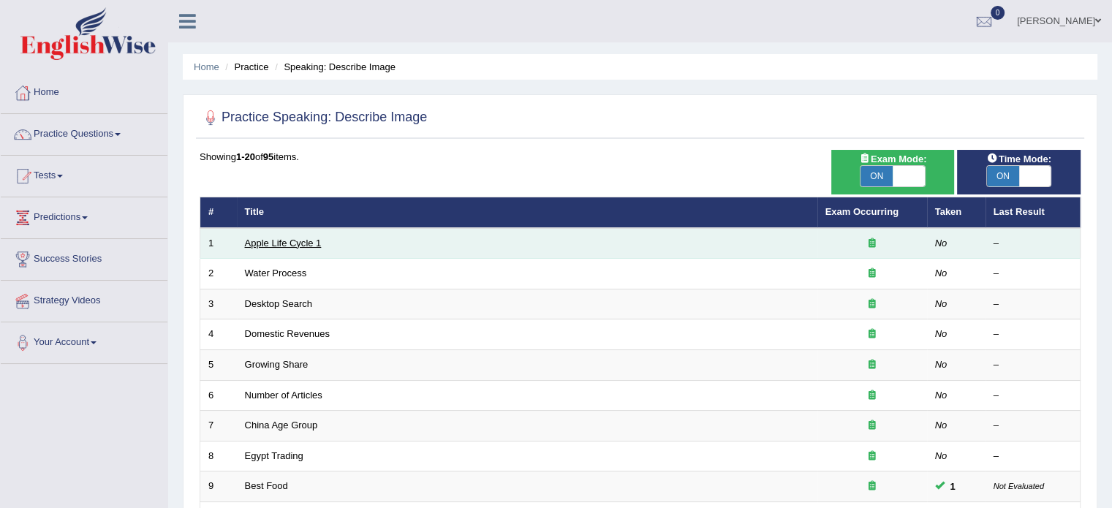
click at [268, 243] on link "Apple Life Cycle 1" at bounding box center [283, 243] width 77 height 11
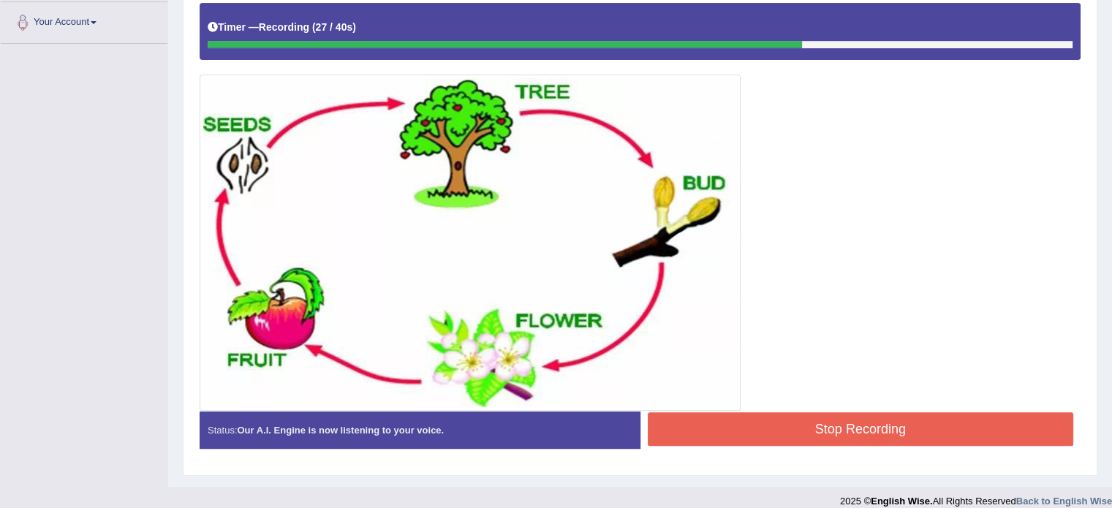
scroll to position [322, 0]
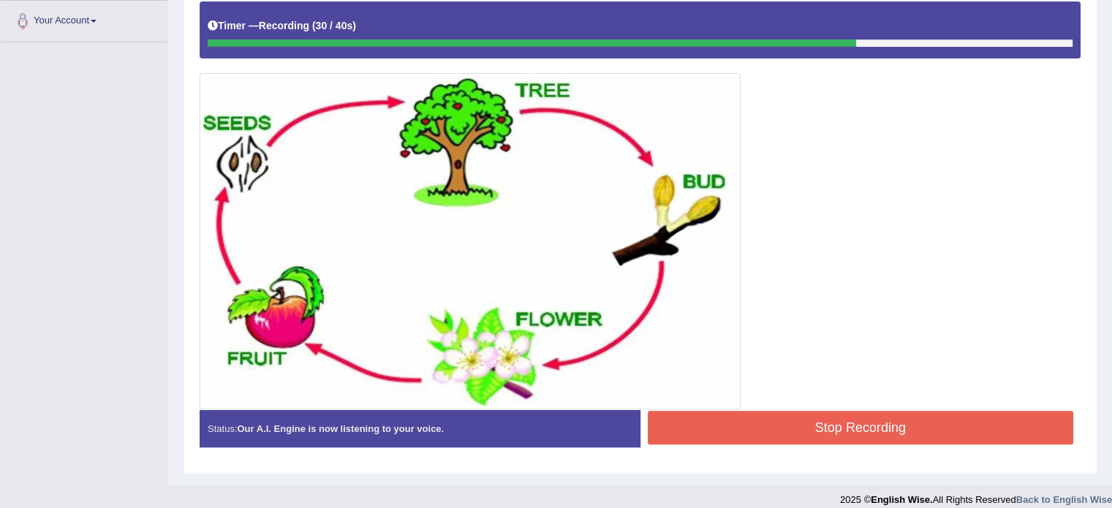
click at [733, 412] on button "Stop Recording" at bounding box center [861, 428] width 426 height 34
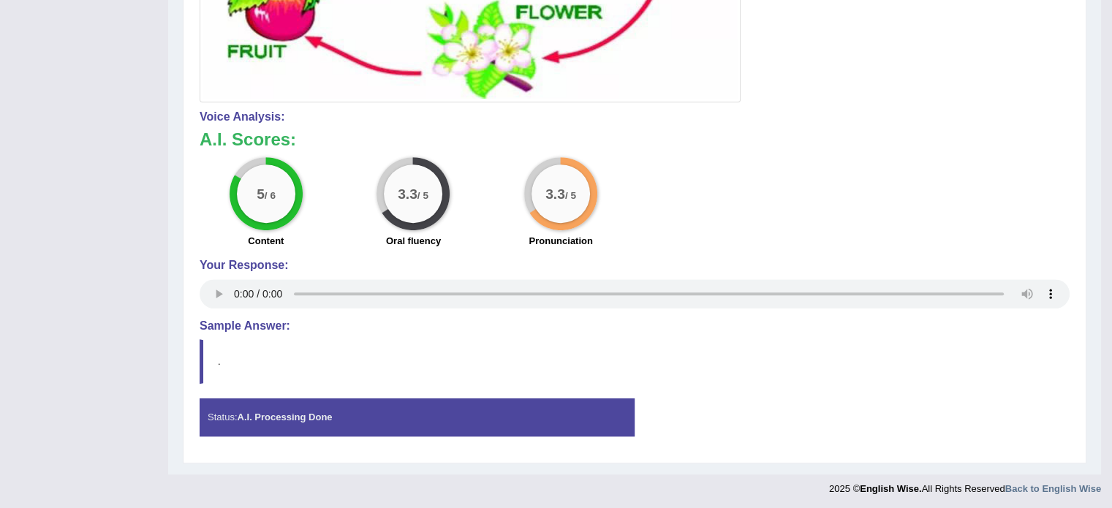
scroll to position [629, 0]
click at [265, 412] on strong "A.I. Processing Done" at bounding box center [284, 417] width 95 height 11
click at [232, 345] on blockquote "." at bounding box center [635, 361] width 870 height 45
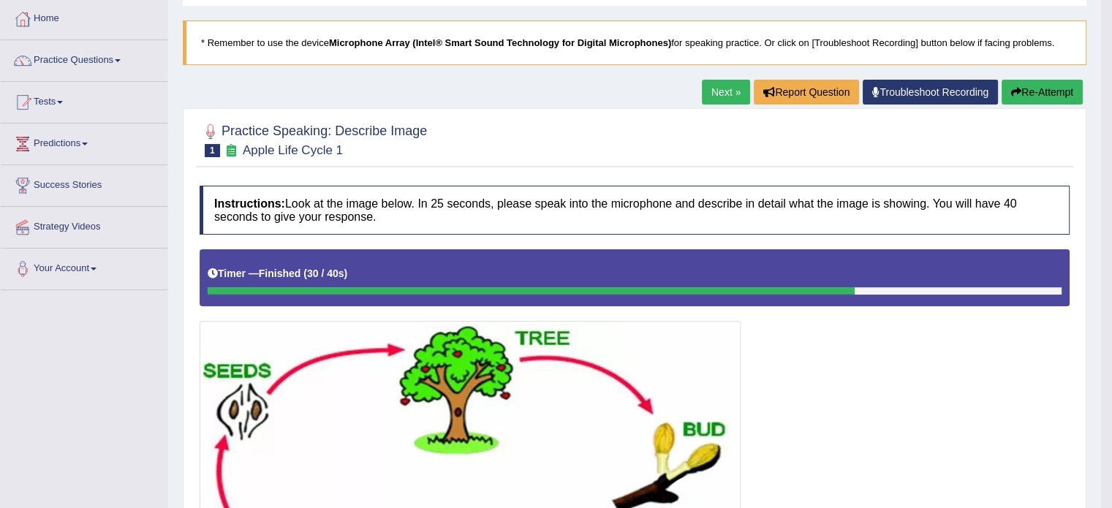
scroll to position [73, 0]
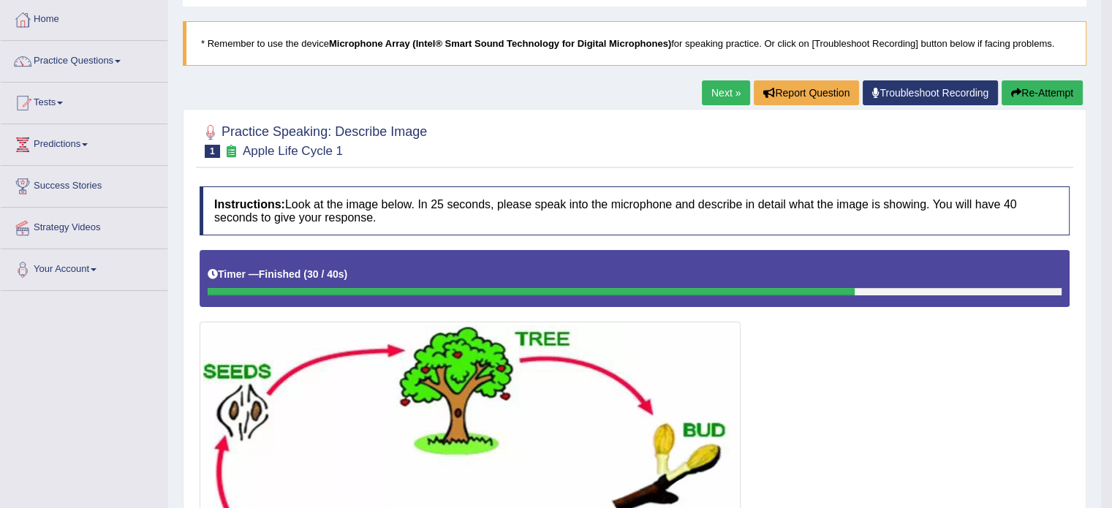
click at [725, 84] on link "Next »" at bounding box center [726, 92] width 48 height 25
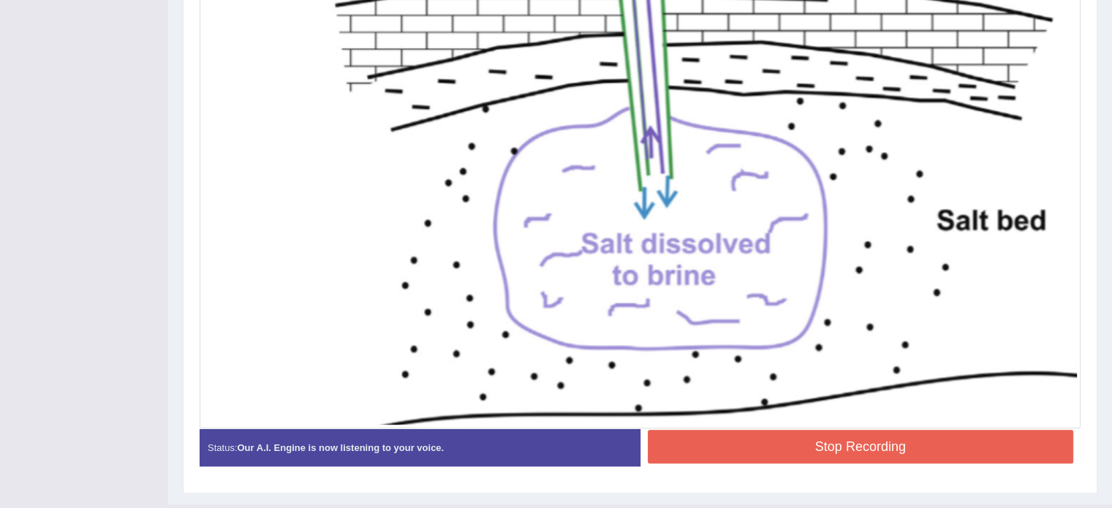
scroll to position [594, 0]
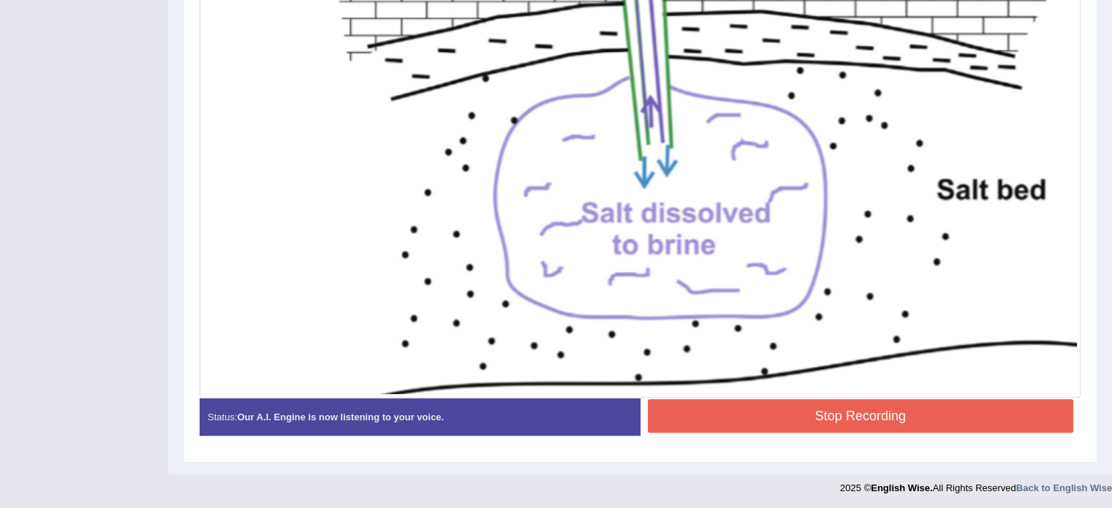
click at [788, 410] on button "Stop Recording" at bounding box center [861, 416] width 426 height 34
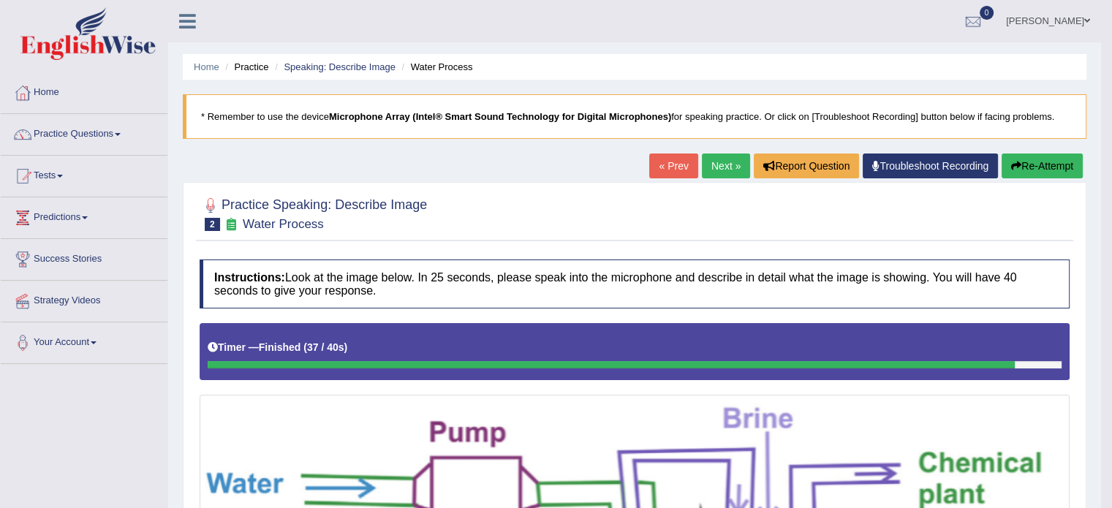
scroll to position [0, 0]
click at [714, 166] on link "Next »" at bounding box center [726, 166] width 48 height 25
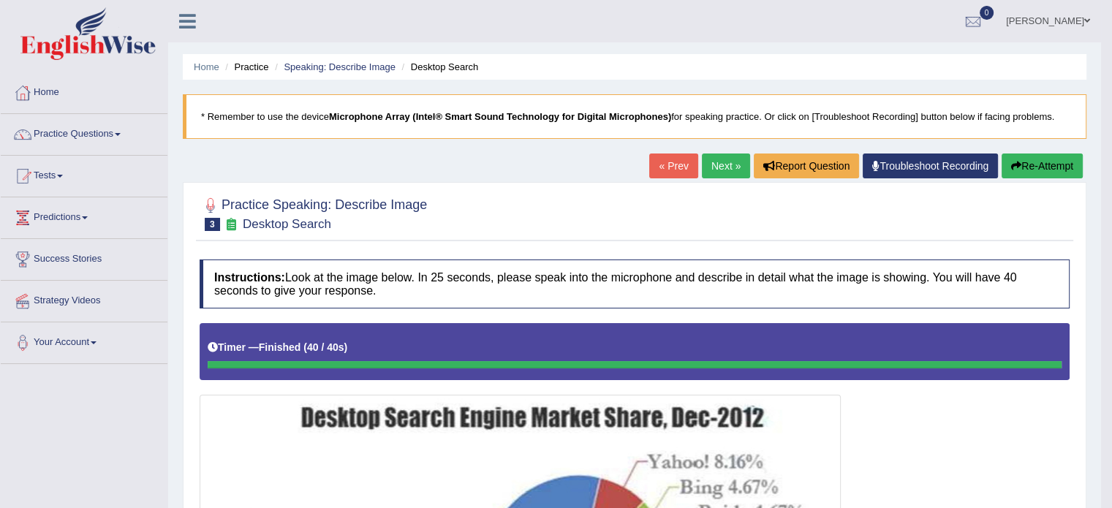
click at [1038, 169] on button "Re-Attempt" at bounding box center [1042, 166] width 81 height 25
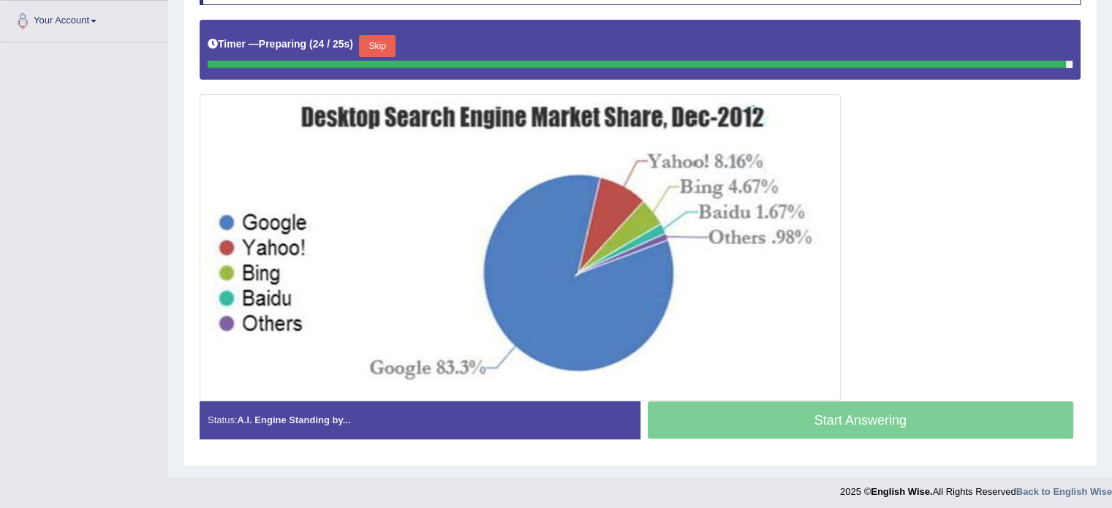
scroll to position [310, 0]
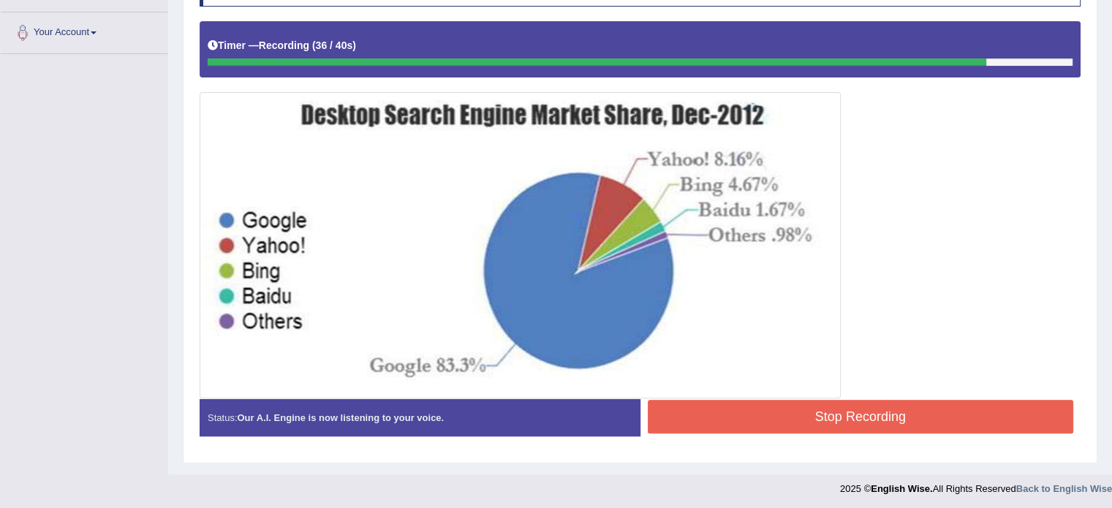
click at [836, 418] on button "Stop Recording" at bounding box center [861, 417] width 426 height 34
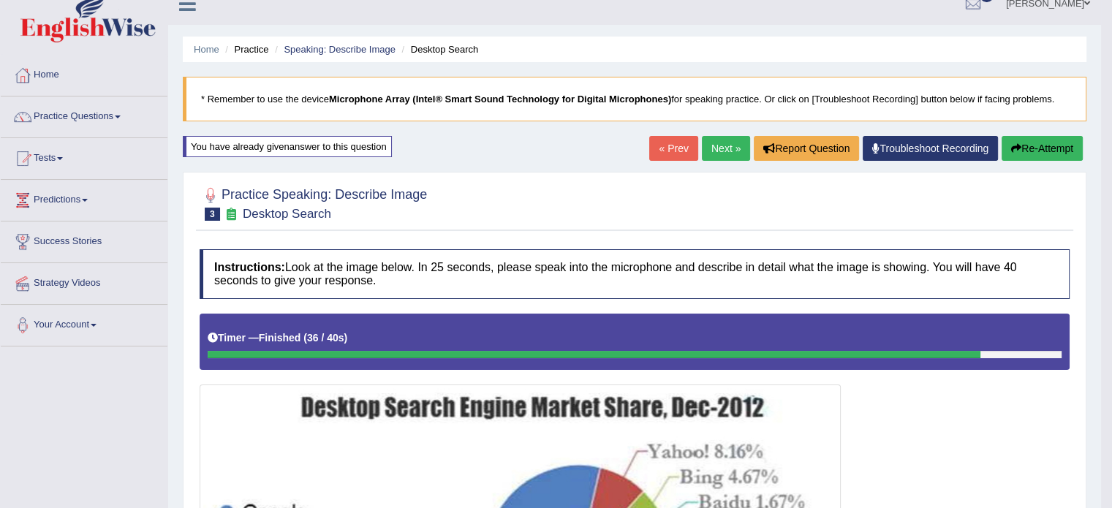
scroll to position [17, 0]
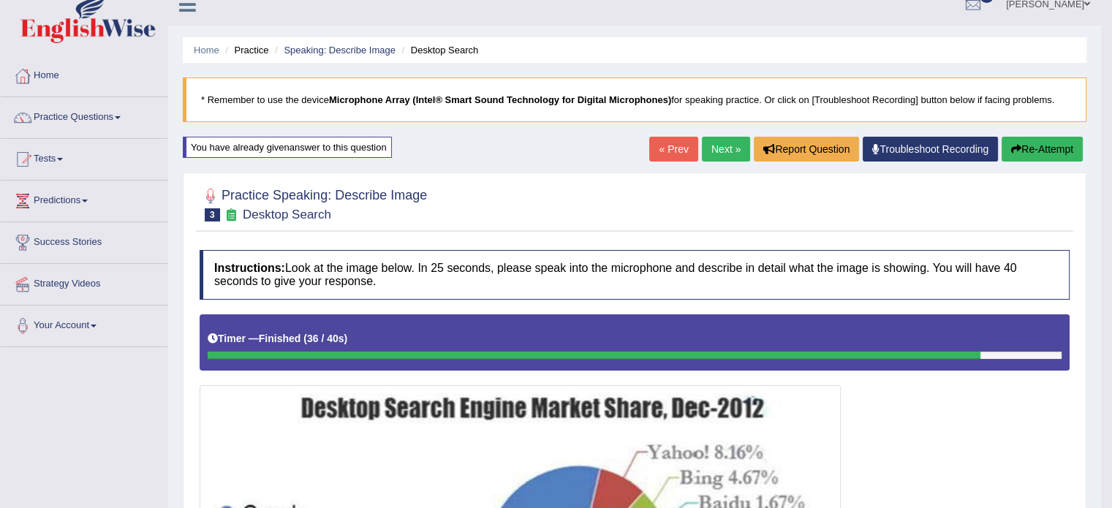
click at [718, 151] on link "Next »" at bounding box center [726, 149] width 48 height 25
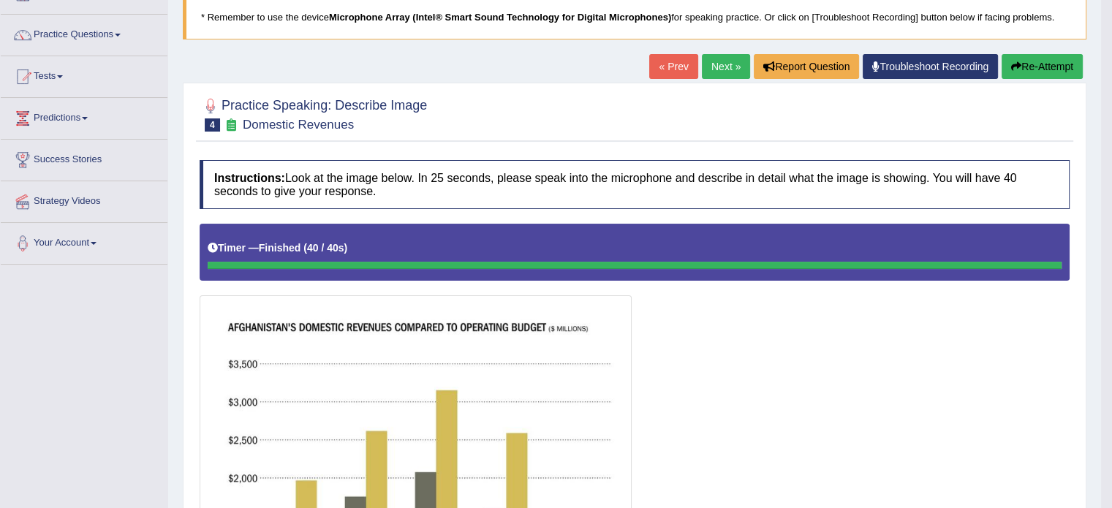
scroll to position [88, 0]
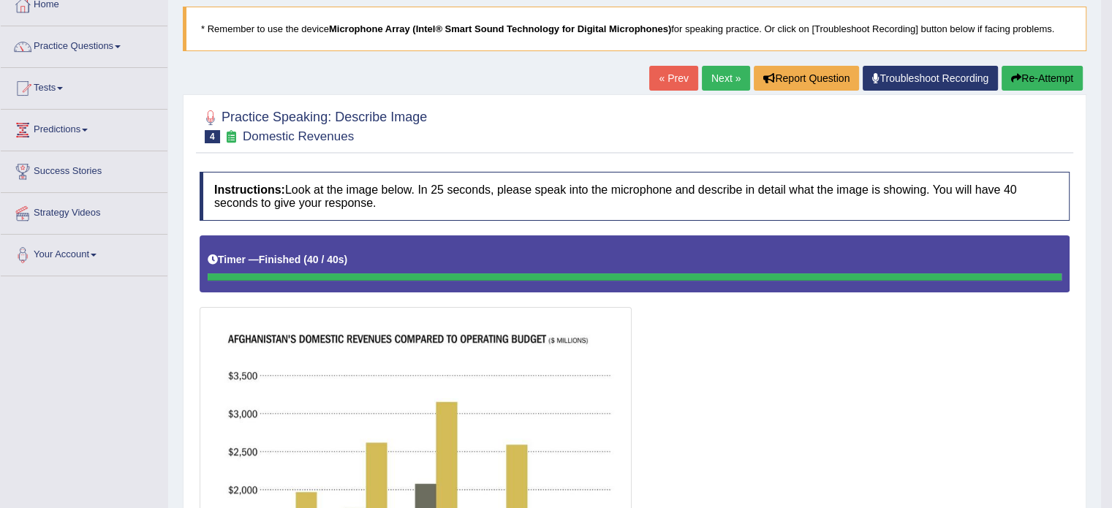
click at [1054, 86] on button "Re-Attempt" at bounding box center [1042, 78] width 81 height 25
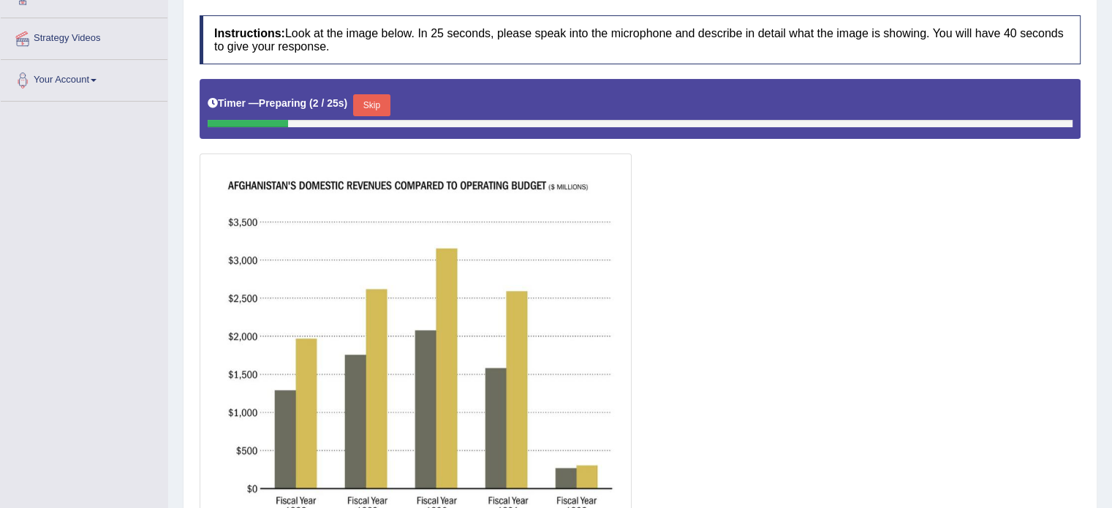
scroll to position [263, 0]
click at [374, 104] on button "Skip" at bounding box center [371, 105] width 37 height 22
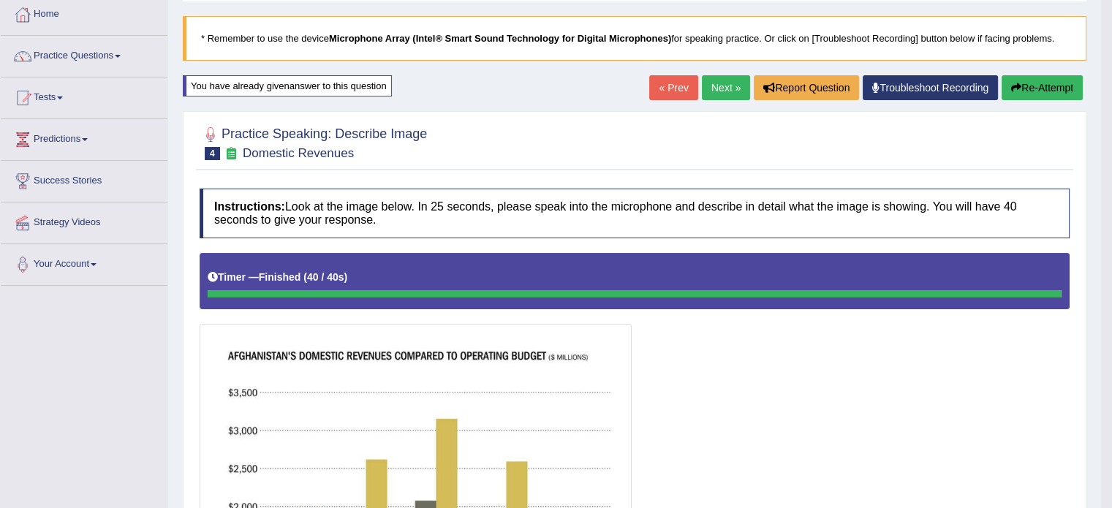
scroll to position [0, 0]
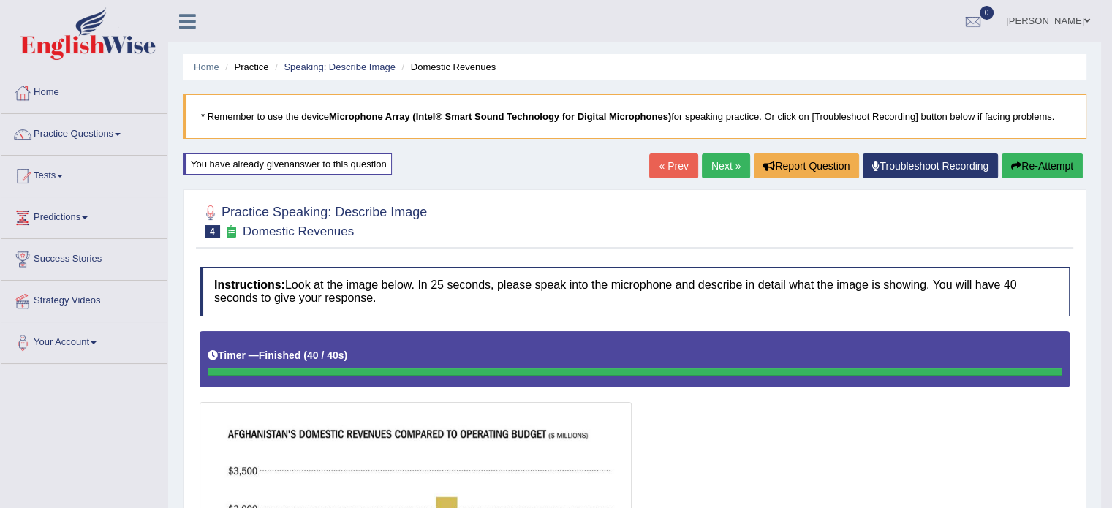
click at [725, 162] on link "Next »" at bounding box center [726, 166] width 48 height 25
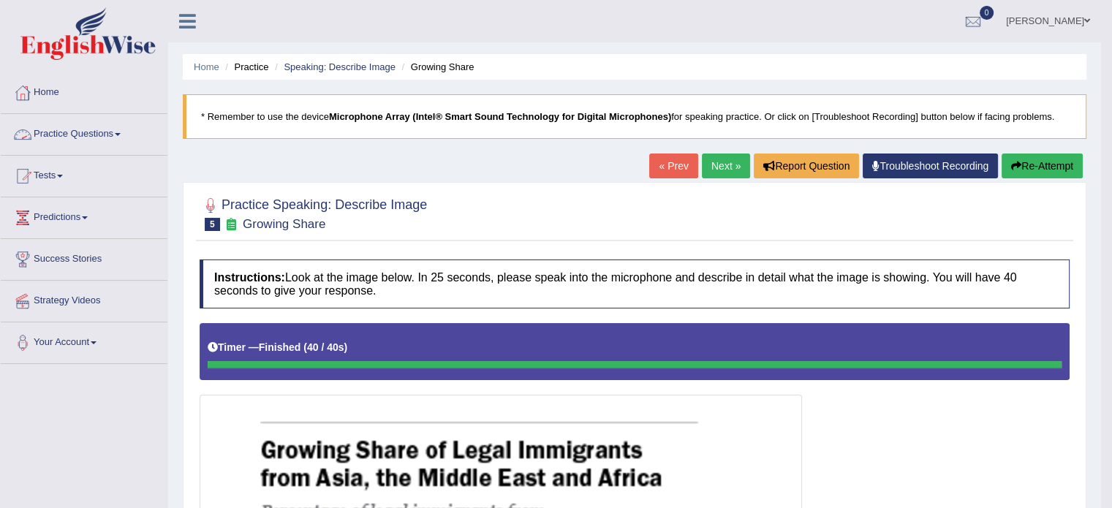
click at [101, 137] on link "Practice Questions" at bounding box center [84, 132] width 167 height 37
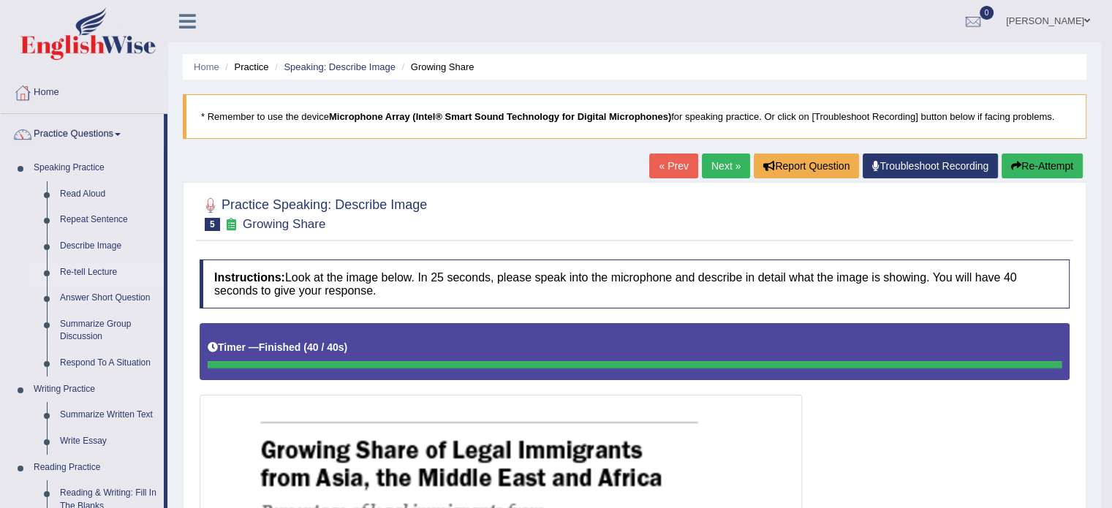
click at [88, 272] on link "Re-tell Lecture" at bounding box center [108, 273] width 110 height 26
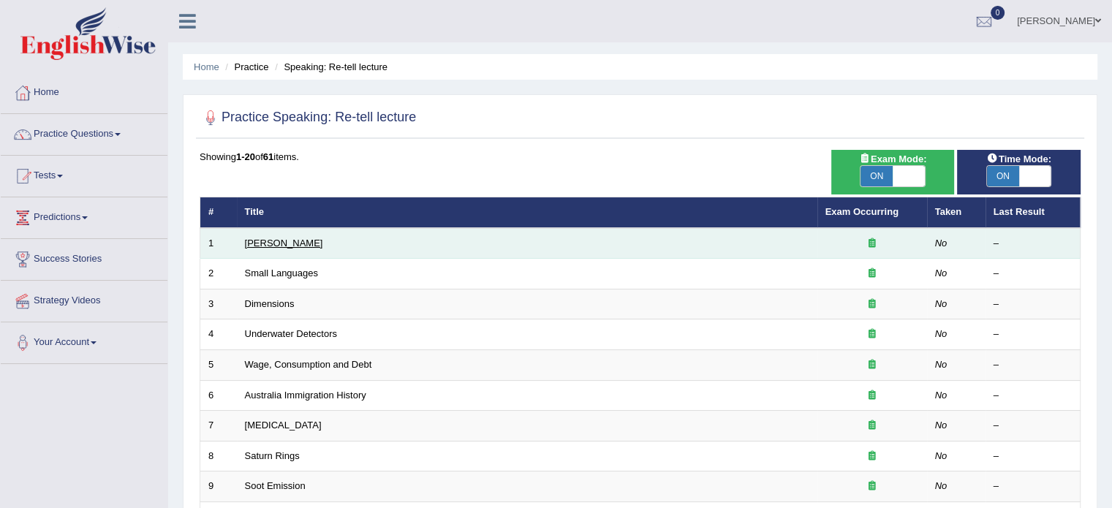
click at [289, 239] on link "Amory Lovins" at bounding box center [284, 243] width 78 height 11
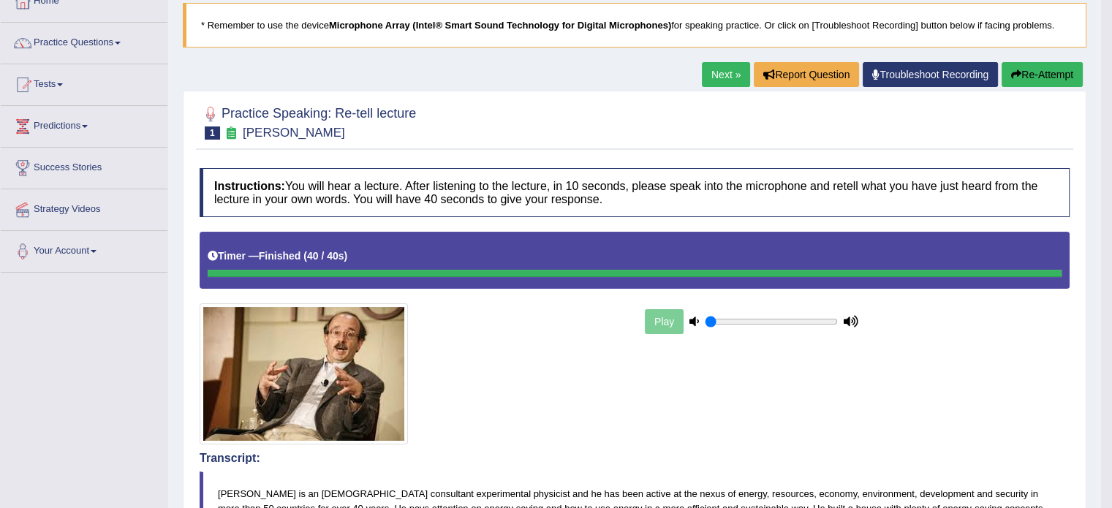
scroll to position [88, 0]
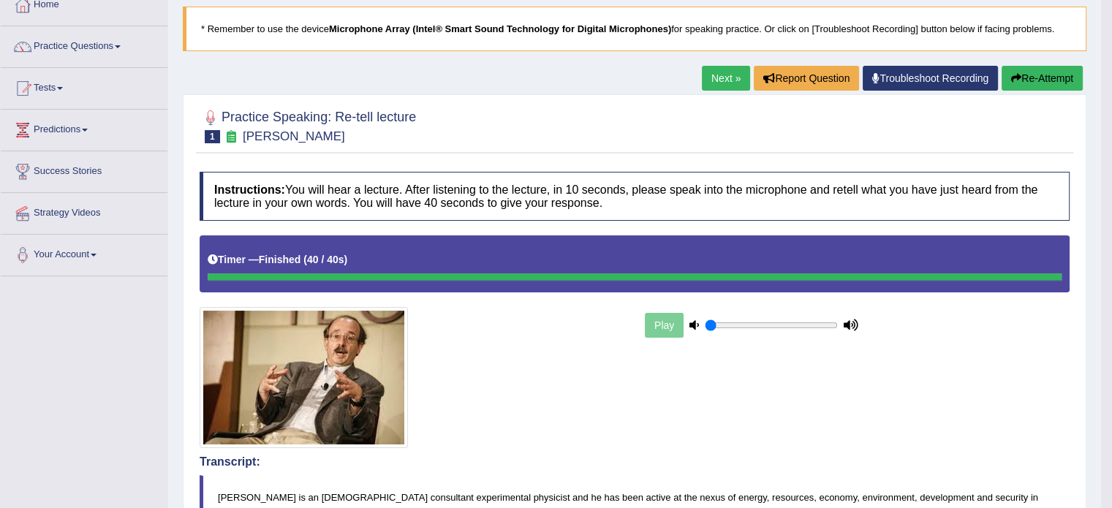
click at [724, 75] on link "Next »" at bounding box center [726, 78] width 48 height 25
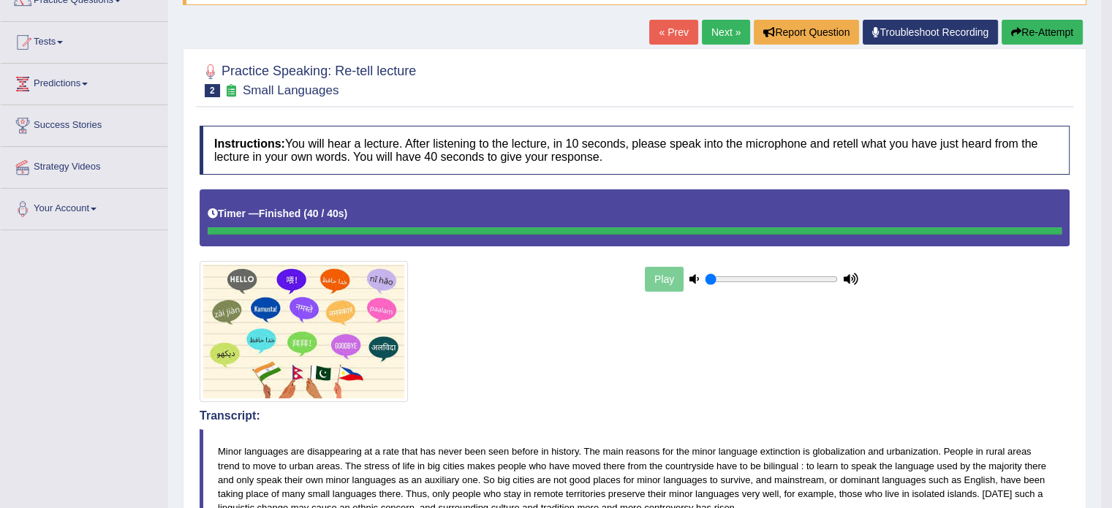
scroll to position [88, 0]
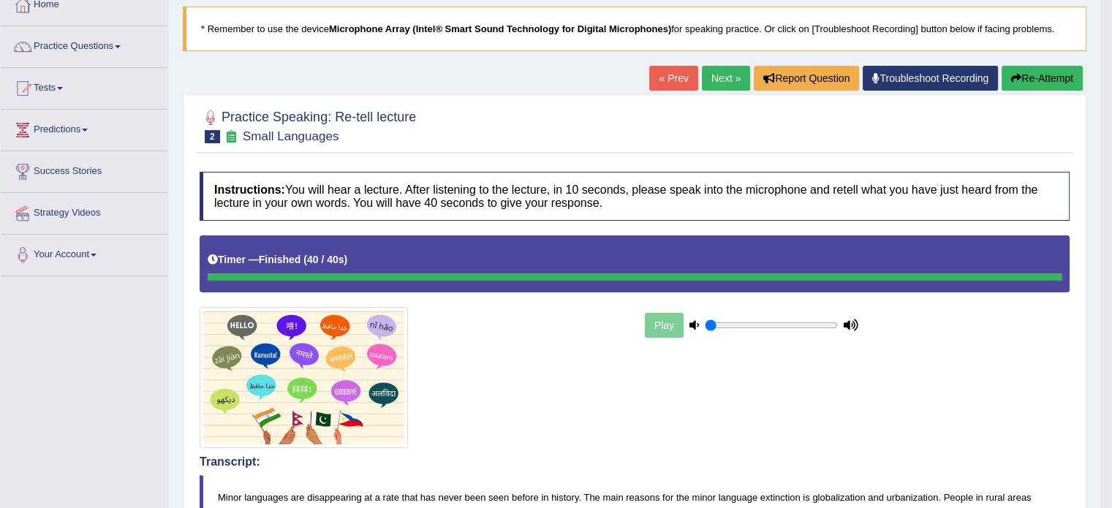
click at [714, 77] on link "Next »" at bounding box center [726, 78] width 48 height 25
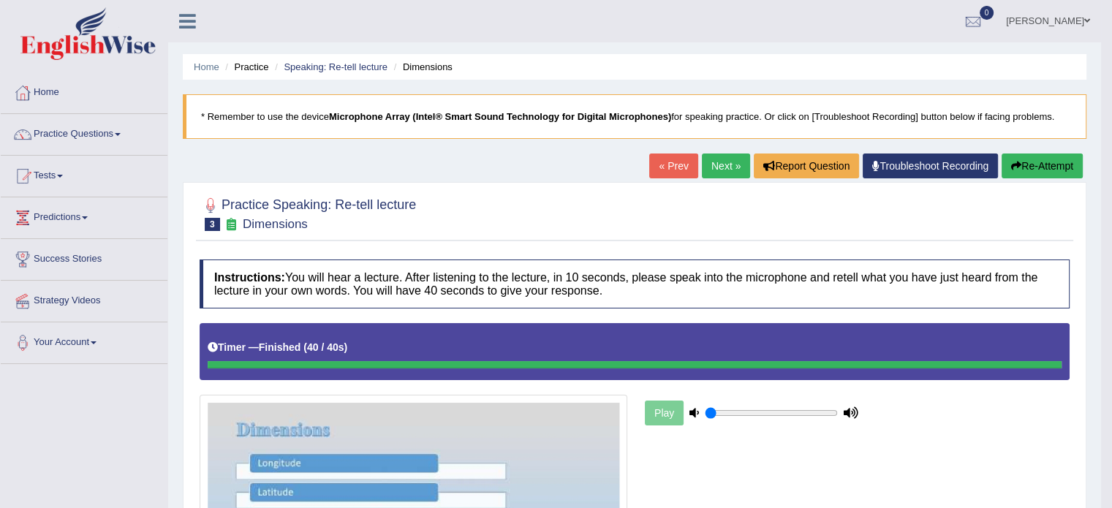
click at [723, 172] on link "Next »" at bounding box center [726, 166] width 48 height 25
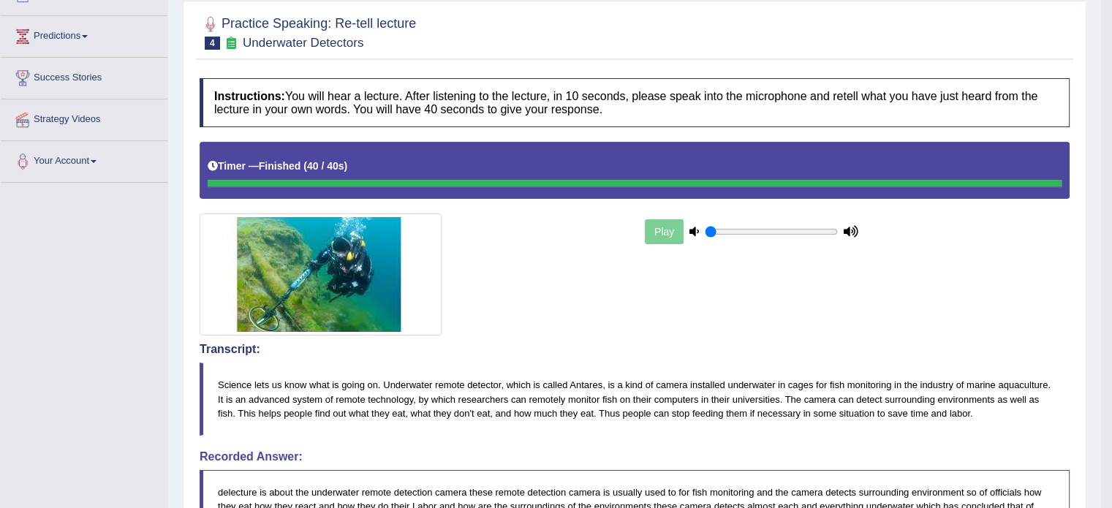
scroll to position [29, 0]
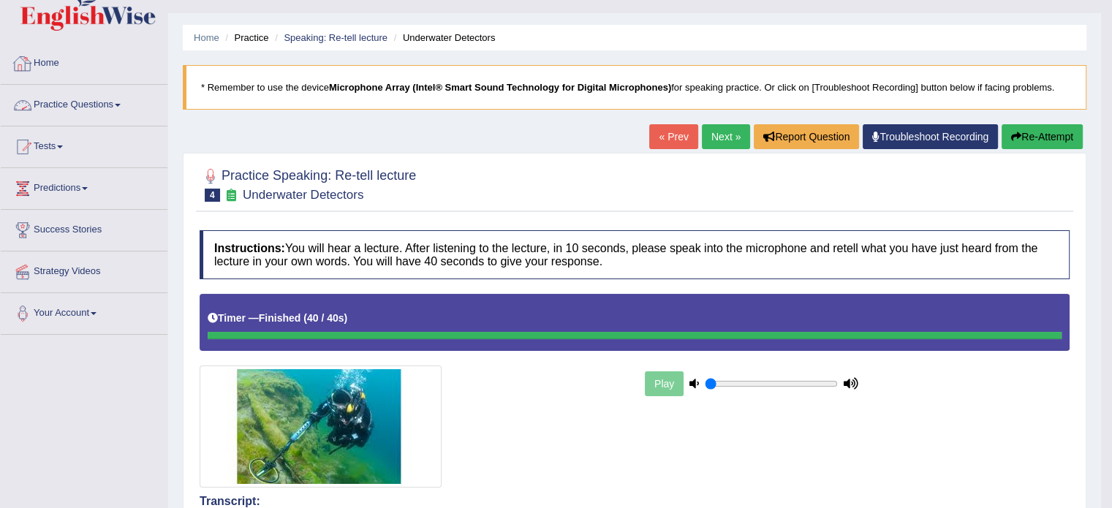
click at [70, 99] on link "Practice Questions" at bounding box center [84, 103] width 167 height 37
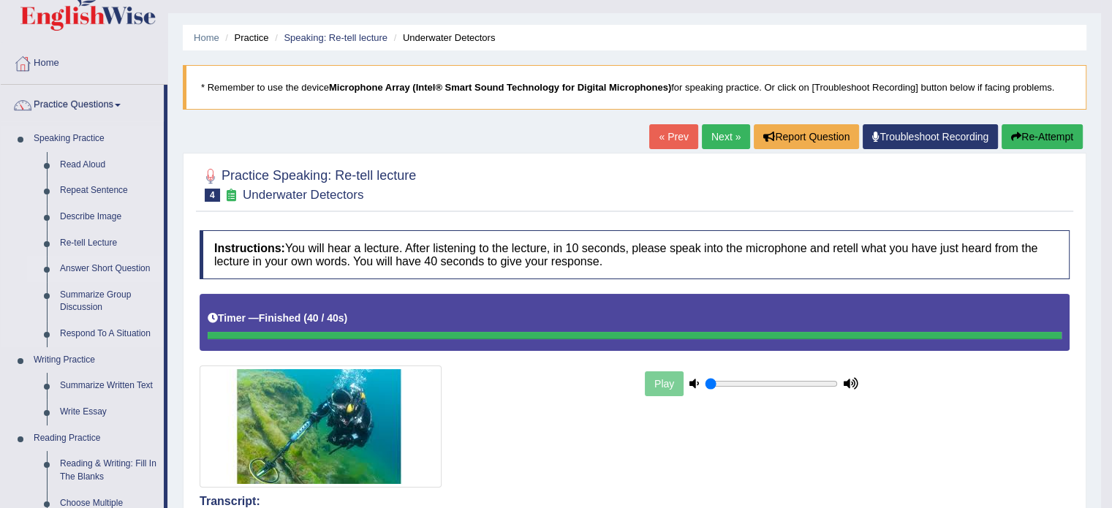
click at [91, 271] on link "Answer Short Question" at bounding box center [108, 269] width 110 height 26
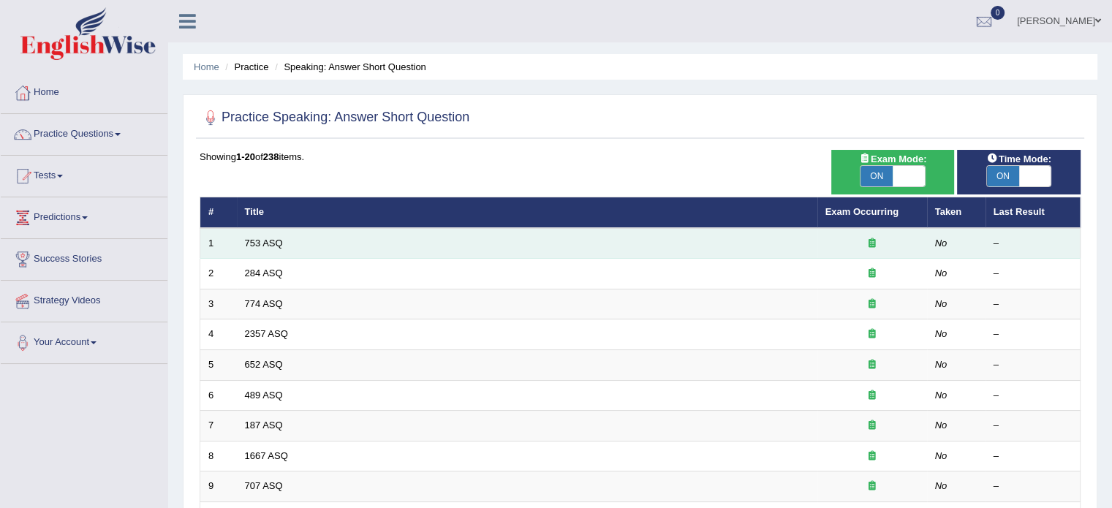
click at [259, 234] on td "753 ASQ" at bounding box center [527, 243] width 580 height 31
click at [254, 245] on link "753 ASQ" at bounding box center [264, 243] width 38 height 11
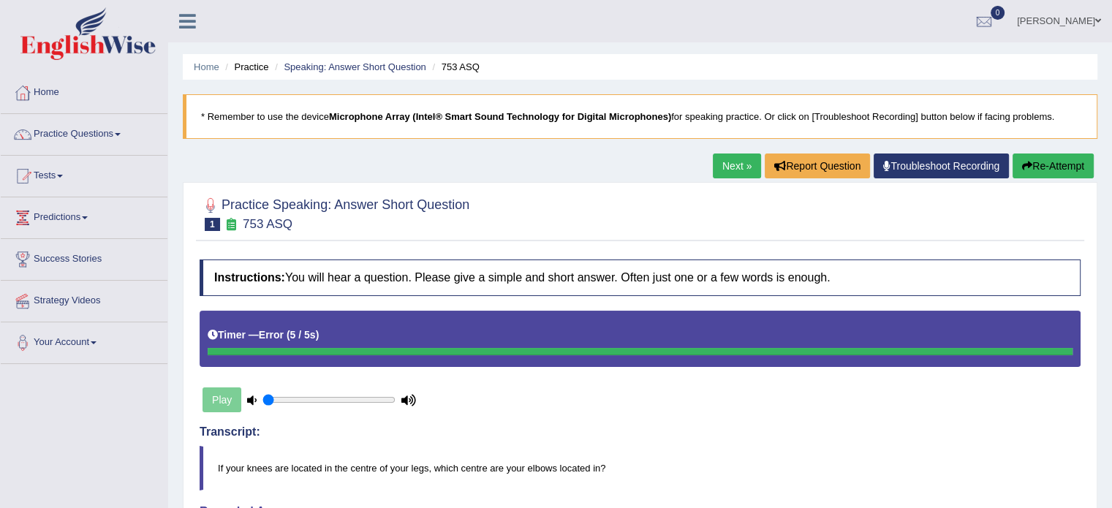
click at [735, 161] on link "Next »" at bounding box center [737, 166] width 48 height 25
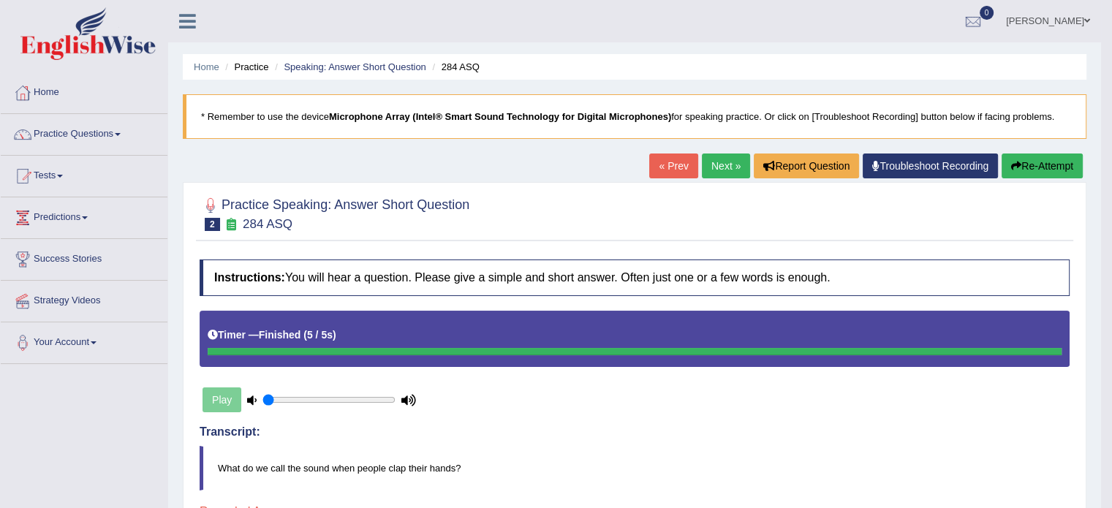
drag, startPoint x: 0, startPoint y: 0, endPoint x: 735, endPoint y: 161, distance: 752.1
click at [735, 161] on link "Next »" at bounding box center [726, 166] width 48 height 25
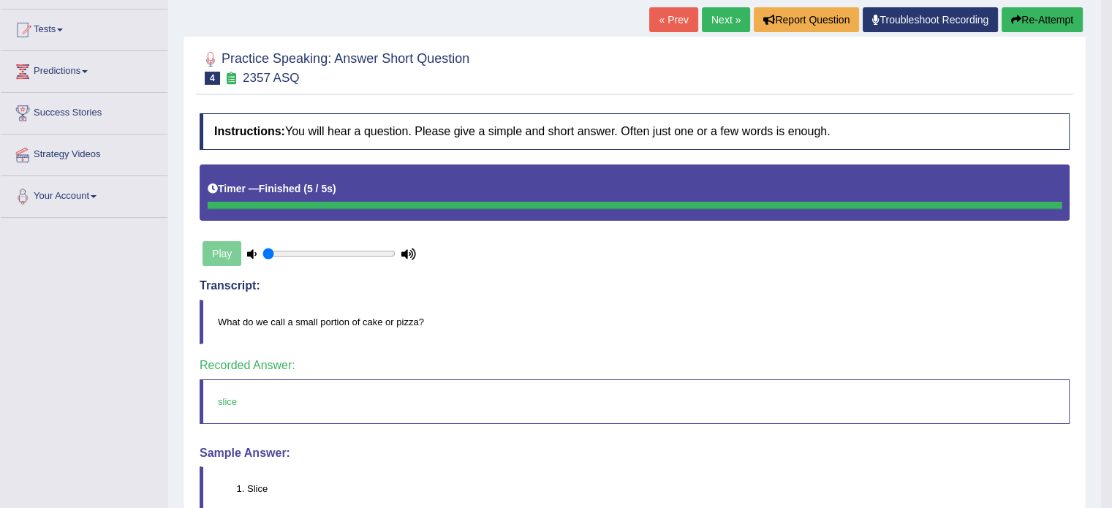
scroll to position [29, 0]
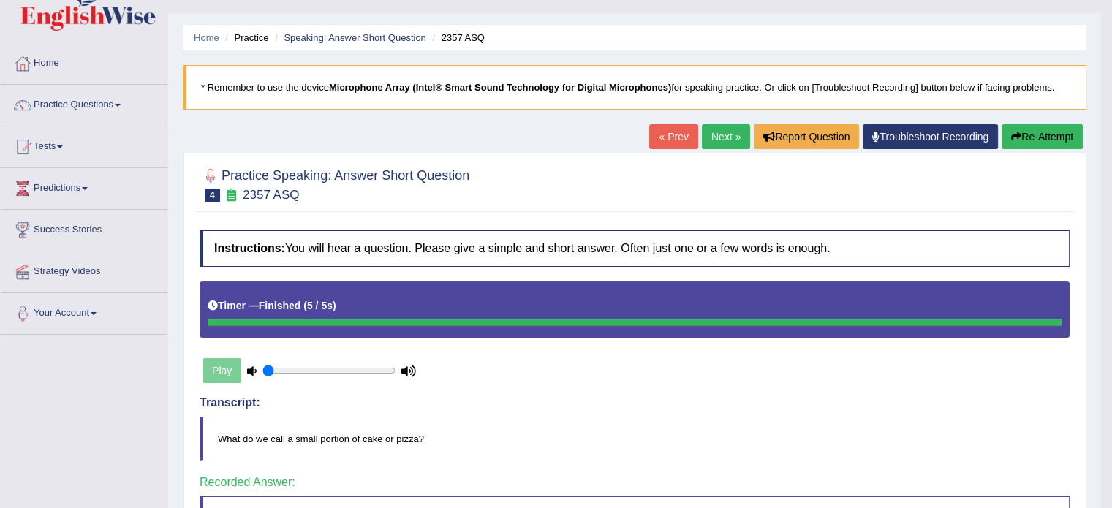
click at [720, 137] on link "Next »" at bounding box center [726, 136] width 48 height 25
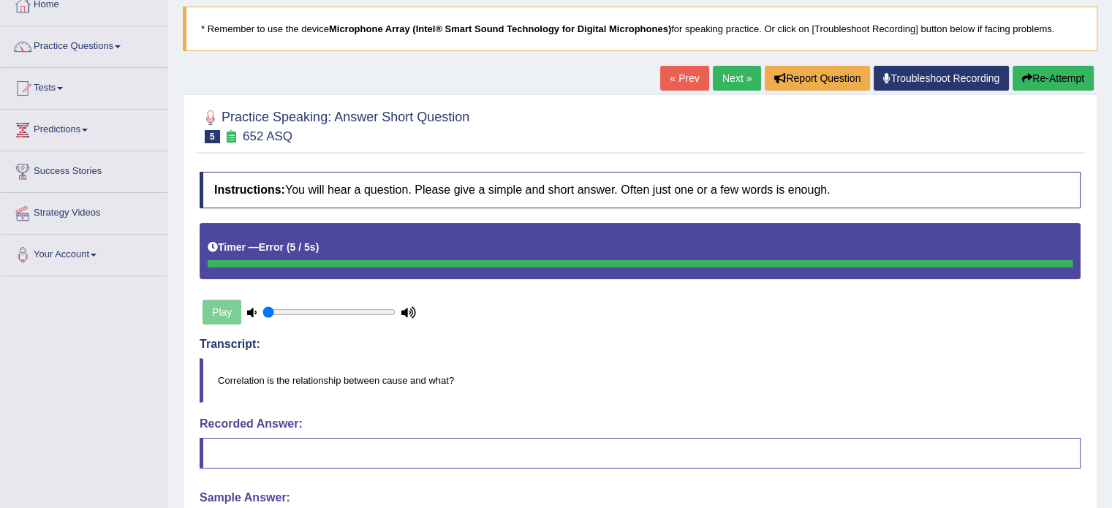
scroll to position [58, 0]
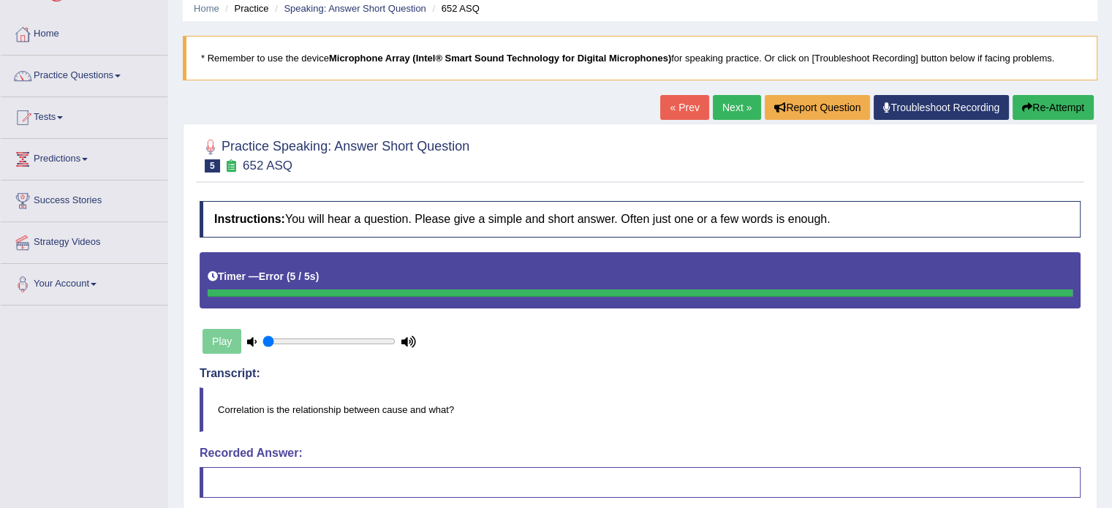
click at [732, 107] on link "Next »" at bounding box center [737, 107] width 48 height 25
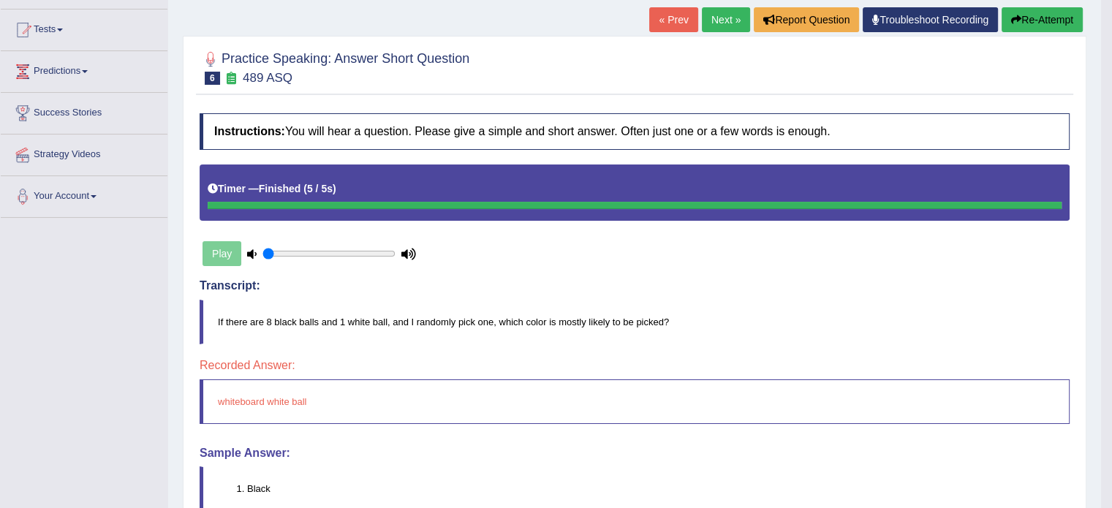
scroll to position [58, 0]
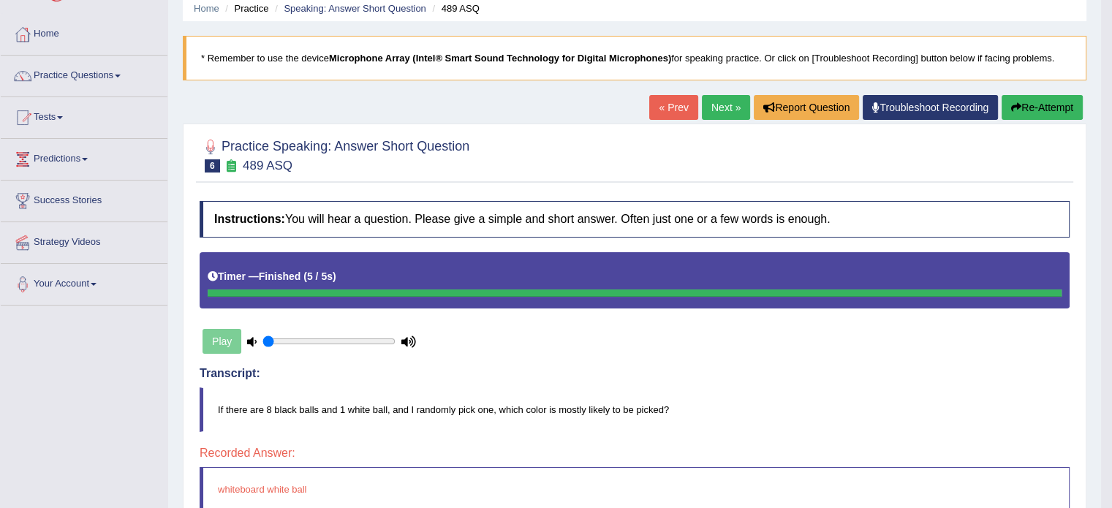
click at [1039, 103] on button "Re-Attempt" at bounding box center [1042, 107] width 81 height 25
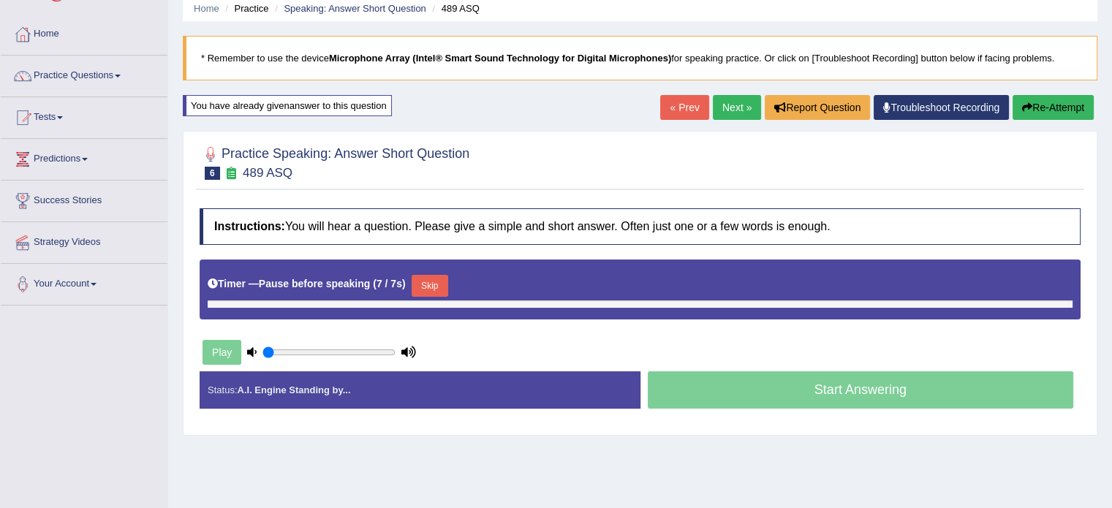
click at [733, 98] on link "Next »" at bounding box center [737, 107] width 48 height 25
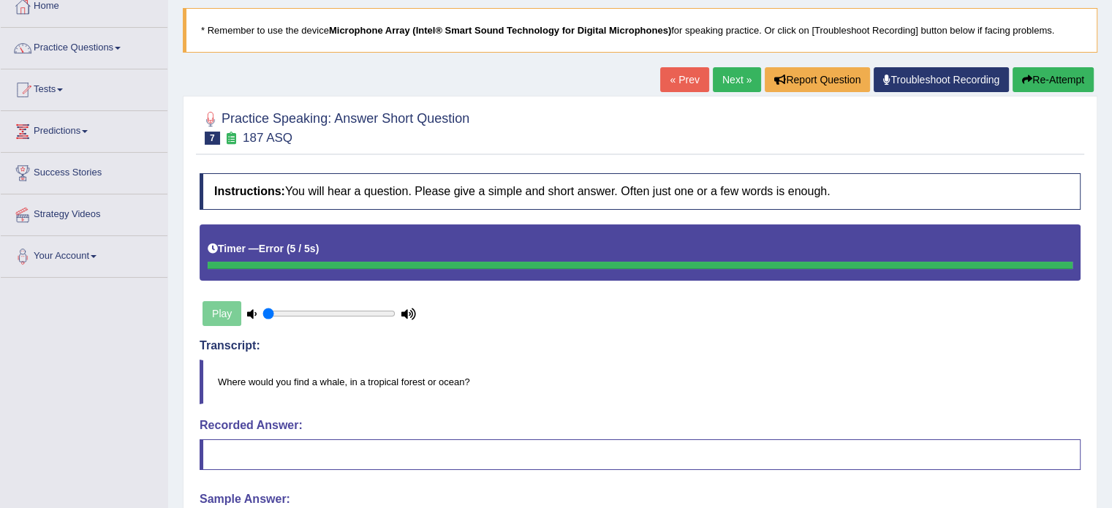
scroll to position [84, 0]
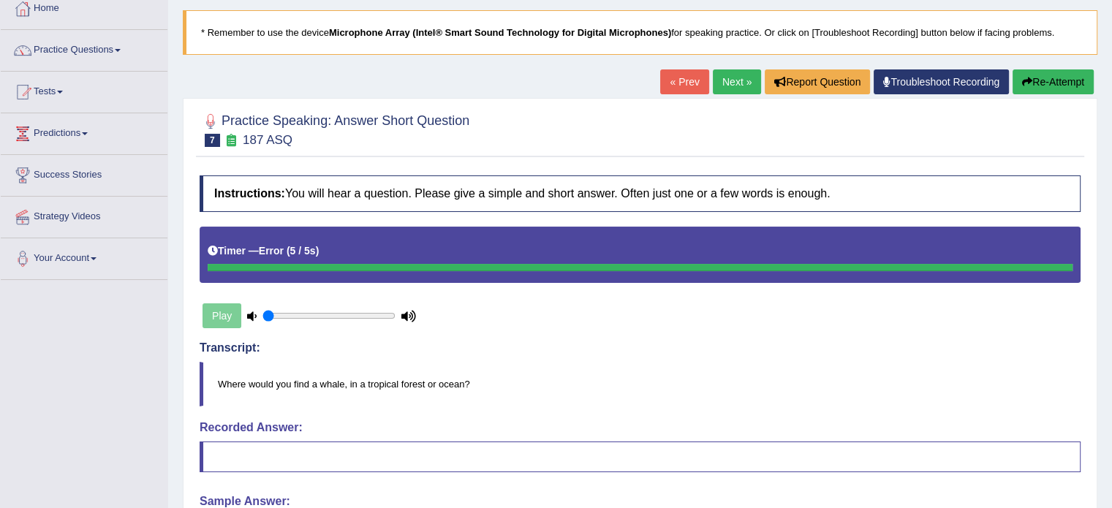
click at [728, 81] on link "Next »" at bounding box center [737, 81] width 48 height 25
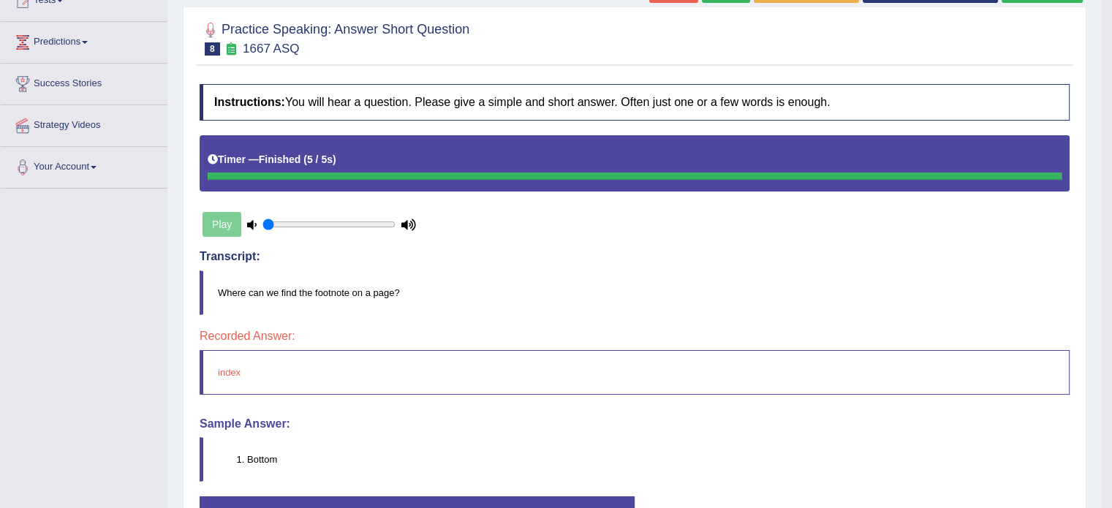
scroll to position [146, 0]
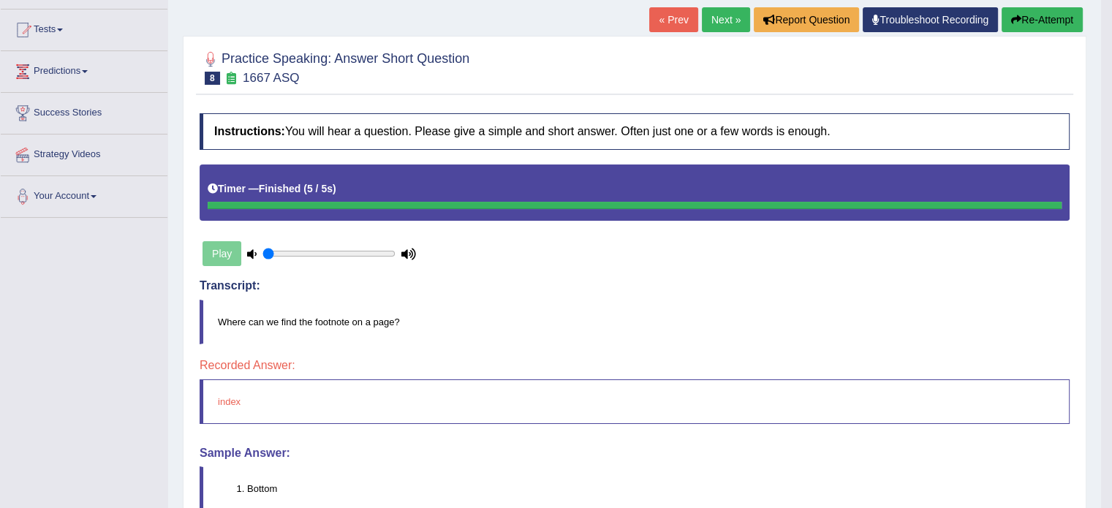
click at [722, 20] on link "Next »" at bounding box center [726, 19] width 48 height 25
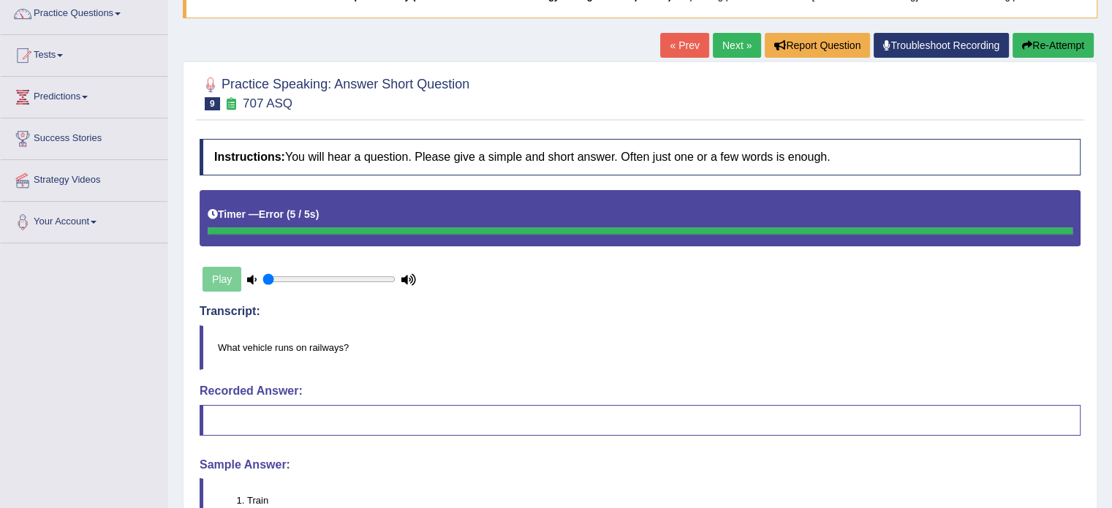
scroll to position [117, 0]
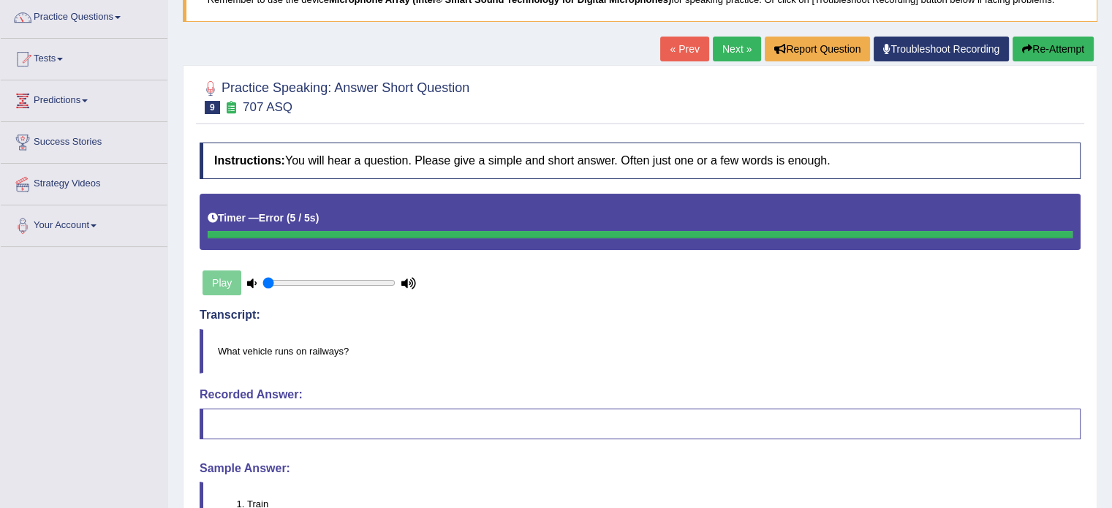
click at [731, 42] on link "Next »" at bounding box center [737, 49] width 48 height 25
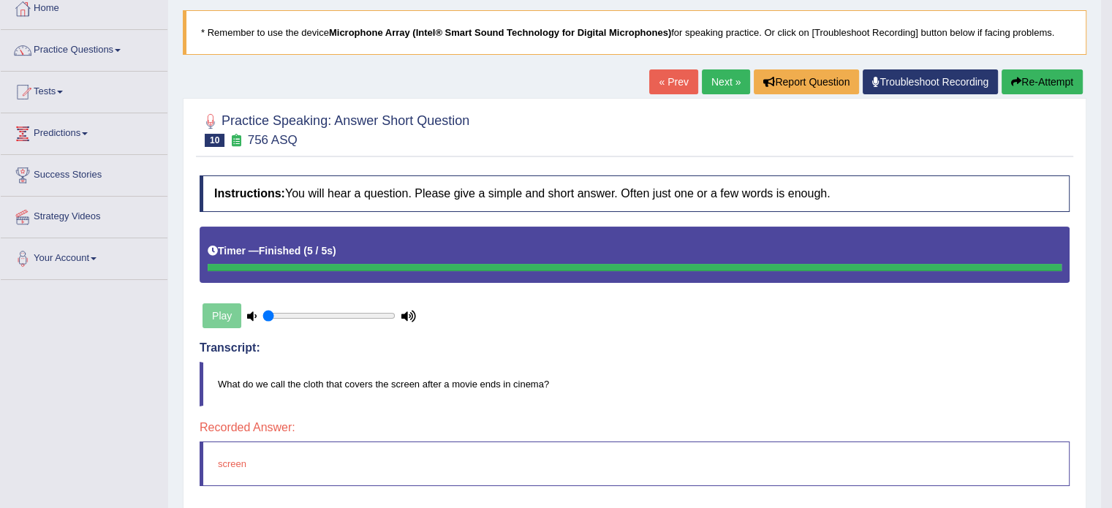
scroll to position [88, 0]
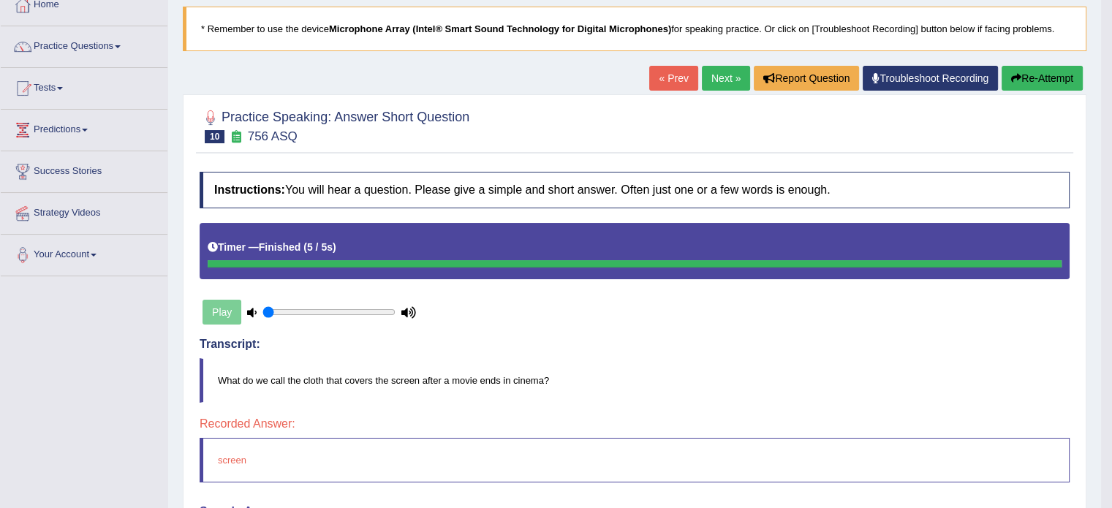
click at [719, 72] on link "Next »" at bounding box center [726, 78] width 48 height 25
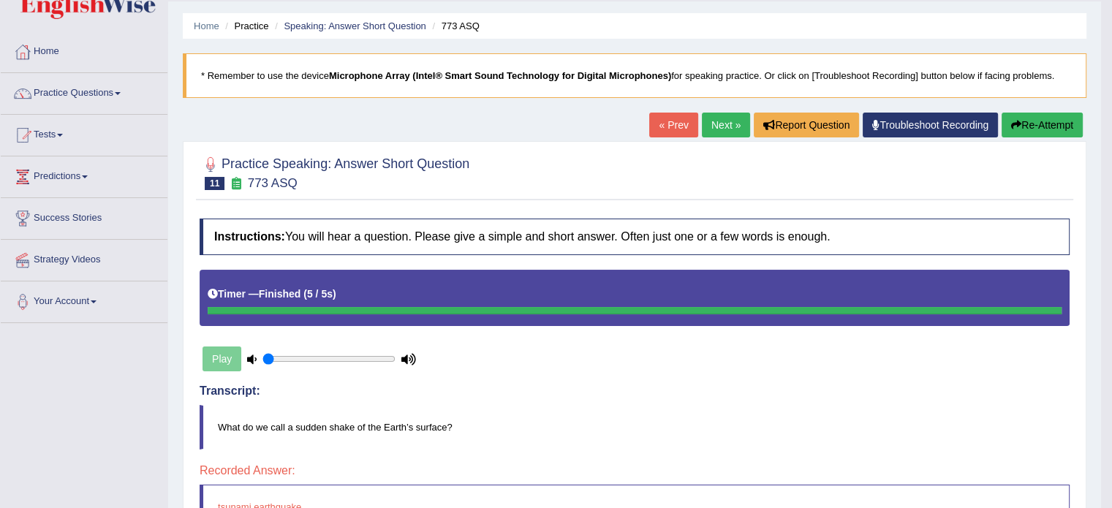
scroll to position [29, 0]
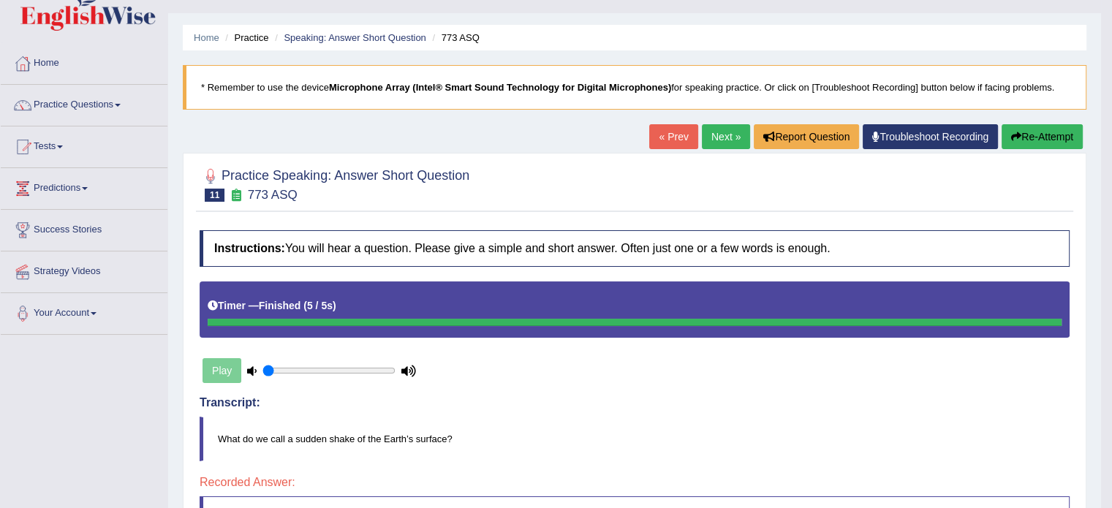
click at [708, 132] on link "Next »" at bounding box center [726, 136] width 48 height 25
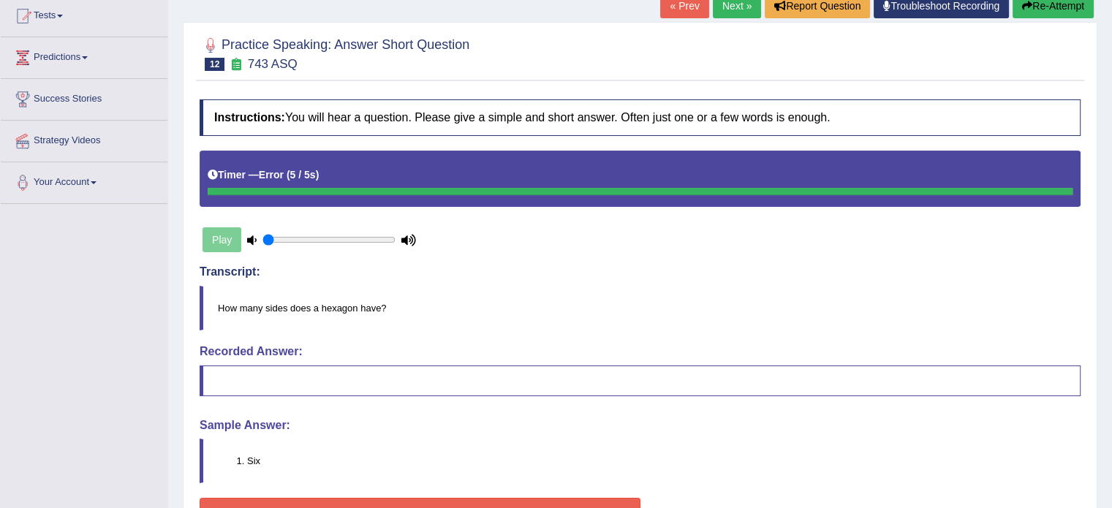
scroll to position [113, 0]
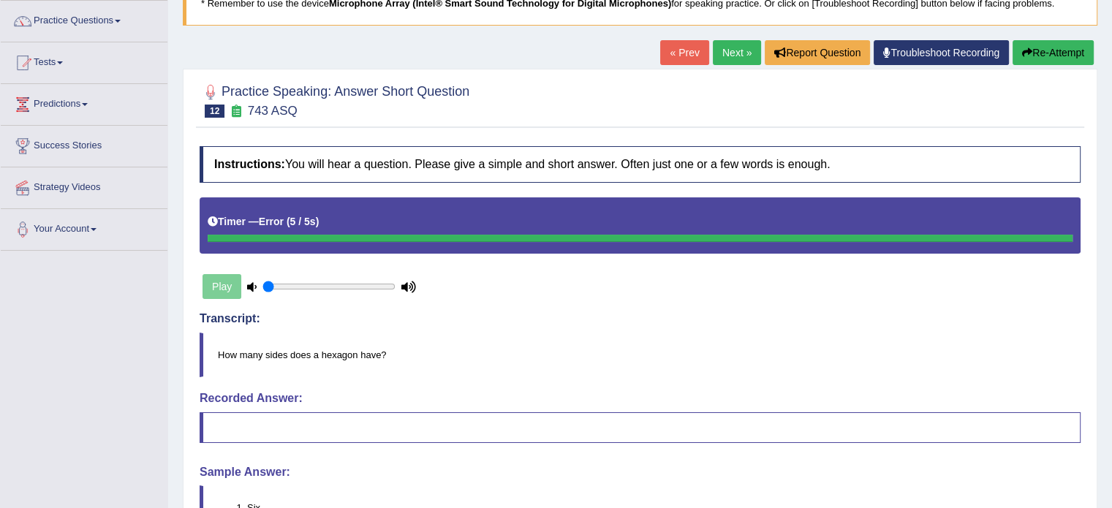
click at [728, 55] on link "Next »" at bounding box center [737, 52] width 48 height 25
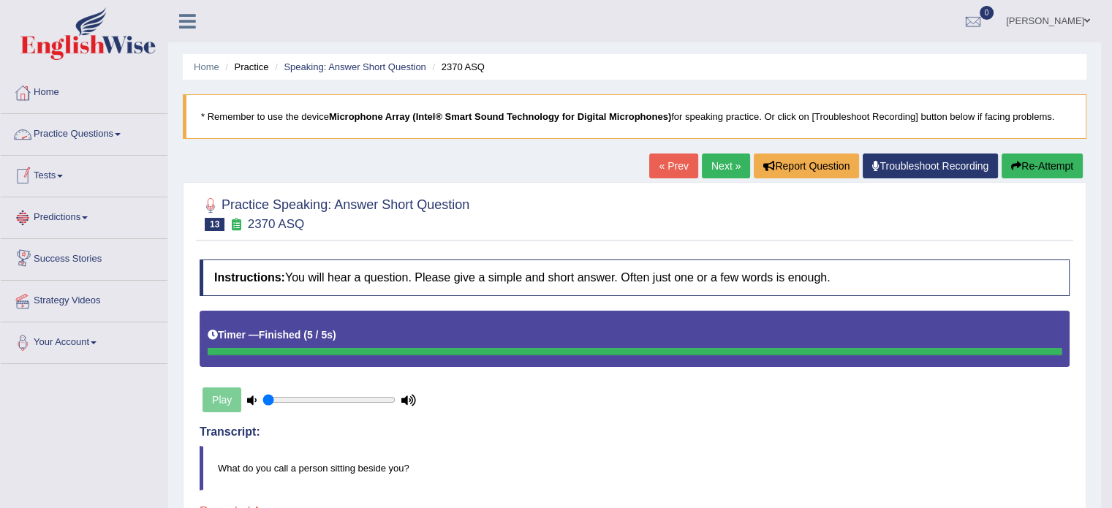
click at [105, 138] on link "Practice Questions" at bounding box center [84, 132] width 167 height 37
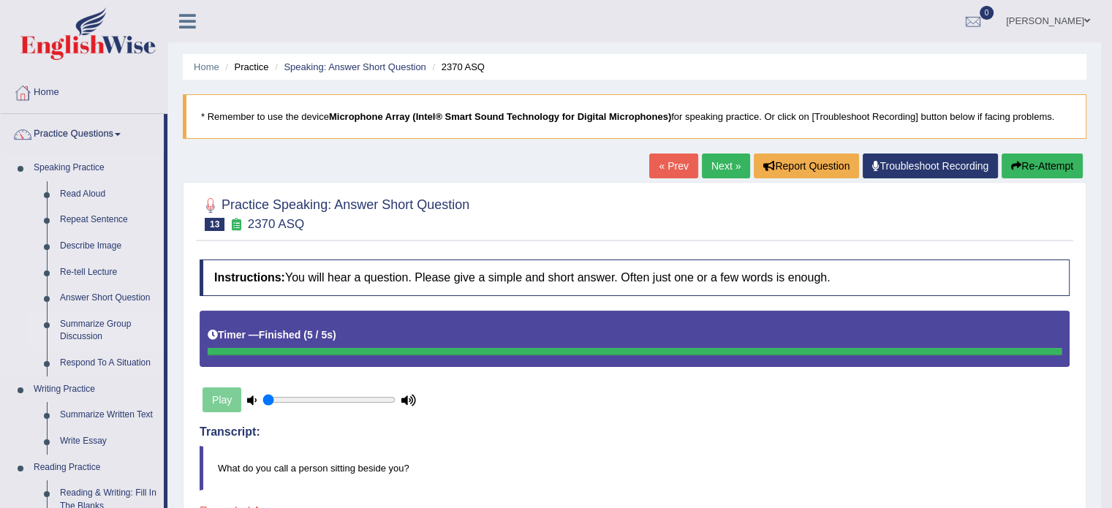
click at [75, 330] on link "Summarize Group Discussion" at bounding box center [108, 330] width 110 height 39
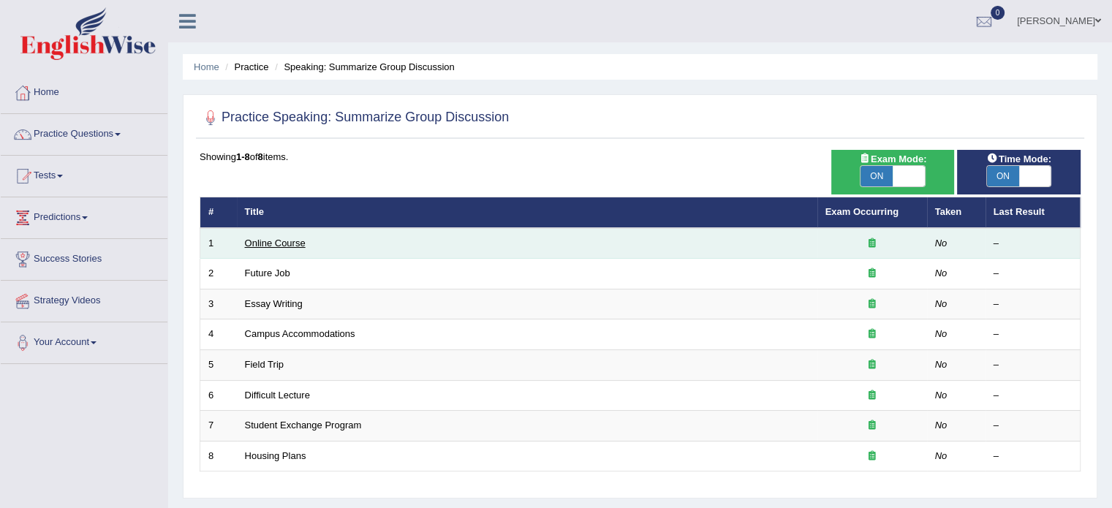
click at [266, 238] on link "Online Course" at bounding box center [275, 243] width 61 height 11
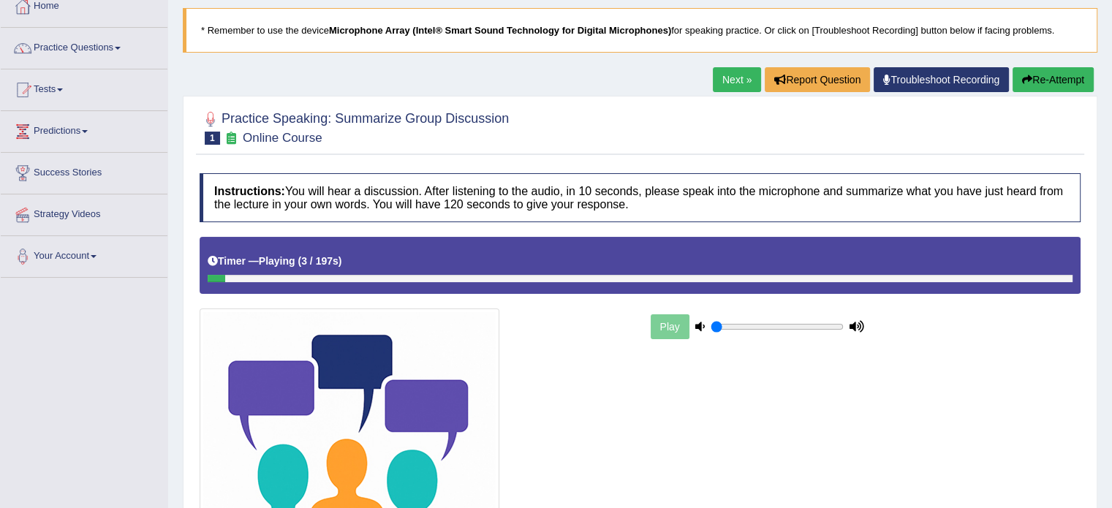
scroll to position [88, 0]
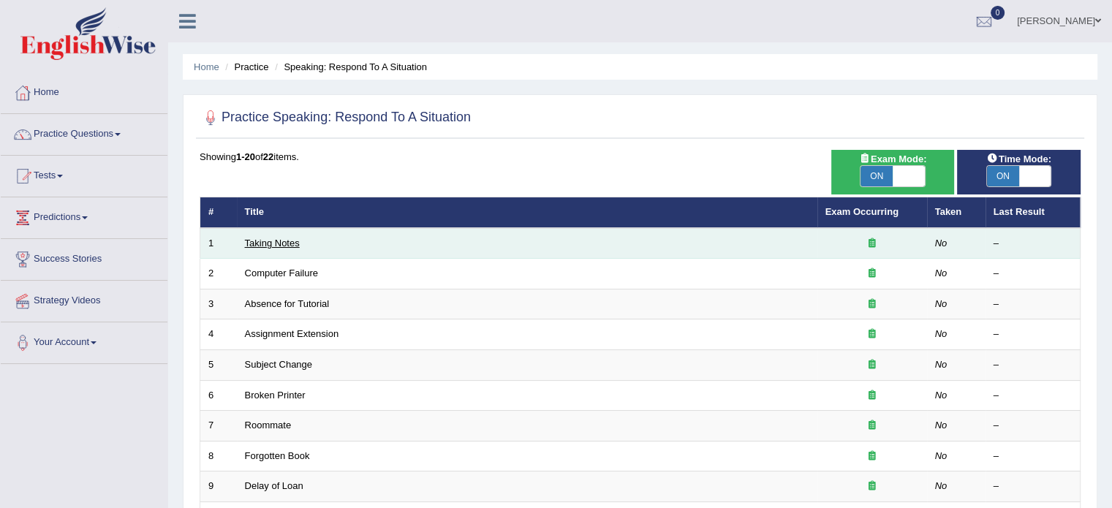
click at [275, 243] on link "Taking Notes" at bounding box center [272, 243] width 55 height 11
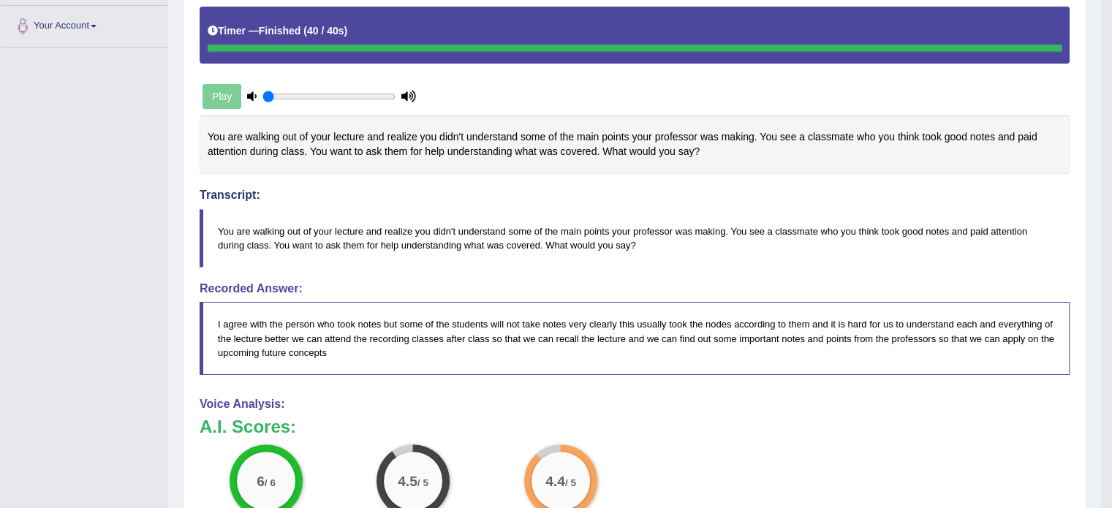
scroll to position [351, 0]
